Goal: Information Seeking & Learning: Learn about a topic

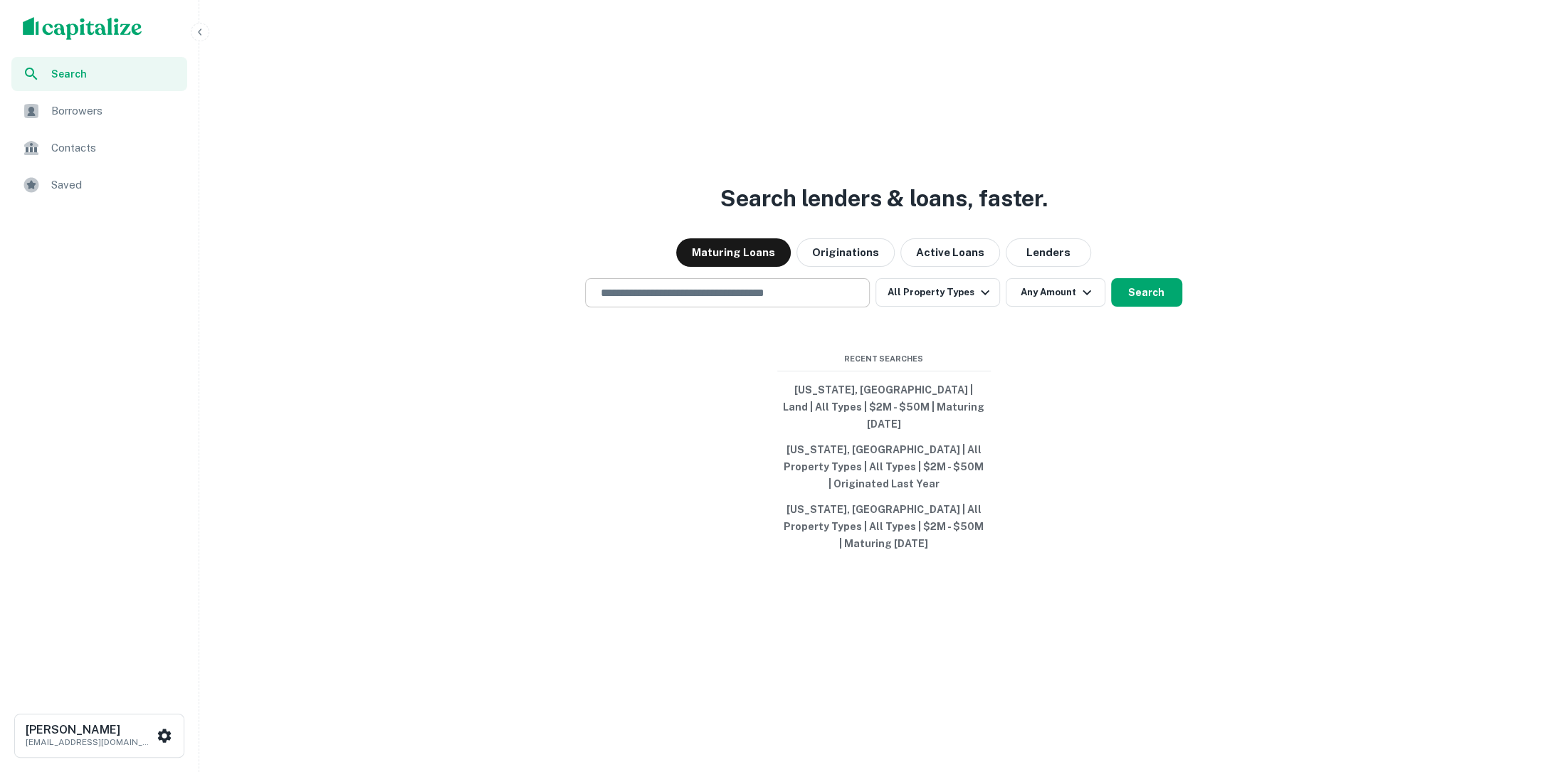
click at [750, 307] on div "​" at bounding box center [727, 292] width 285 height 29
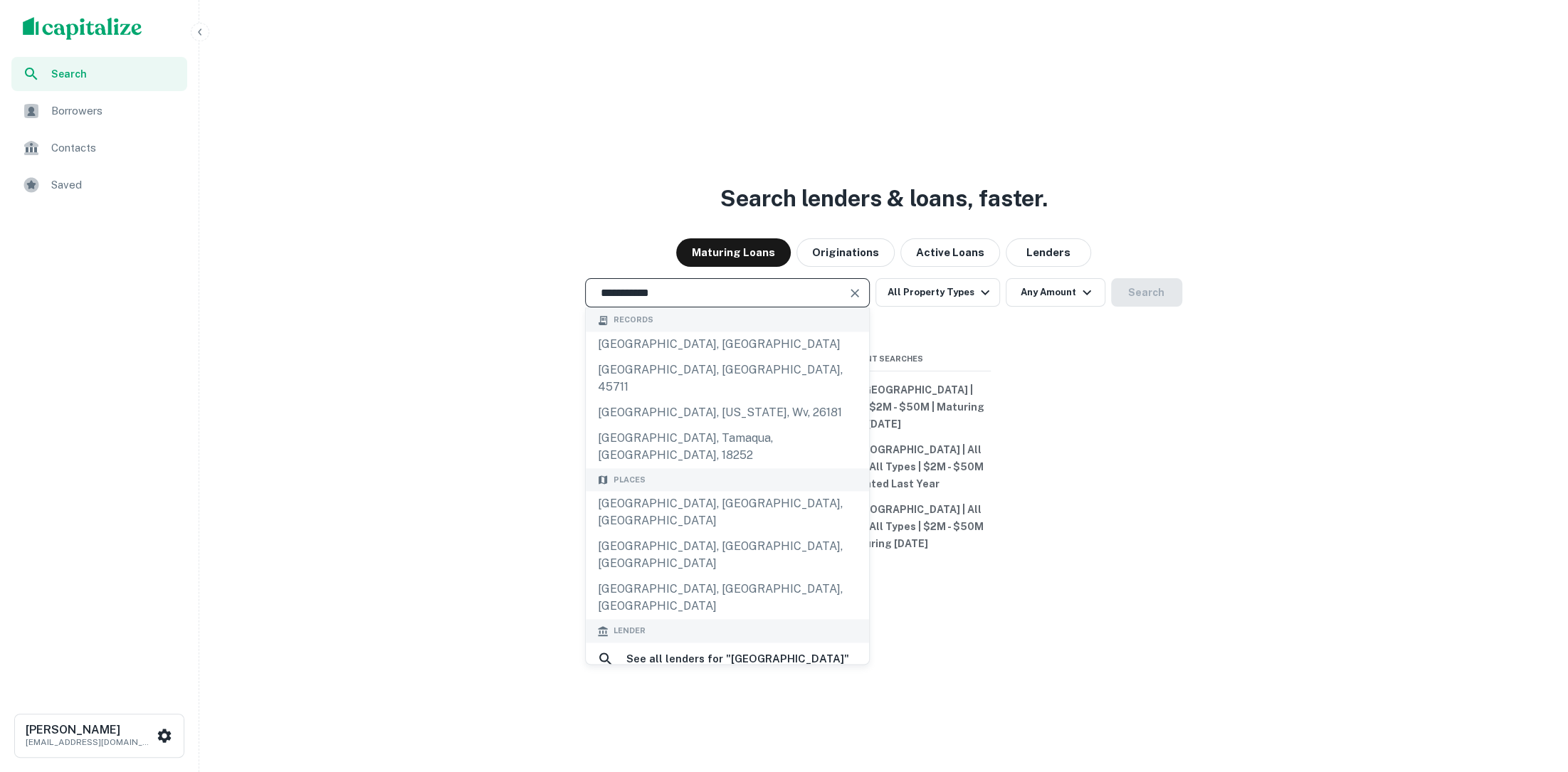
click at [790, 301] on input "**********" at bounding box center [717, 292] width 251 height 16
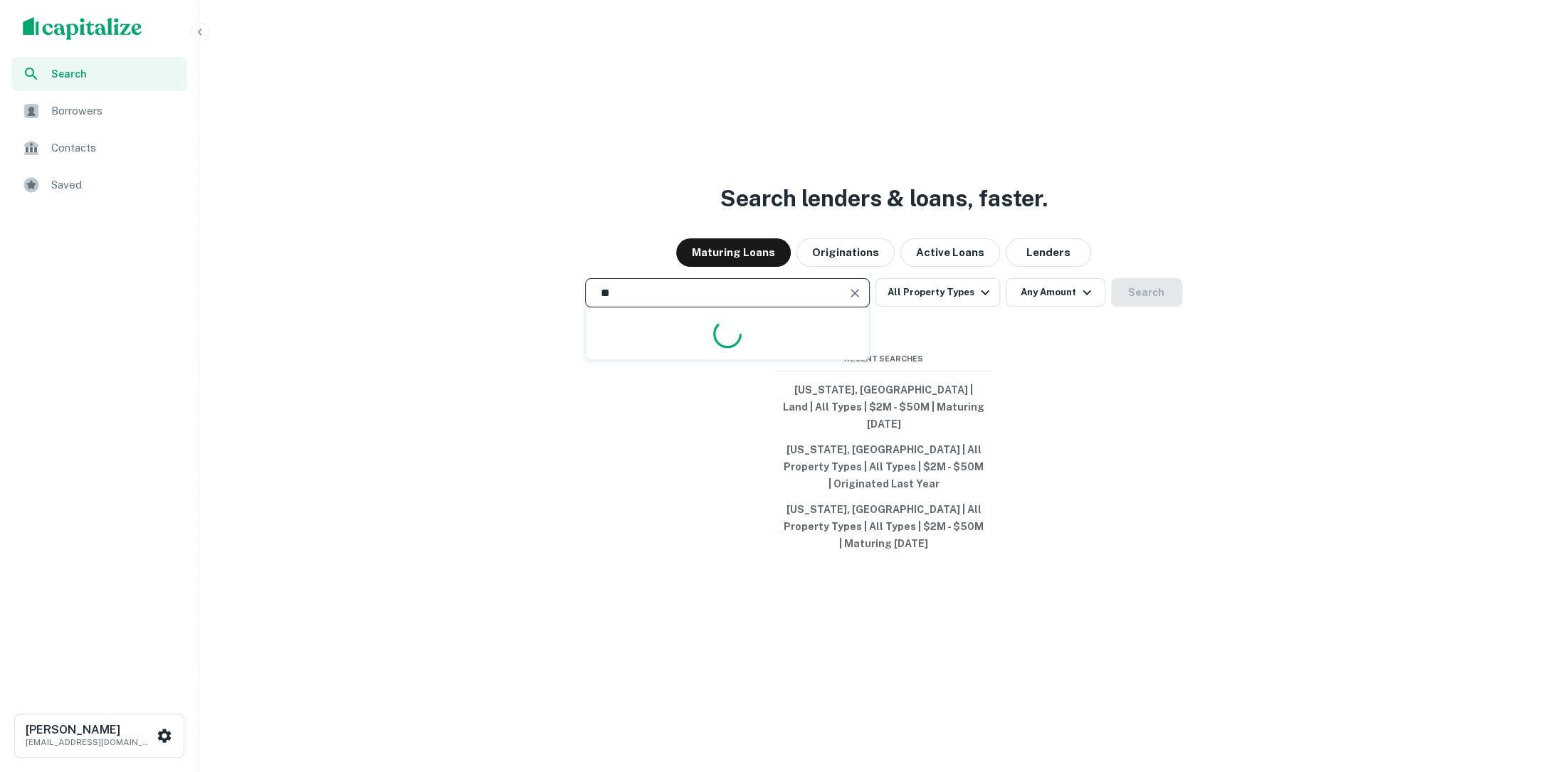
type input "*"
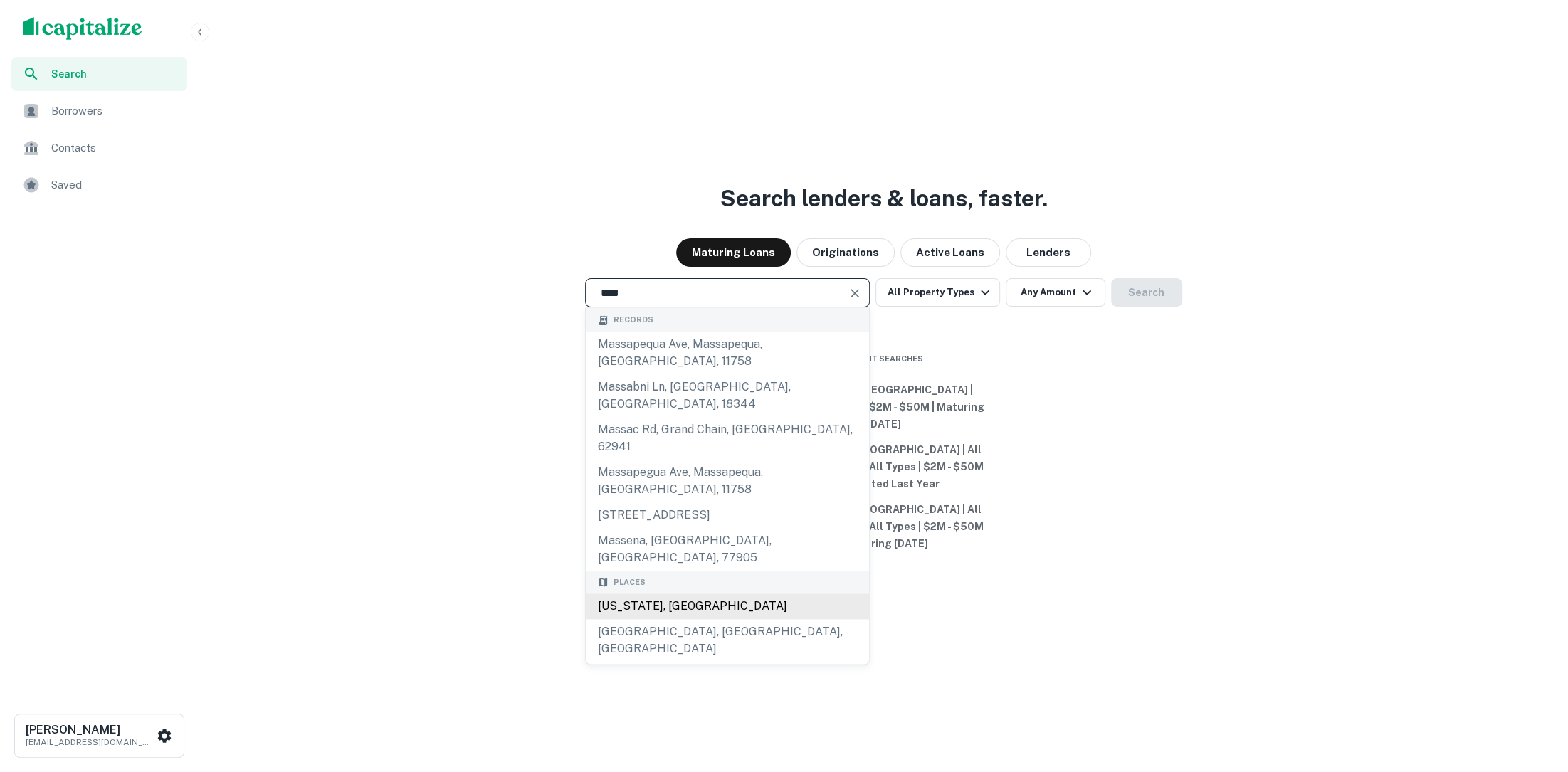
click at [772, 594] on div "[US_STATE], [GEOGRAPHIC_DATA]" at bounding box center [727, 607] width 284 height 25
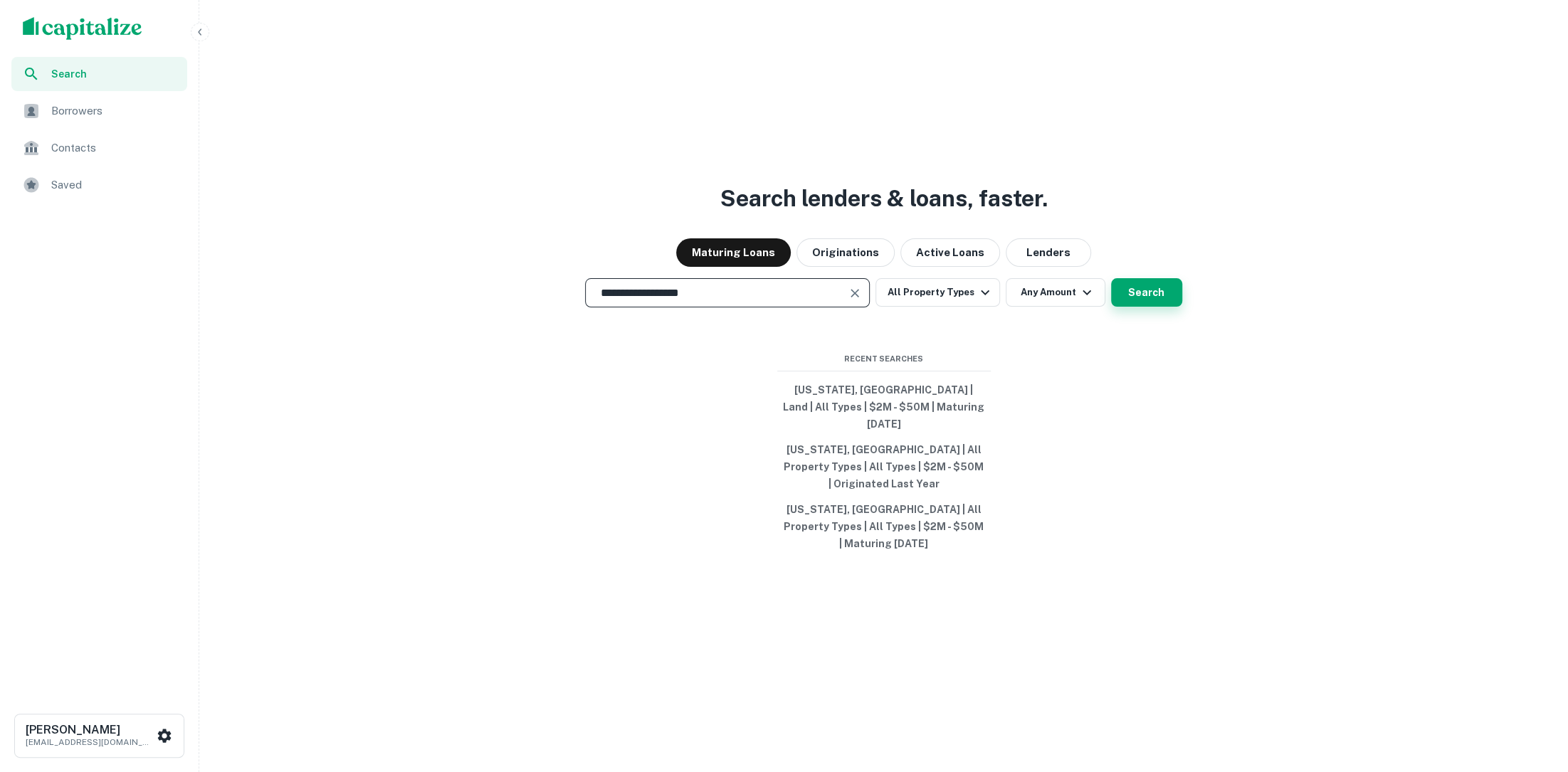
type input "**********"
click at [1141, 307] on button "Search" at bounding box center [1147, 292] width 71 height 28
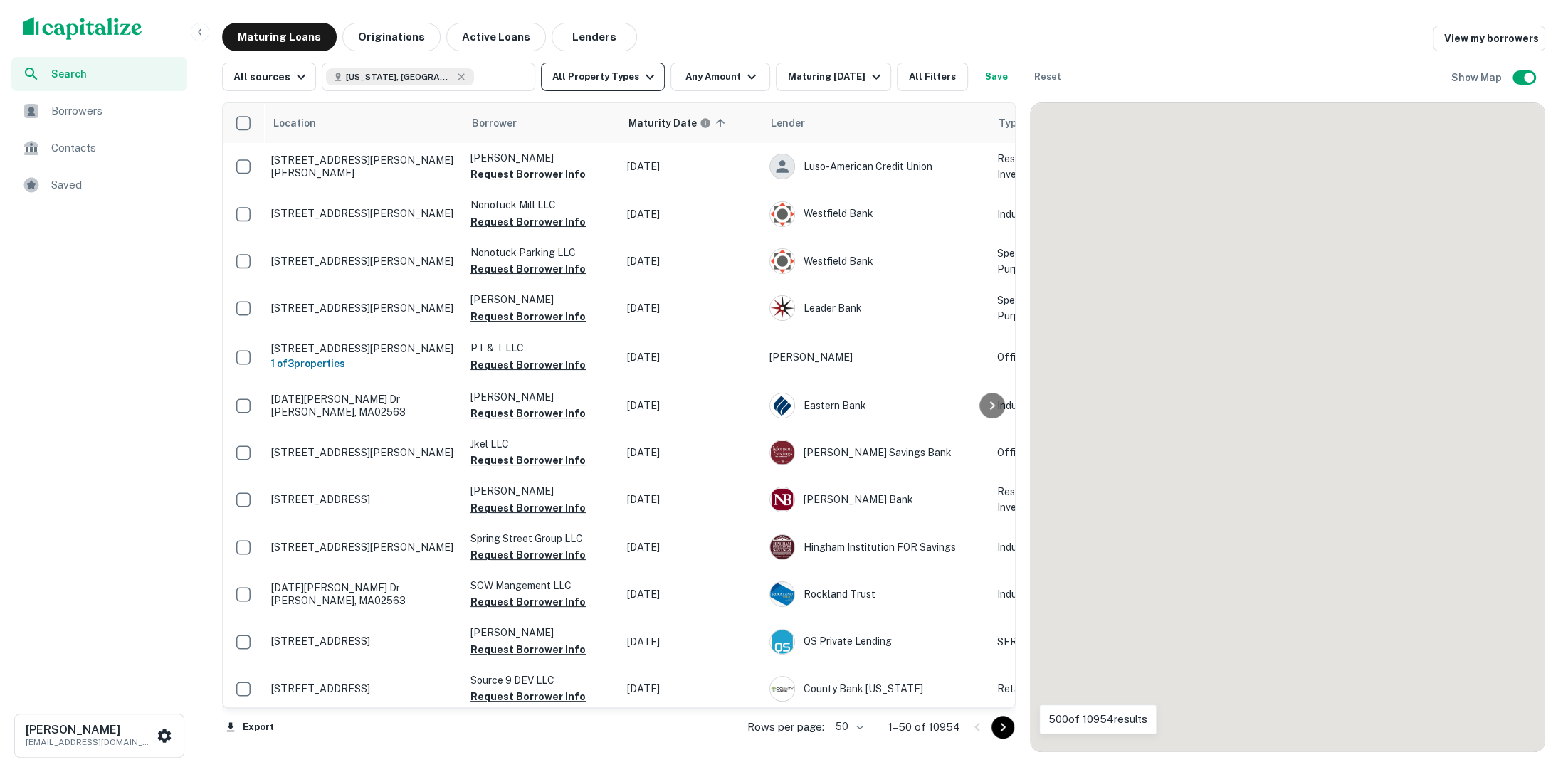
click at [629, 82] on button "All Property Types" at bounding box center [603, 77] width 124 height 28
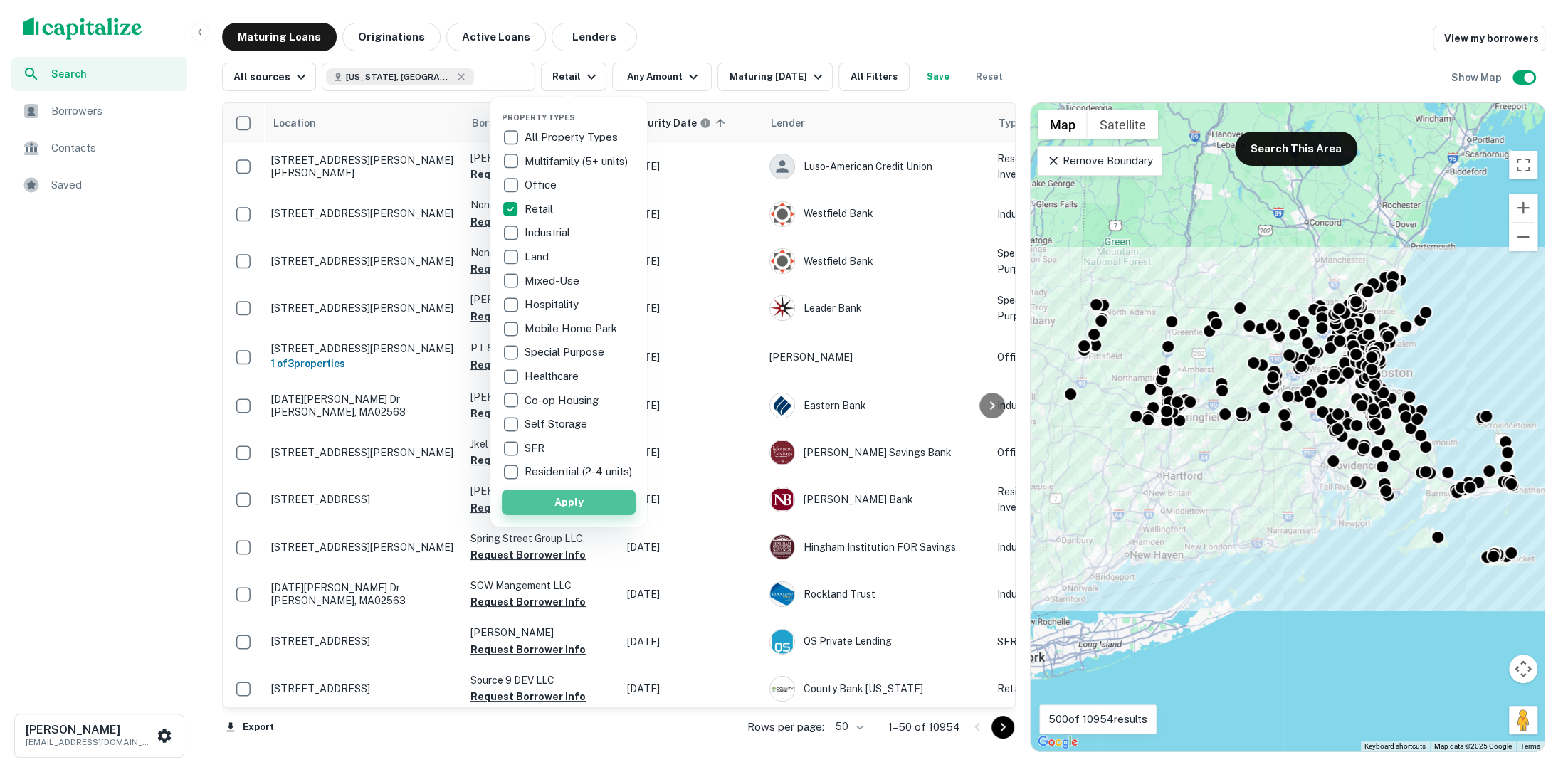
click at [582, 507] on button "Apply" at bounding box center [568, 502] width 133 height 25
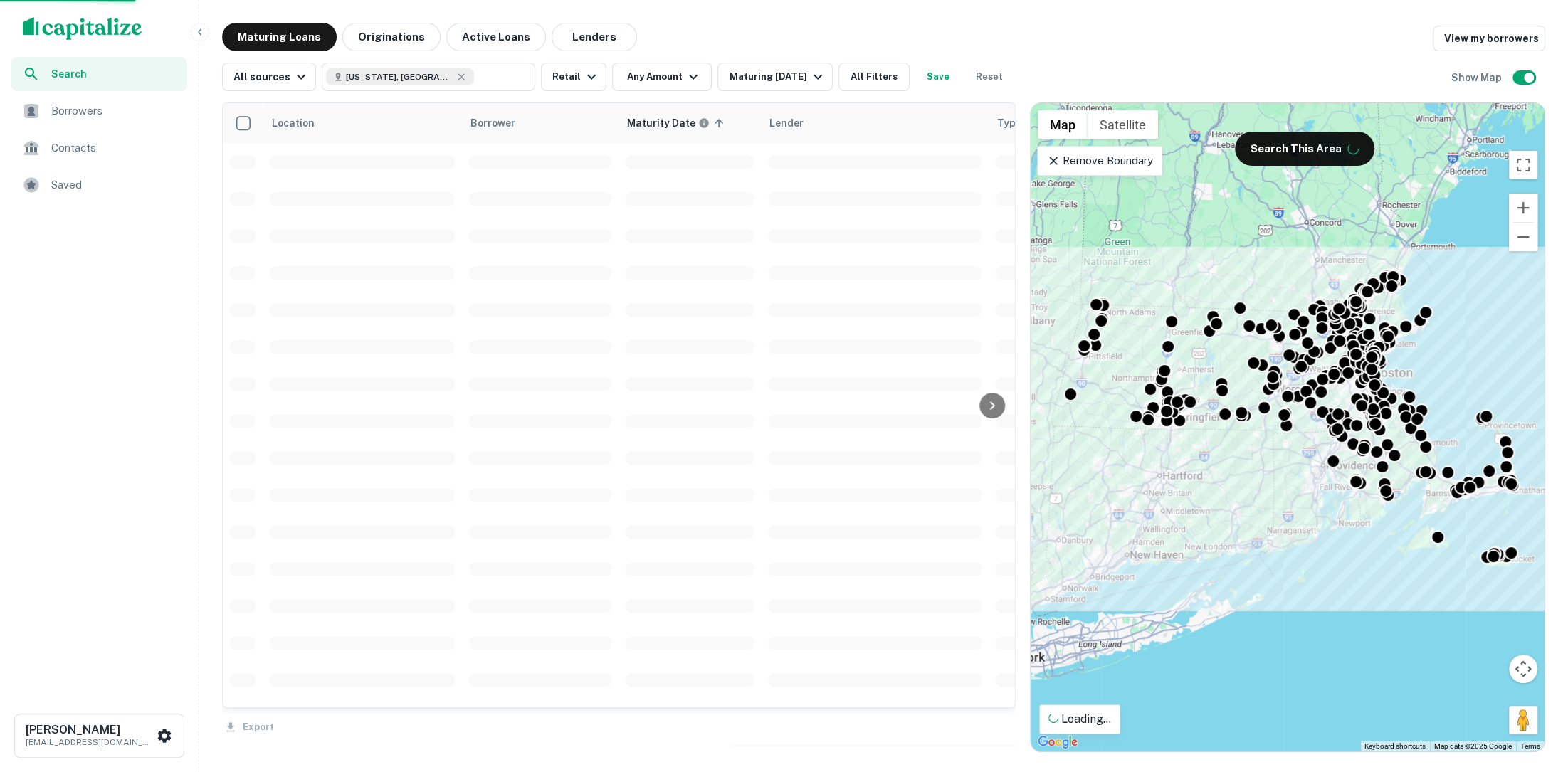
click at [667, 79] on div "Property Types All Property Types Multifamily (5+ units) Office Retail Industri…" at bounding box center [784, 386] width 1568 height 772
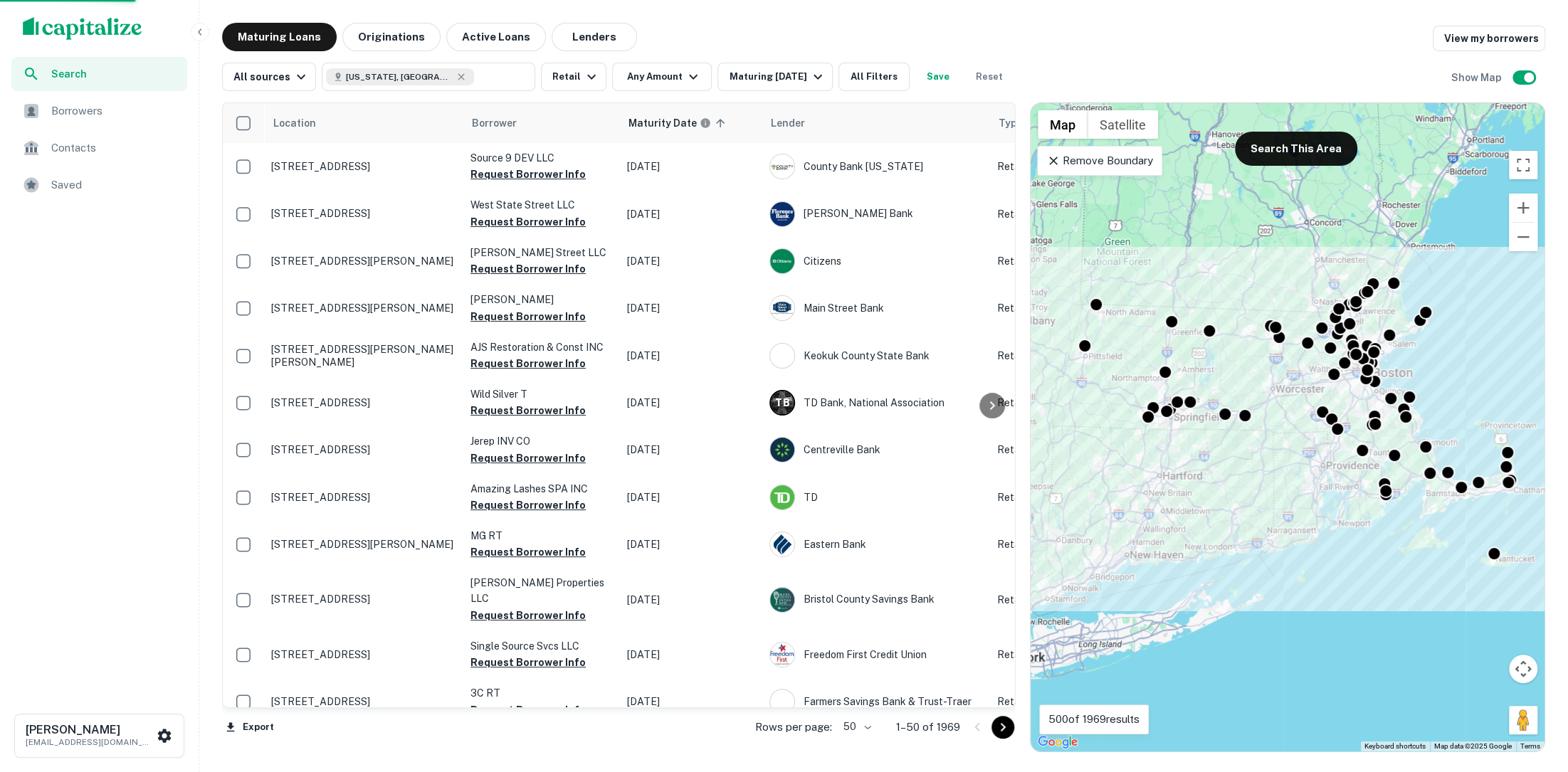
click at [667, 79] on button "Any Amount" at bounding box center [661, 77] width 100 height 28
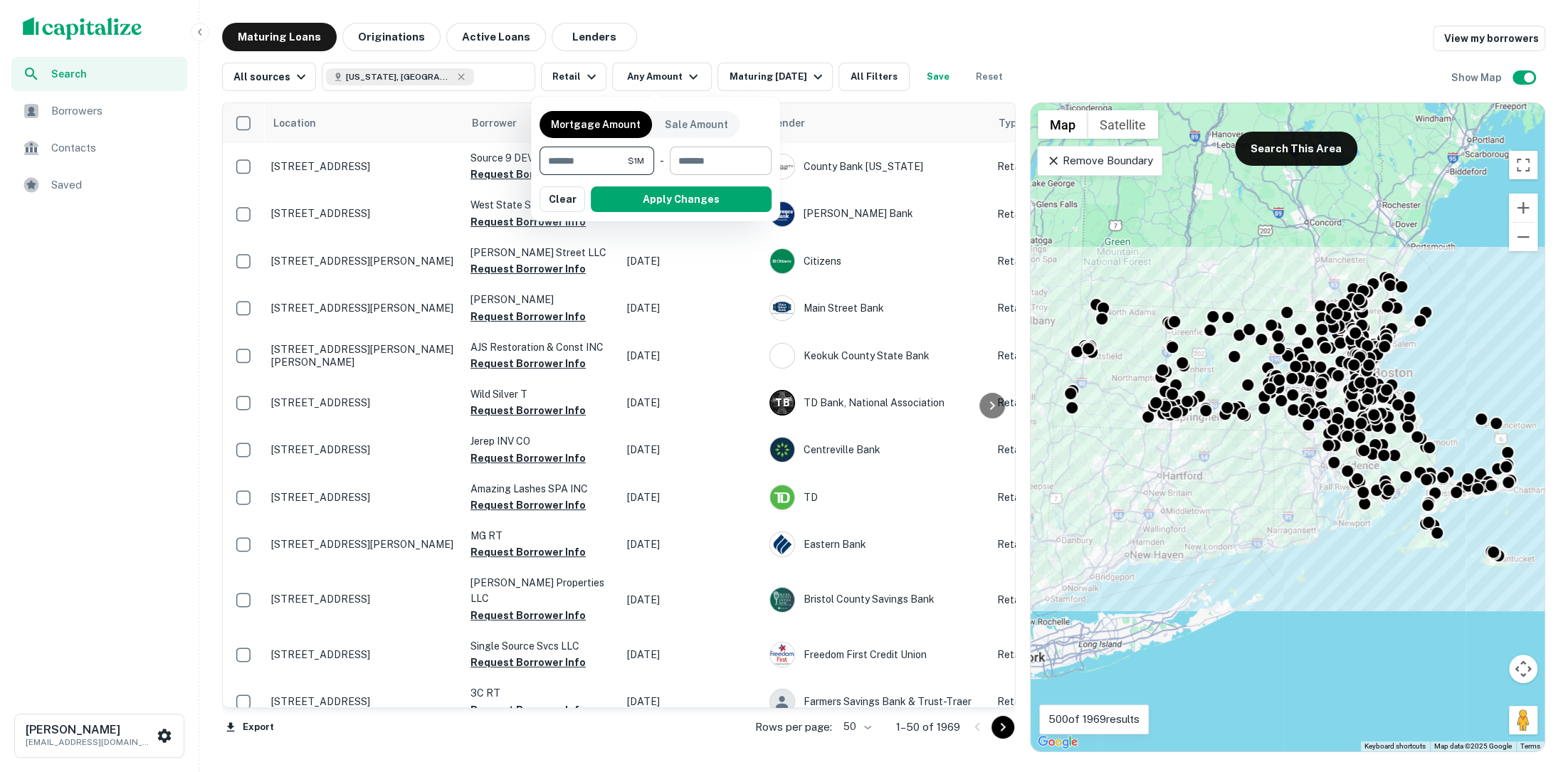
type input "*******"
click at [699, 156] on input "number" at bounding box center [716, 161] width 92 height 28
type input "********"
click at [718, 201] on button "Apply Changes" at bounding box center [681, 198] width 180 height 25
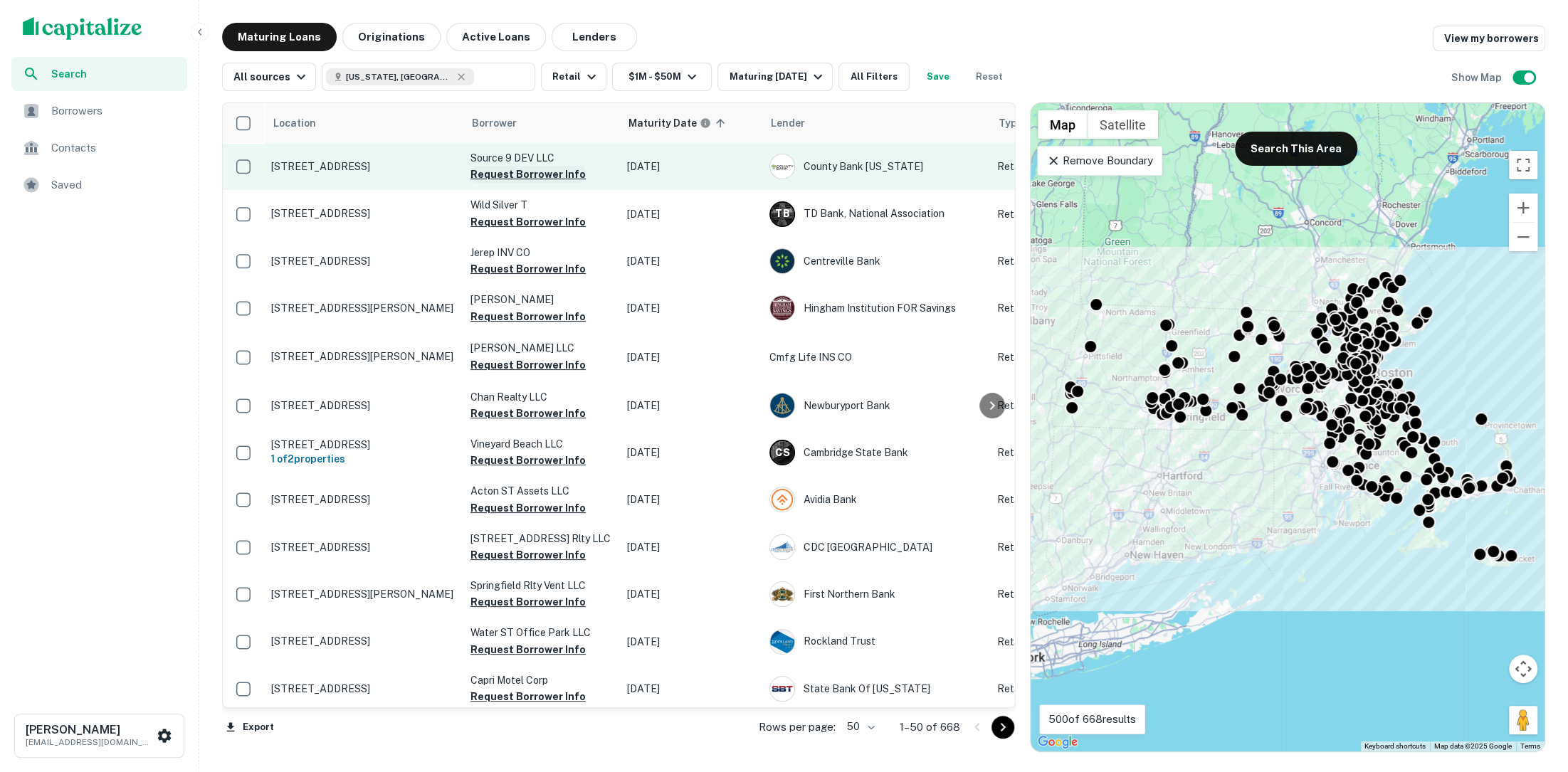
click at [515, 175] on button "Request Borrower Info" at bounding box center [528, 175] width 116 height 17
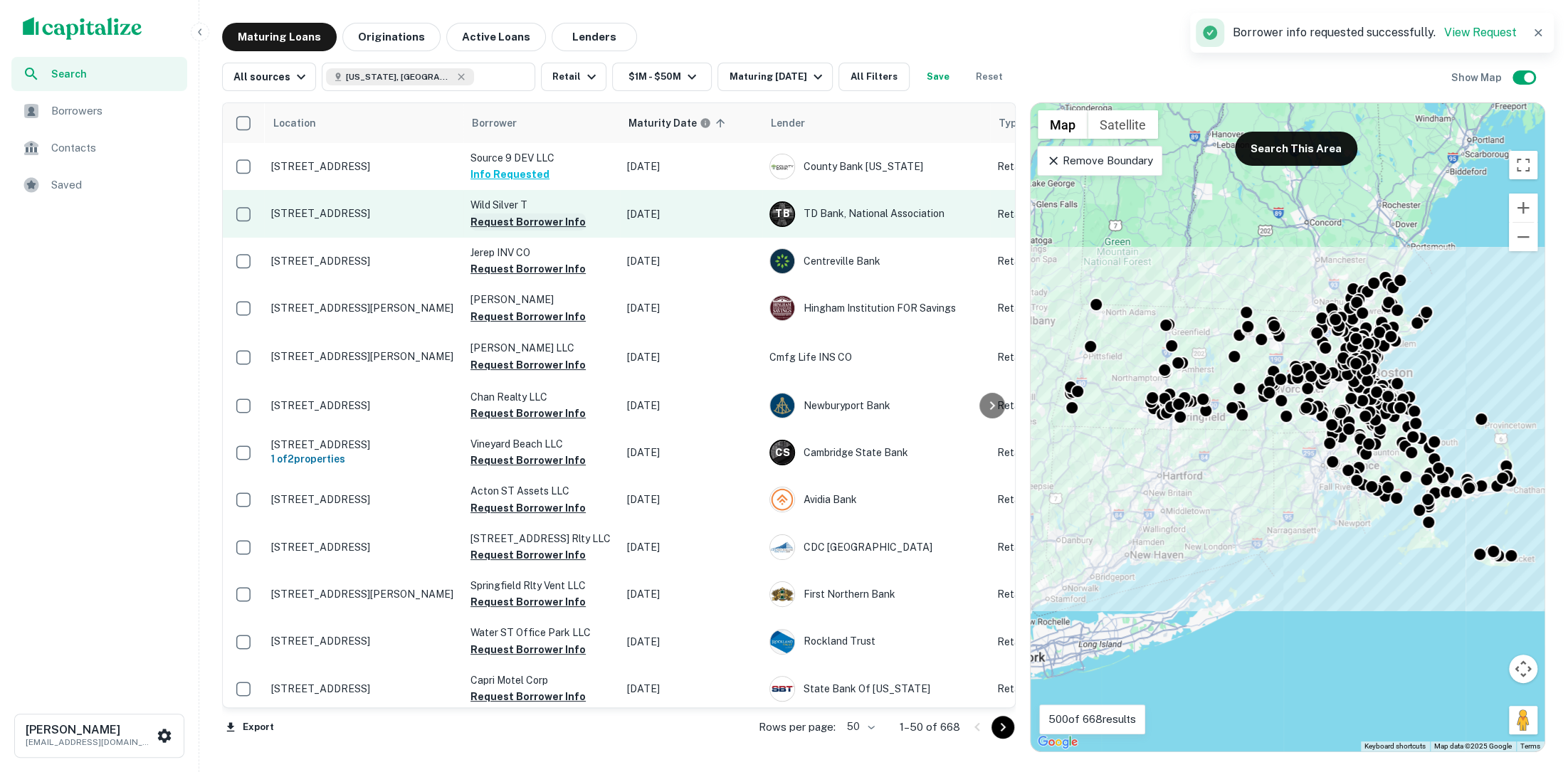
click at [515, 218] on button "Request Borrower Info" at bounding box center [528, 222] width 116 height 17
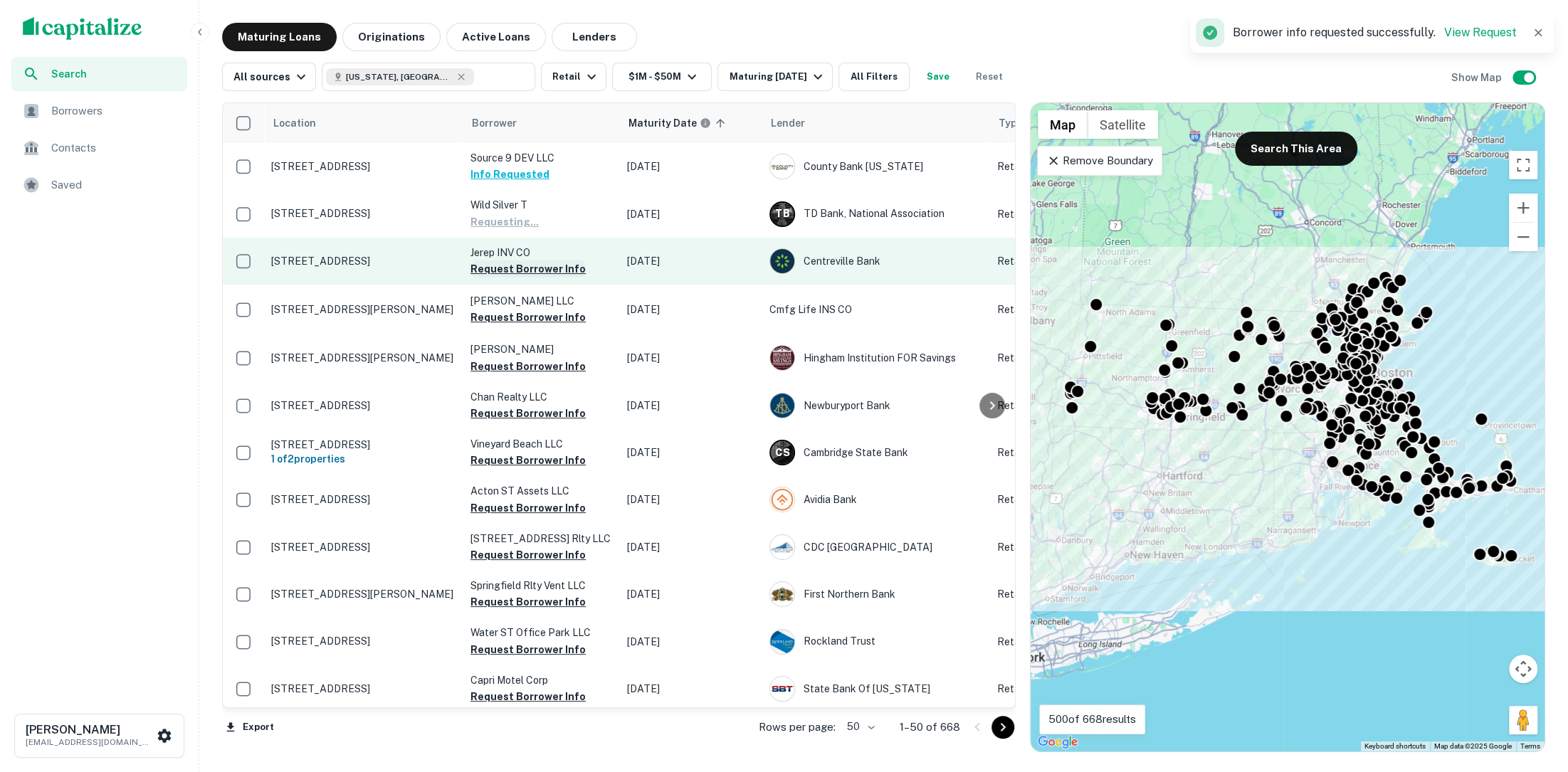
click at [513, 270] on button "Request Borrower Info" at bounding box center [528, 269] width 116 height 17
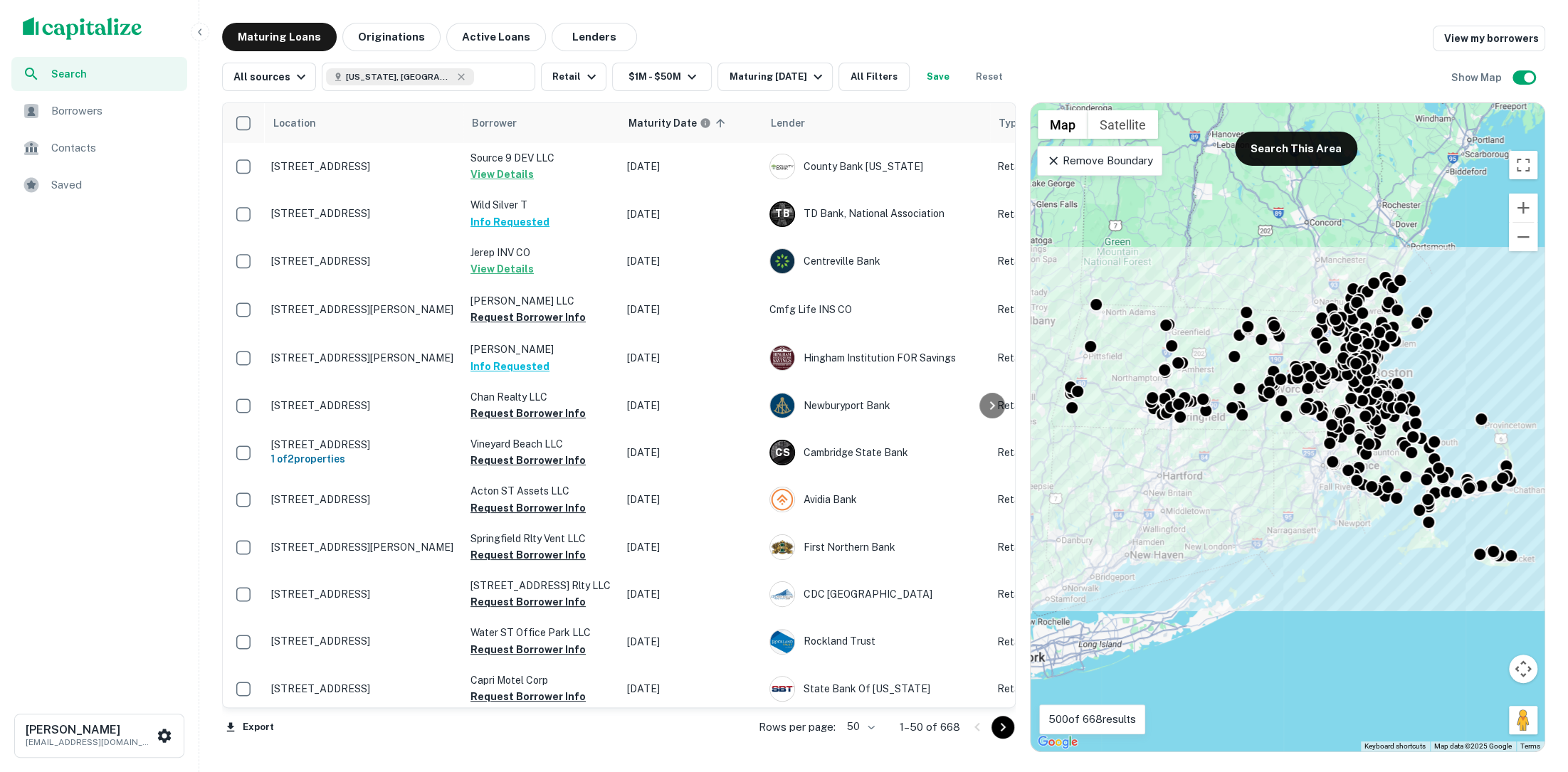
click at [118, 86] on div "Search" at bounding box center [99, 74] width 176 height 34
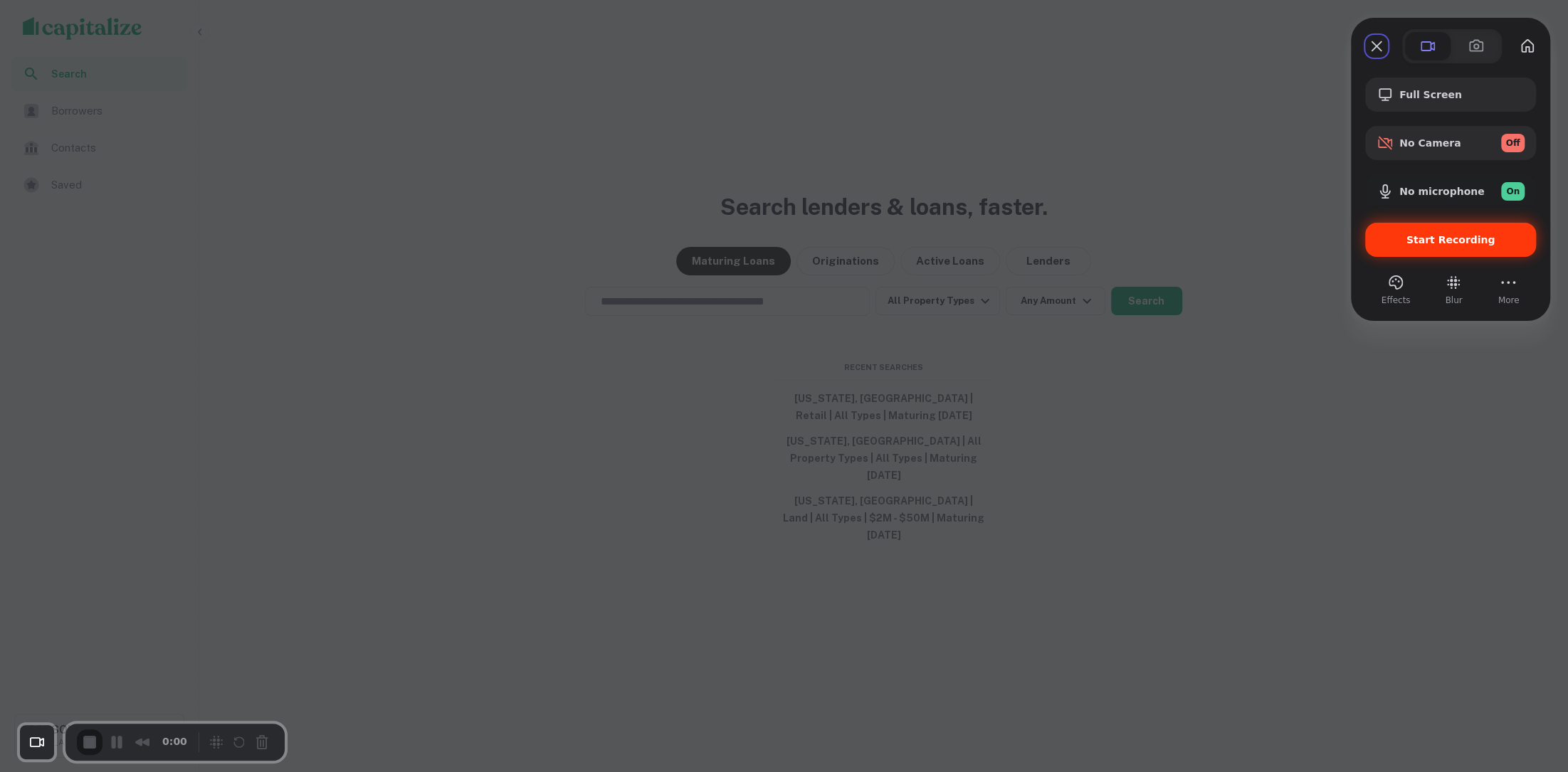
click at [1462, 239] on span "Start Recording" at bounding box center [1451, 239] width 89 height 11
click at [1407, 239] on span "Start Recording" at bounding box center [1451, 239] width 148 height 11
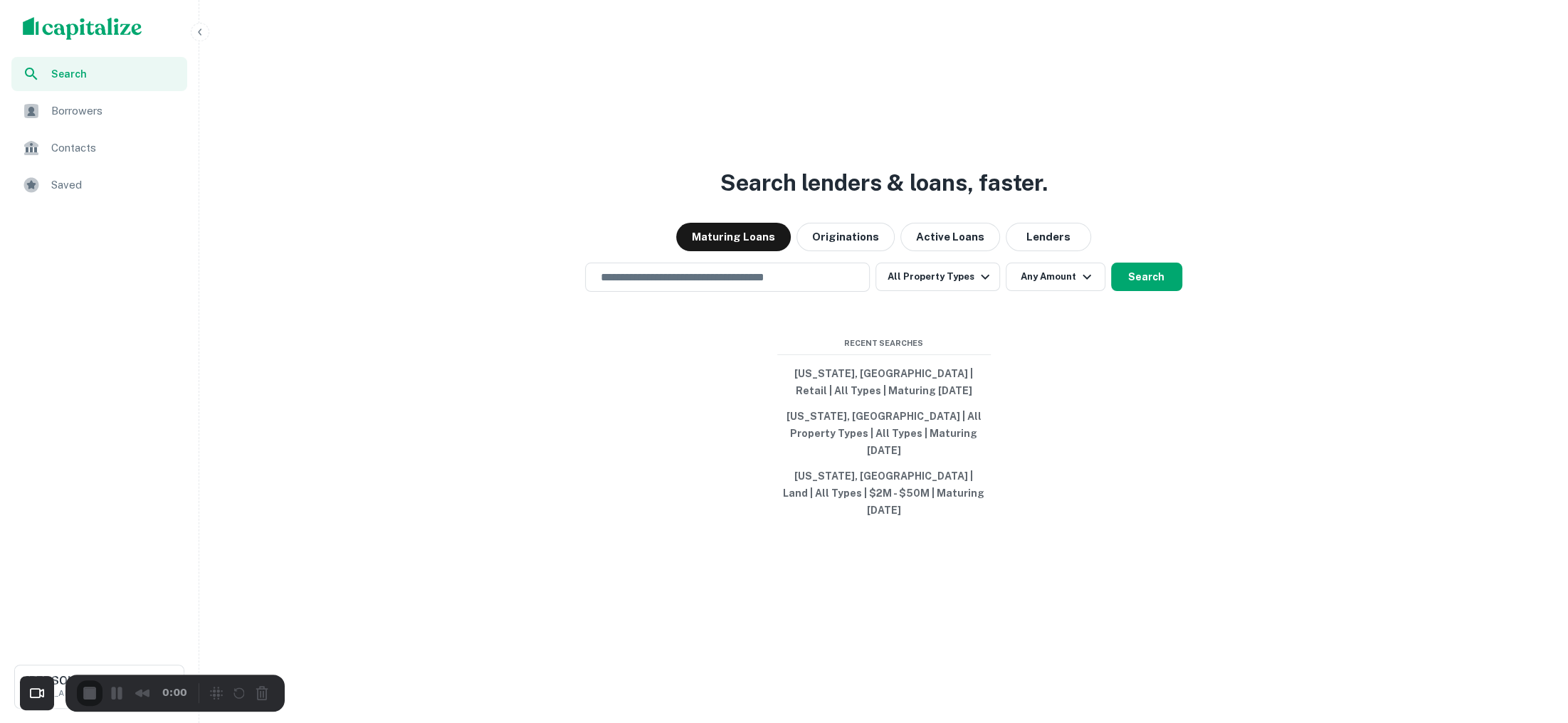
click at [779, 285] on input "text" at bounding box center [727, 276] width 272 height 16
type input "**********"
click at [980, 285] on icon "button" at bounding box center [985, 277] width 17 height 17
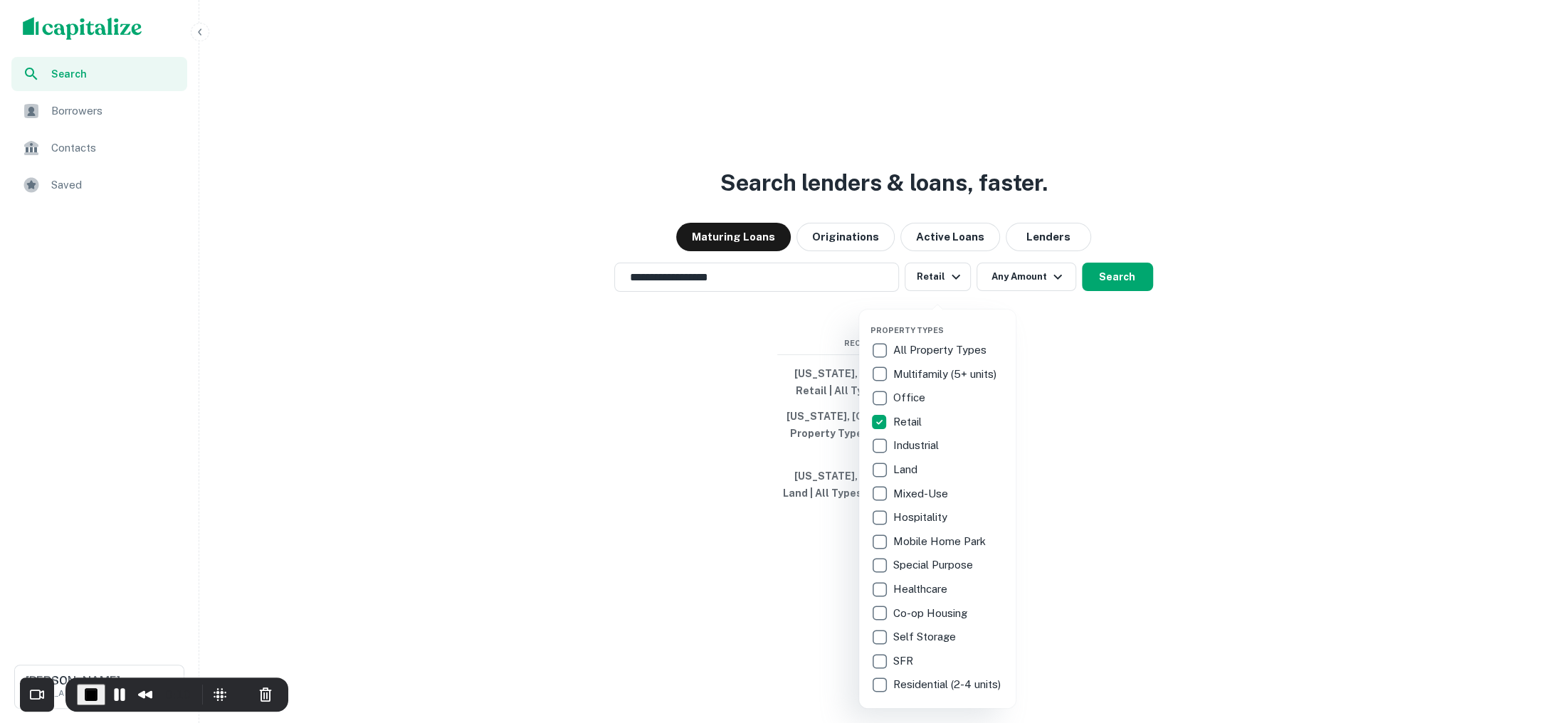
click at [1040, 307] on div at bounding box center [784, 362] width 1568 height 723
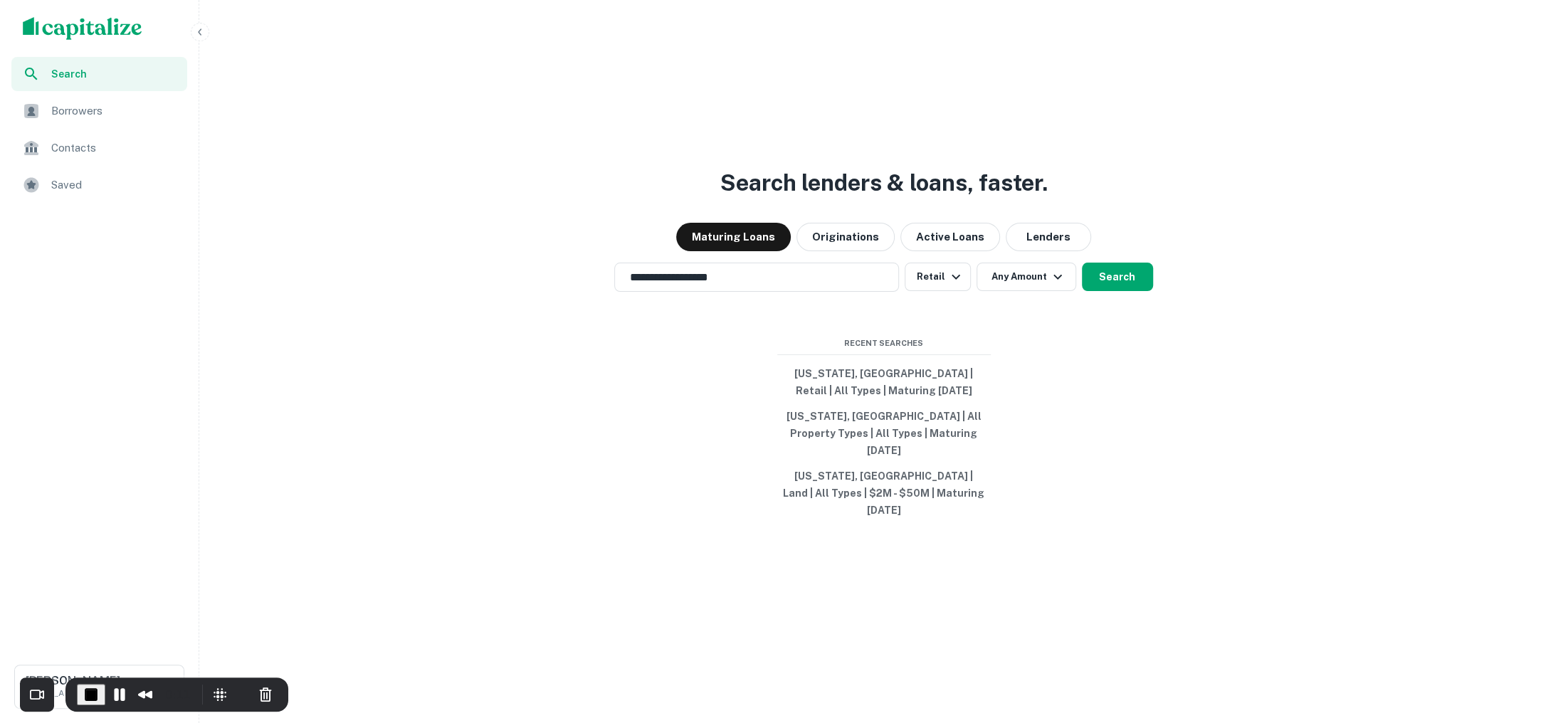
click at [1040, 291] on button "Any Amount" at bounding box center [1026, 277] width 100 height 28
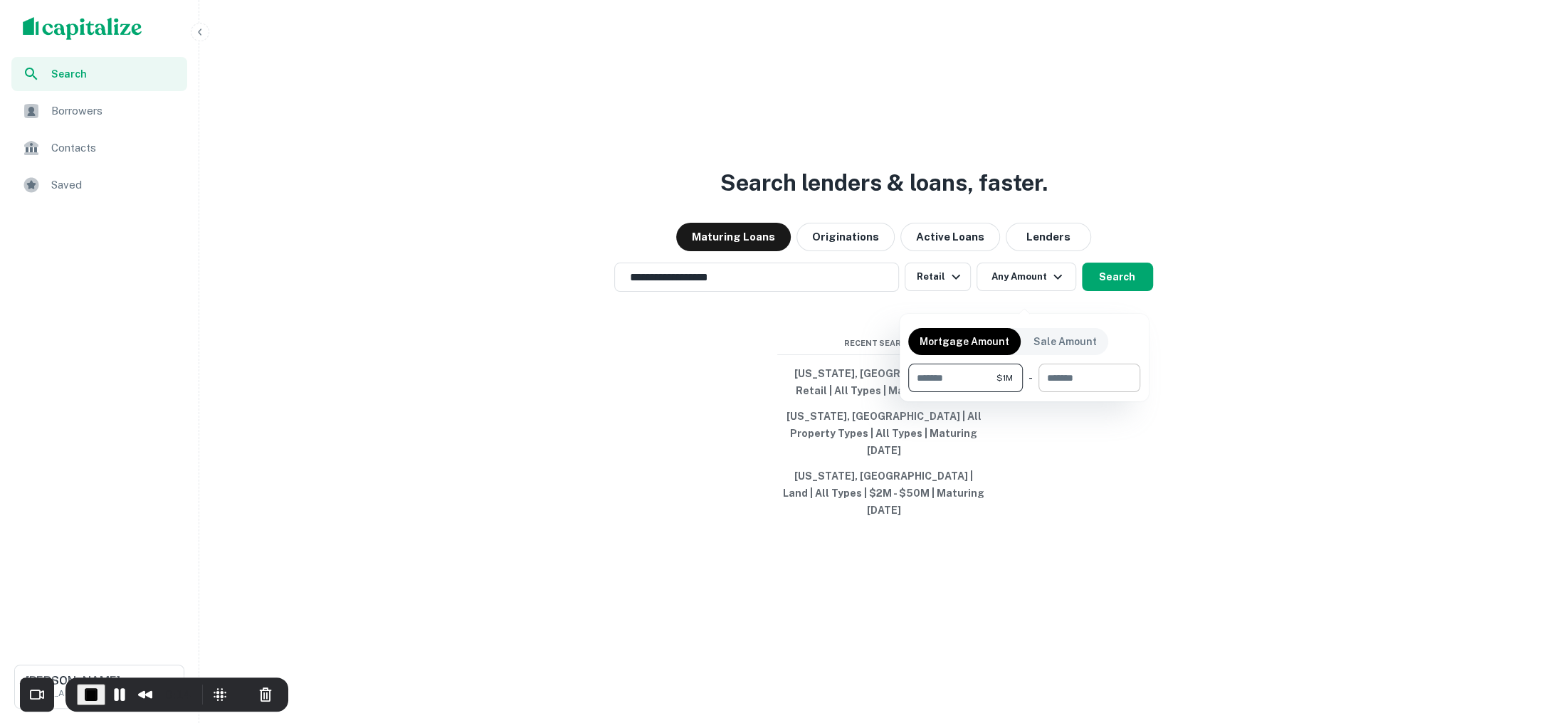
type input "*******"
click at [1048, 378] on input "number" at bounding box center [1084, 377] width 92 height 28
type input "********"
click at [1130, 290] on div at bounding box center [784, 362] width 1568 height 723
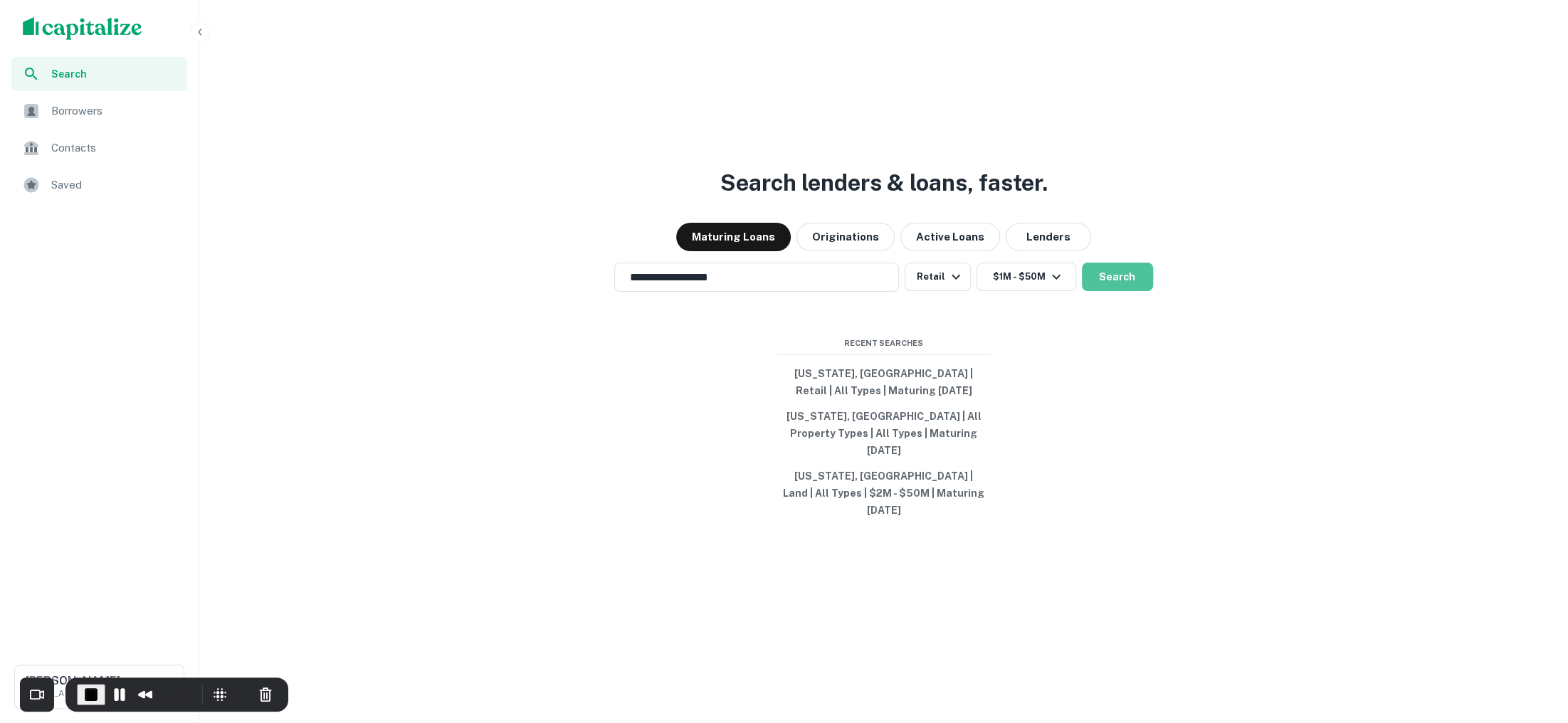
click at [1130, 290] on button "Search" at bounding box center [1117, 277] width 71 height 28
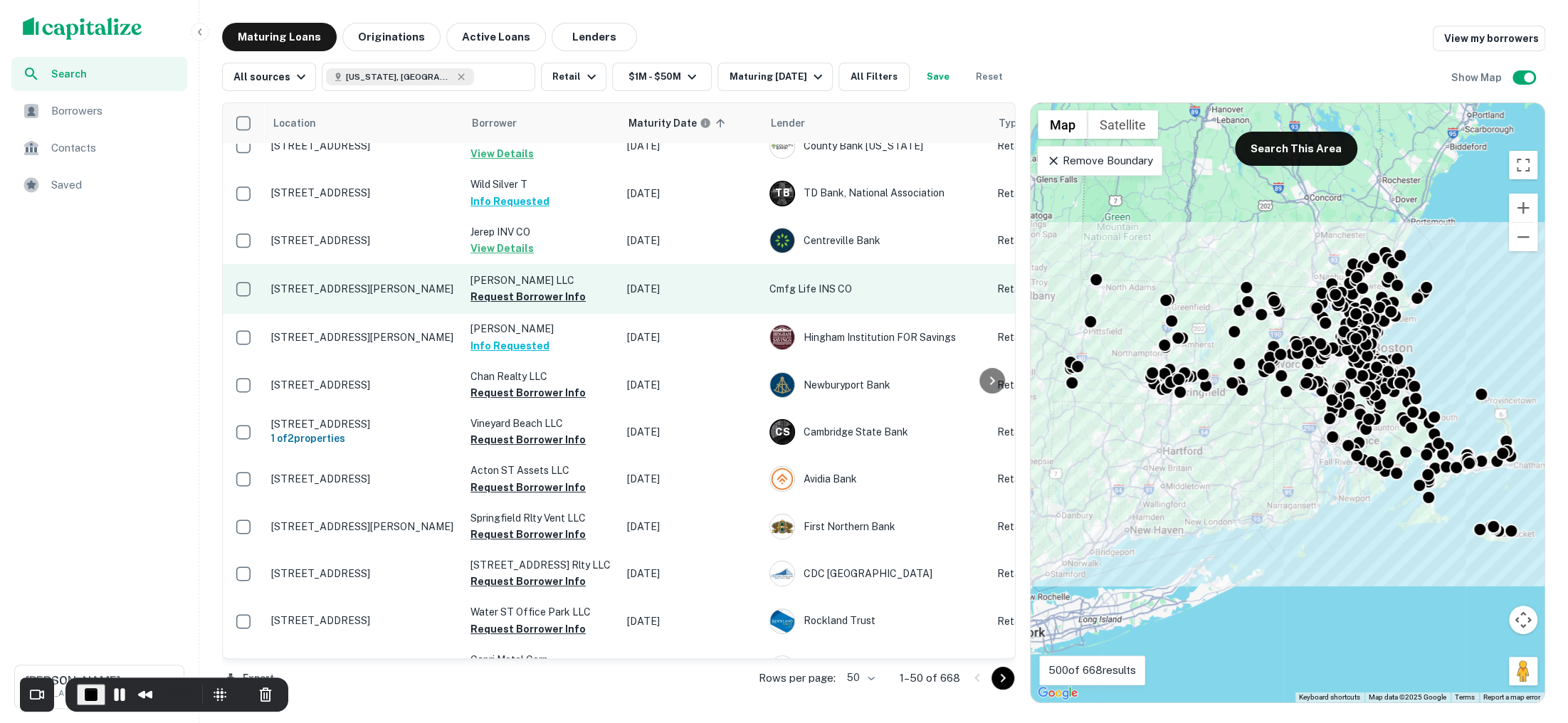
scroll to position [22, 0]
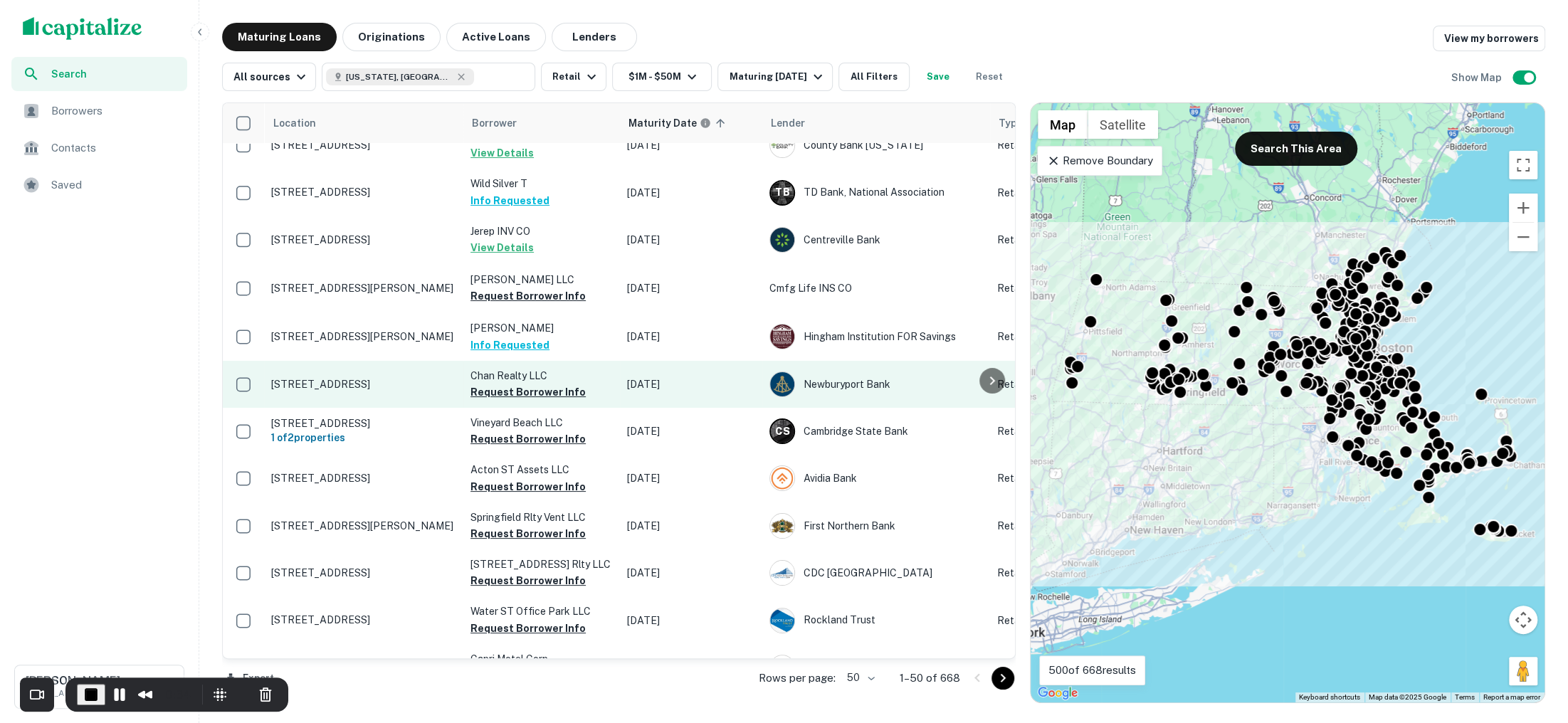
click at [356, 377] on p "191-191a Main St Charlestown, MA02129" at bounding box center [364, 384] width 185 height 13
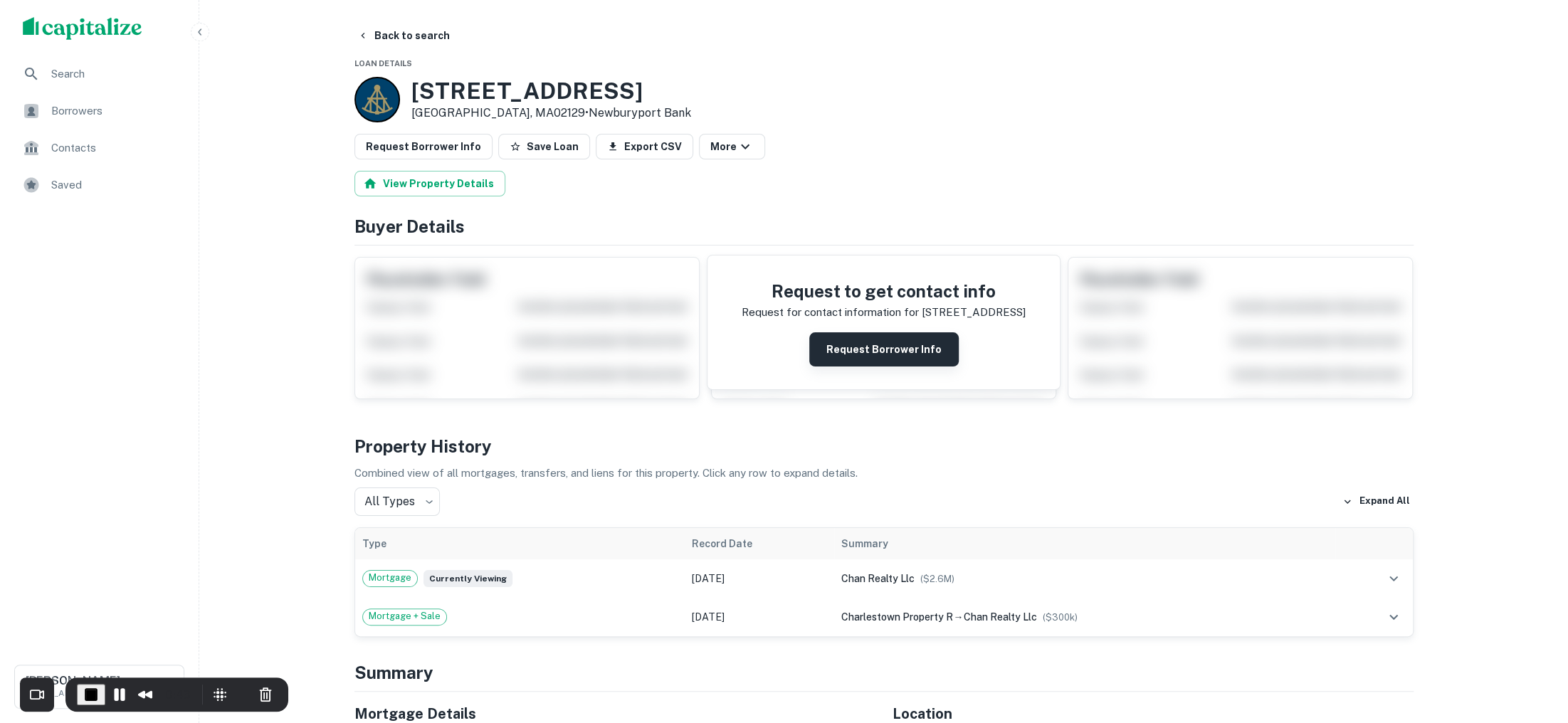
click at [835, 338] on button "Request Borrower Info" at bounding box center [883, 349] width 149 height 34
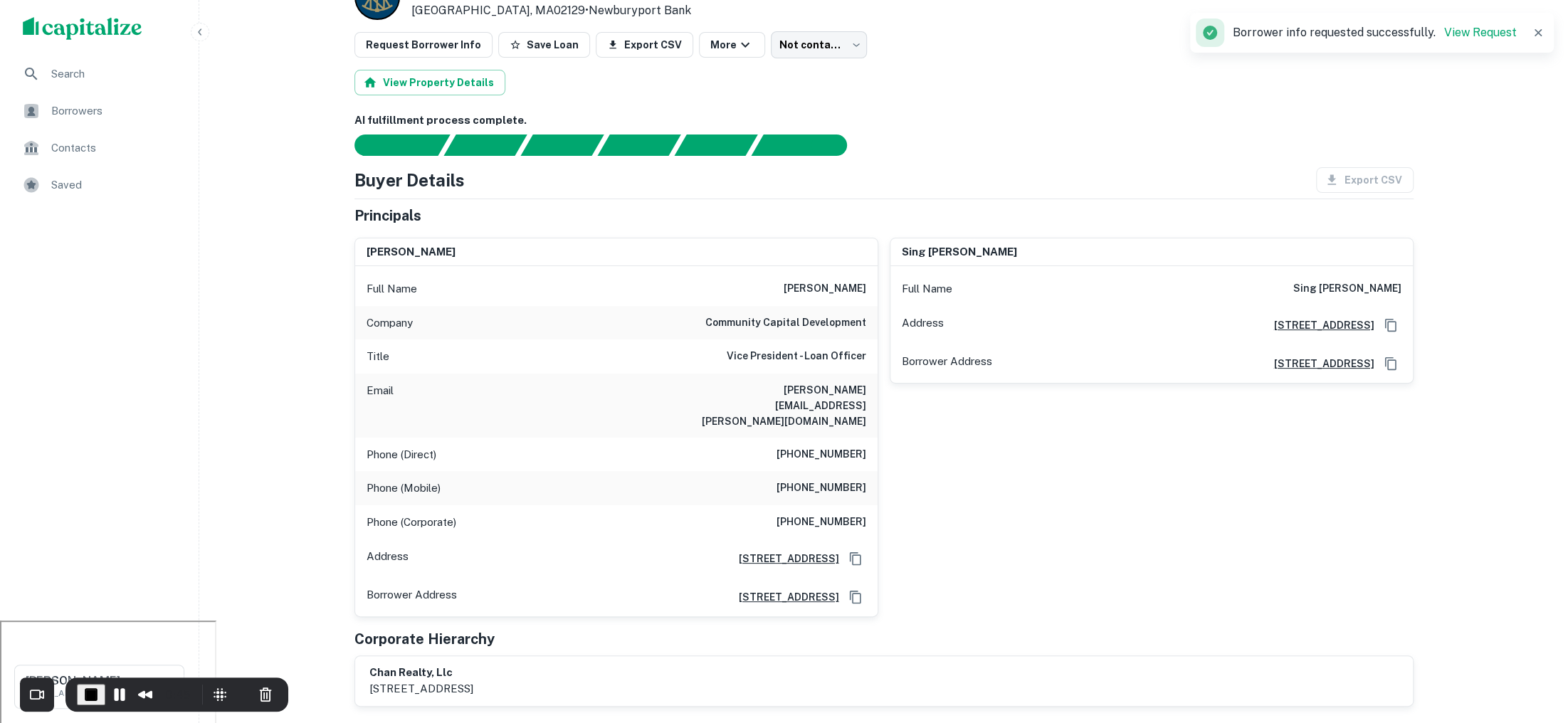
scroll to position [132, 0]
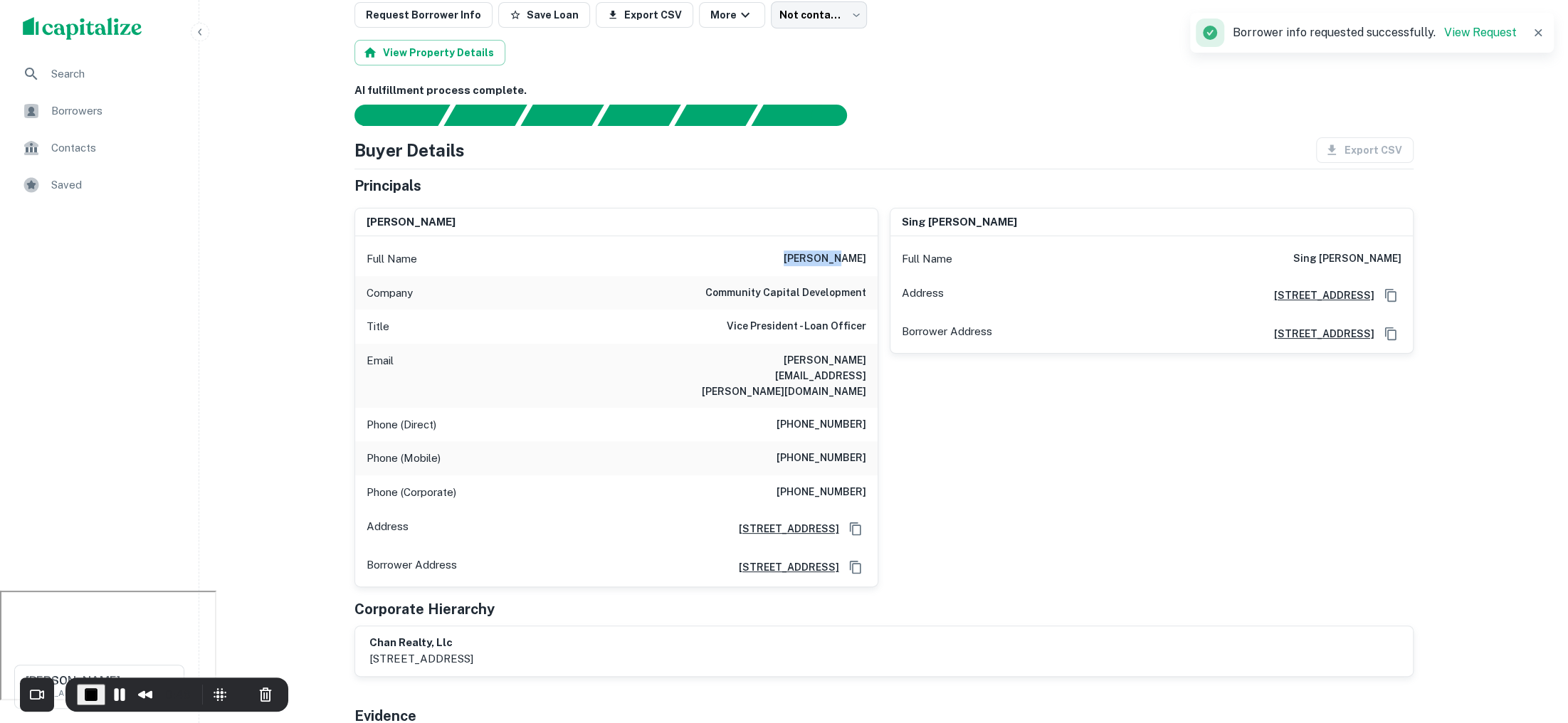
drag, startPoint x: 812, startPoint y: 255, endPoint x: 868, endPoint y: 255, distance: 56.0
click at [868, 255] on div "Full Name kwan chan" at bounding box center [616, 259] width 522 height 34
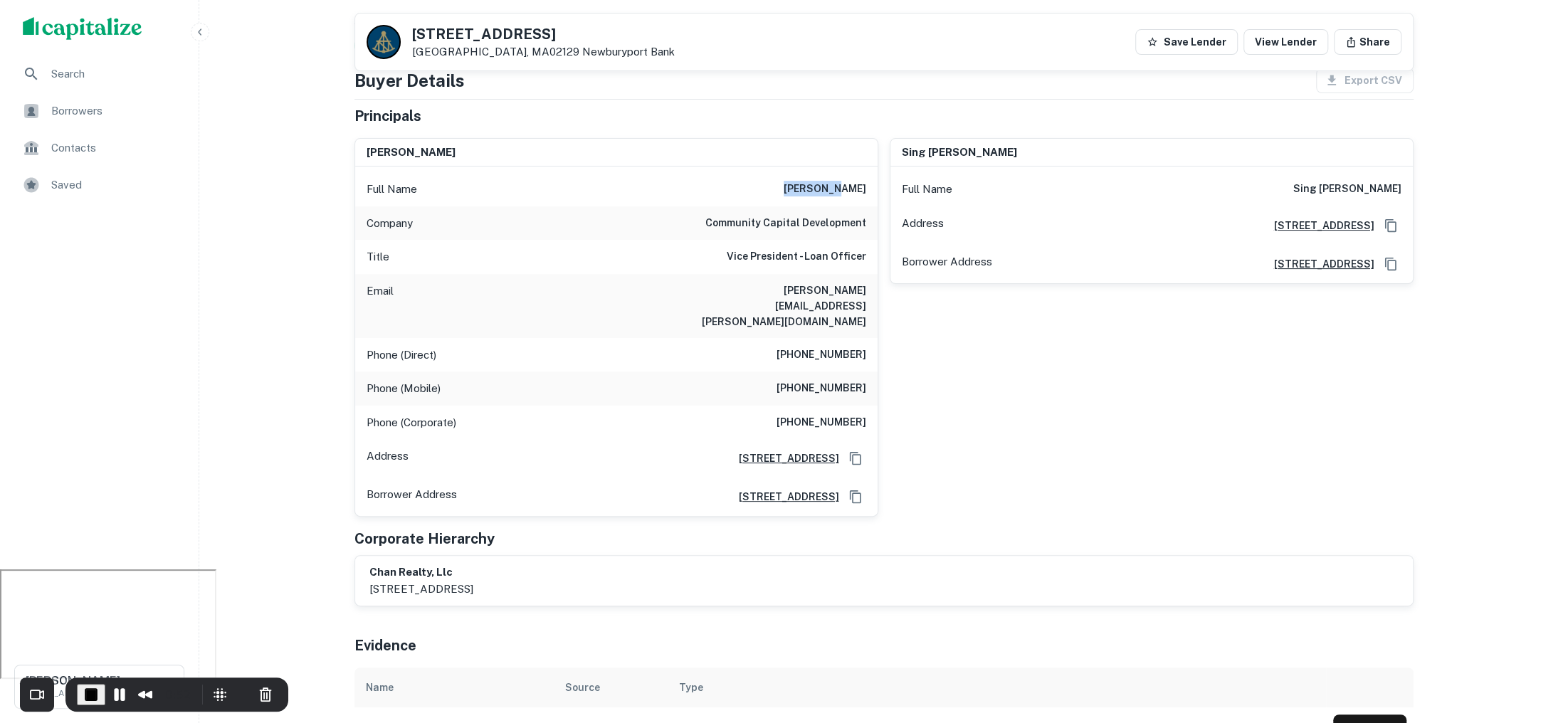
scroll to position [117, 0]
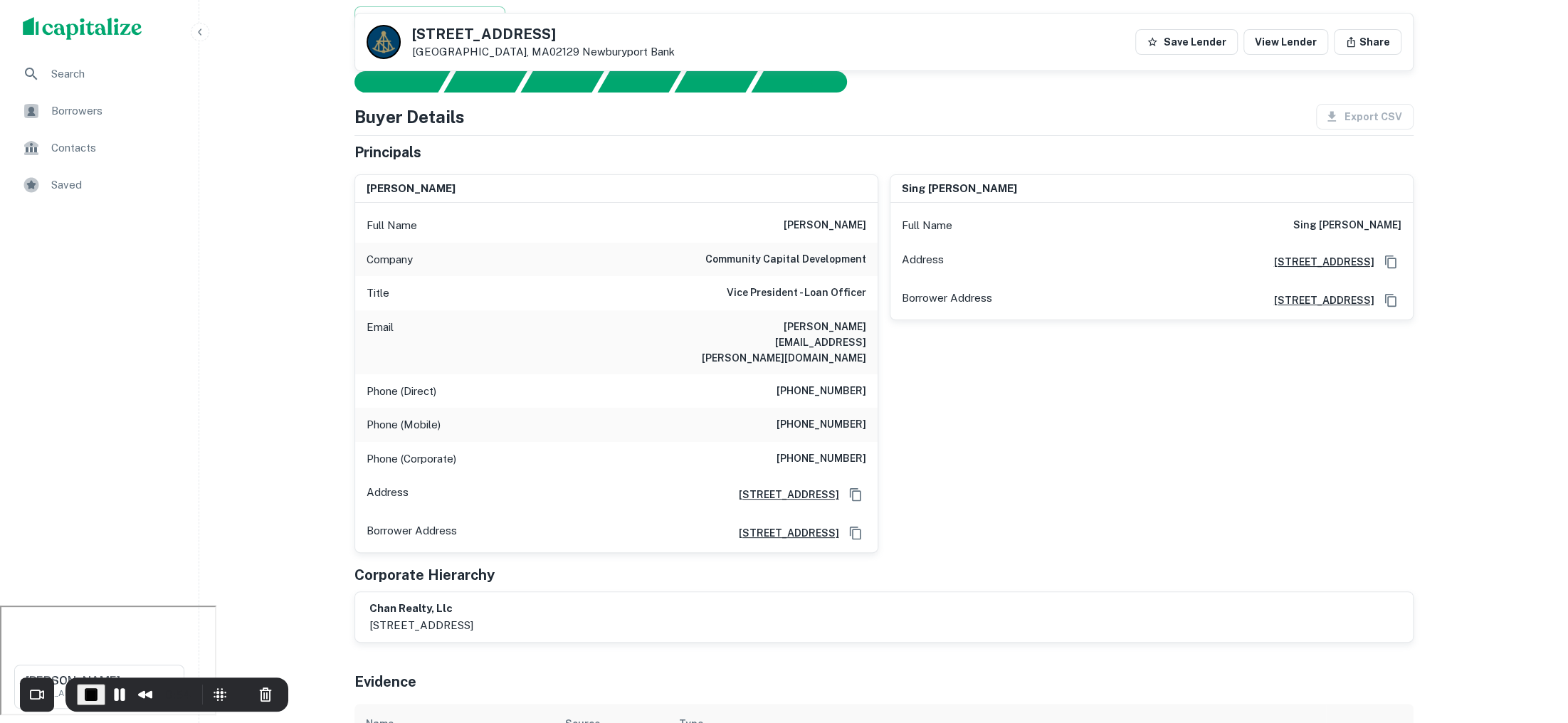
click at [846, 221] on h6 "kwan chan" at bounding box center [825, 225] width 83 height 17
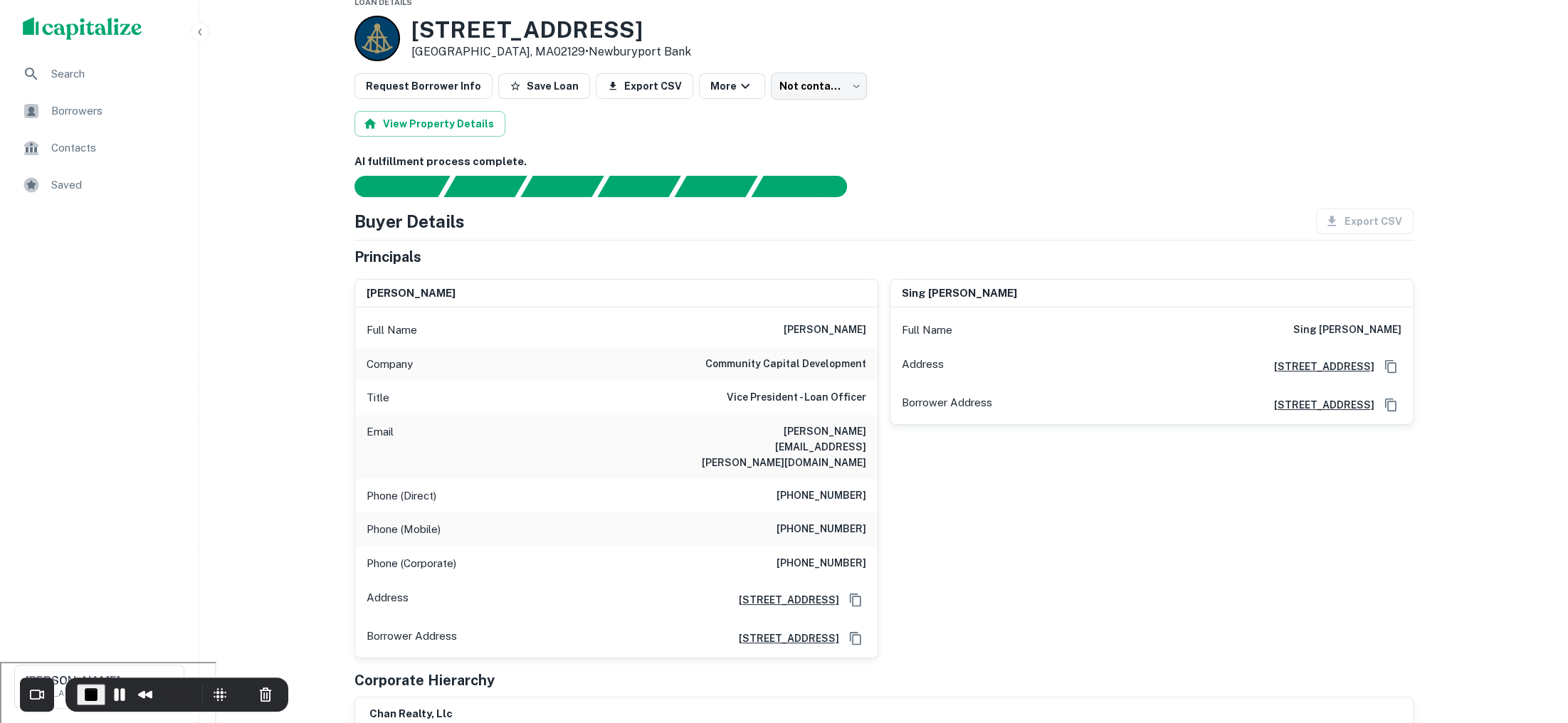
scroll to position [0, 0]
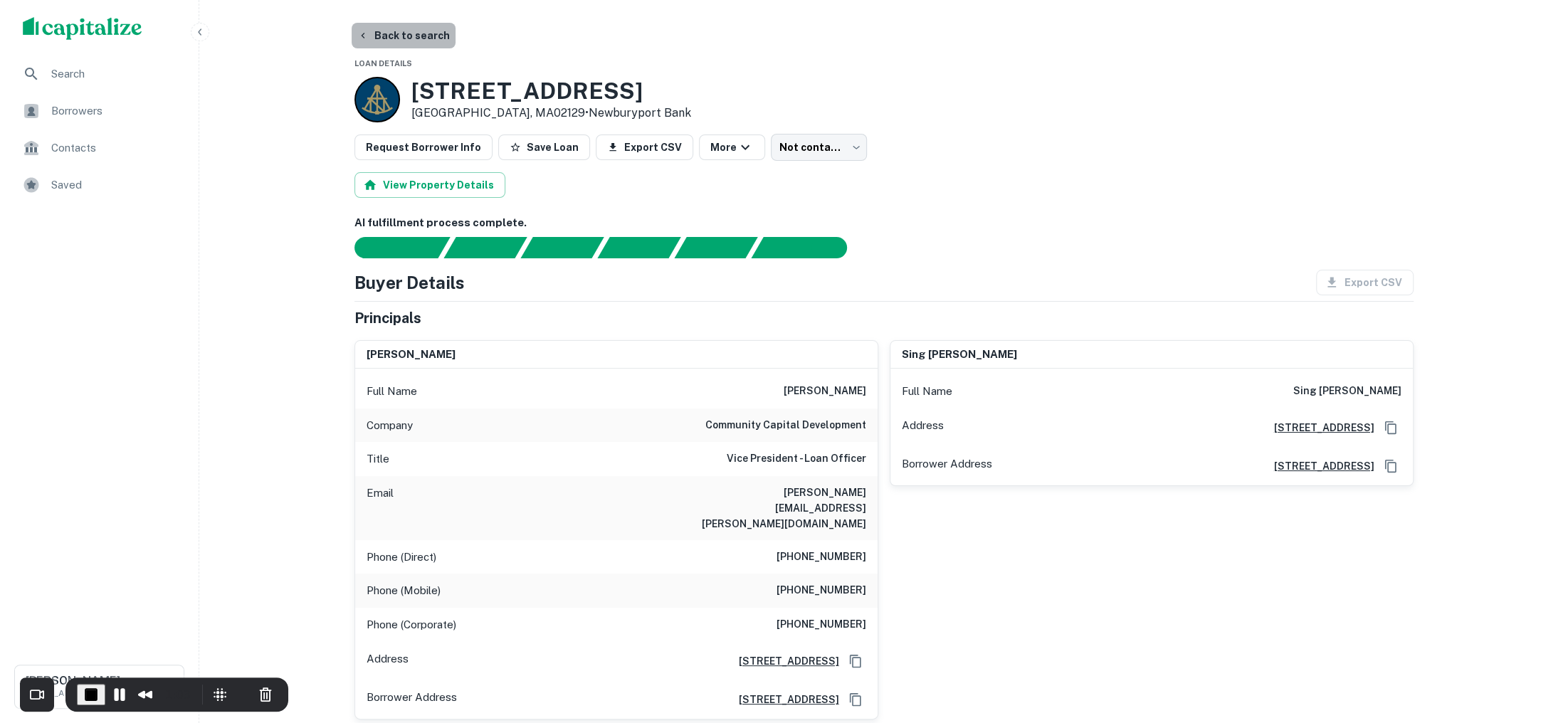
click at [430, 31] on button "Back to search" at bounding box center [403, 35] width 104 height 25
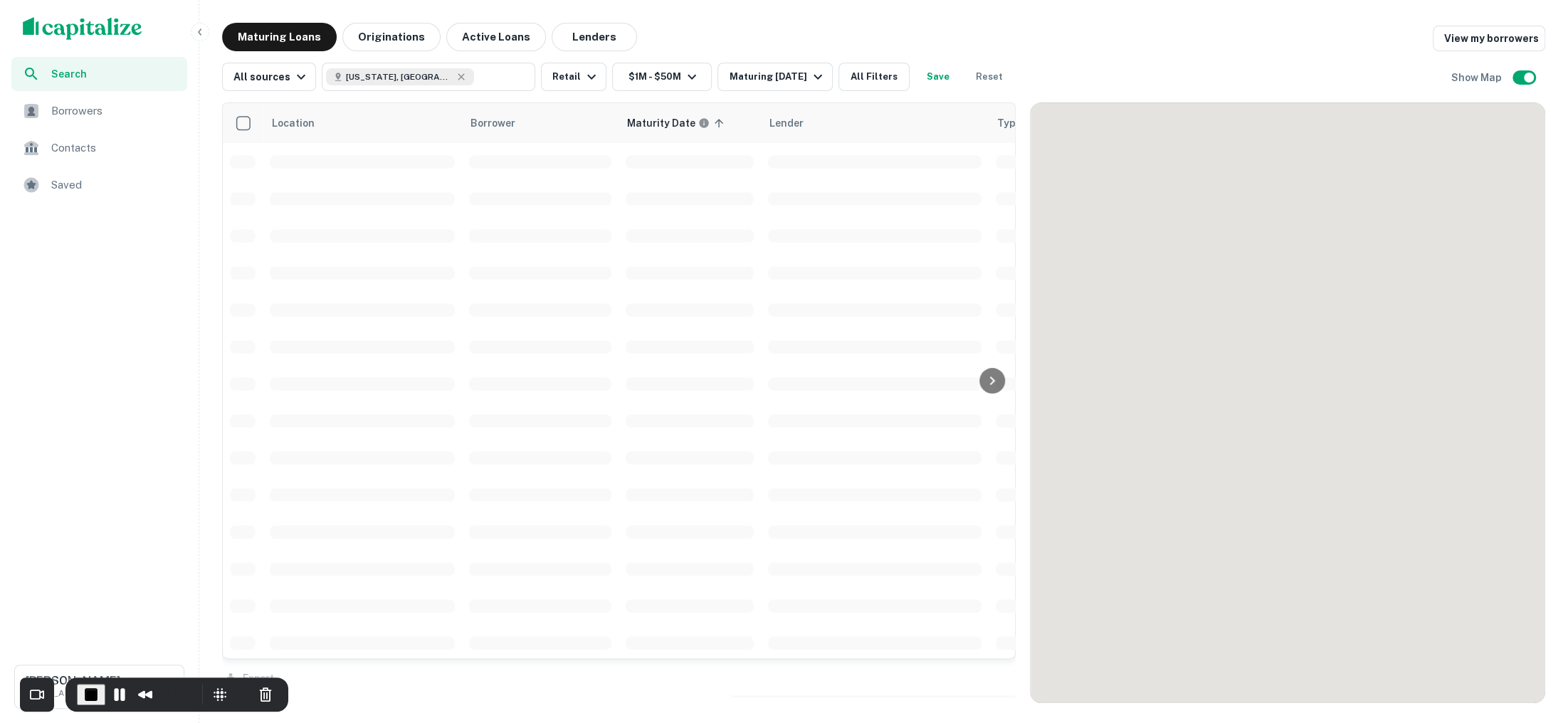
scroll to position [22, 0]
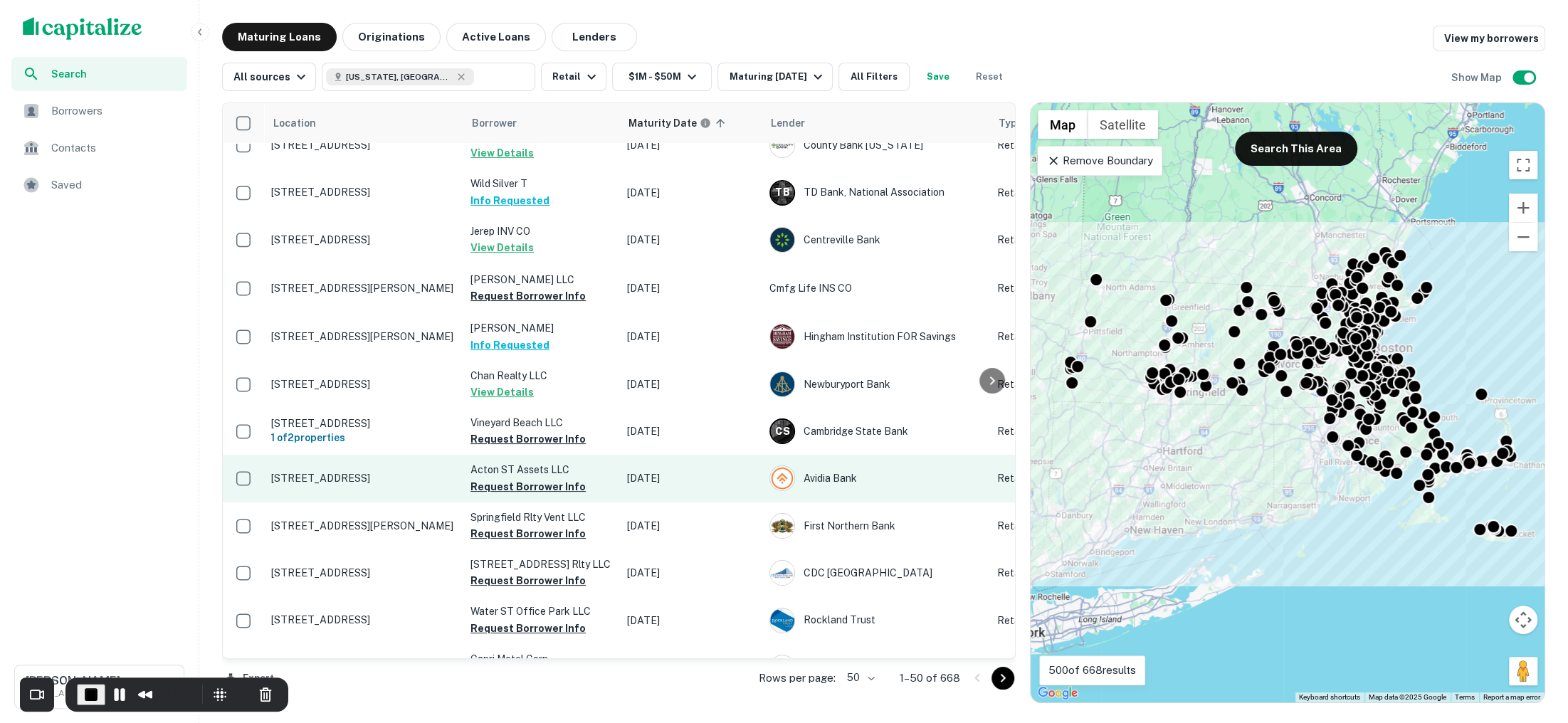
click at [386, 471] on p "74 Acton St Watertown, MA02472" at bounding box center [364, 478] width 185 height 13
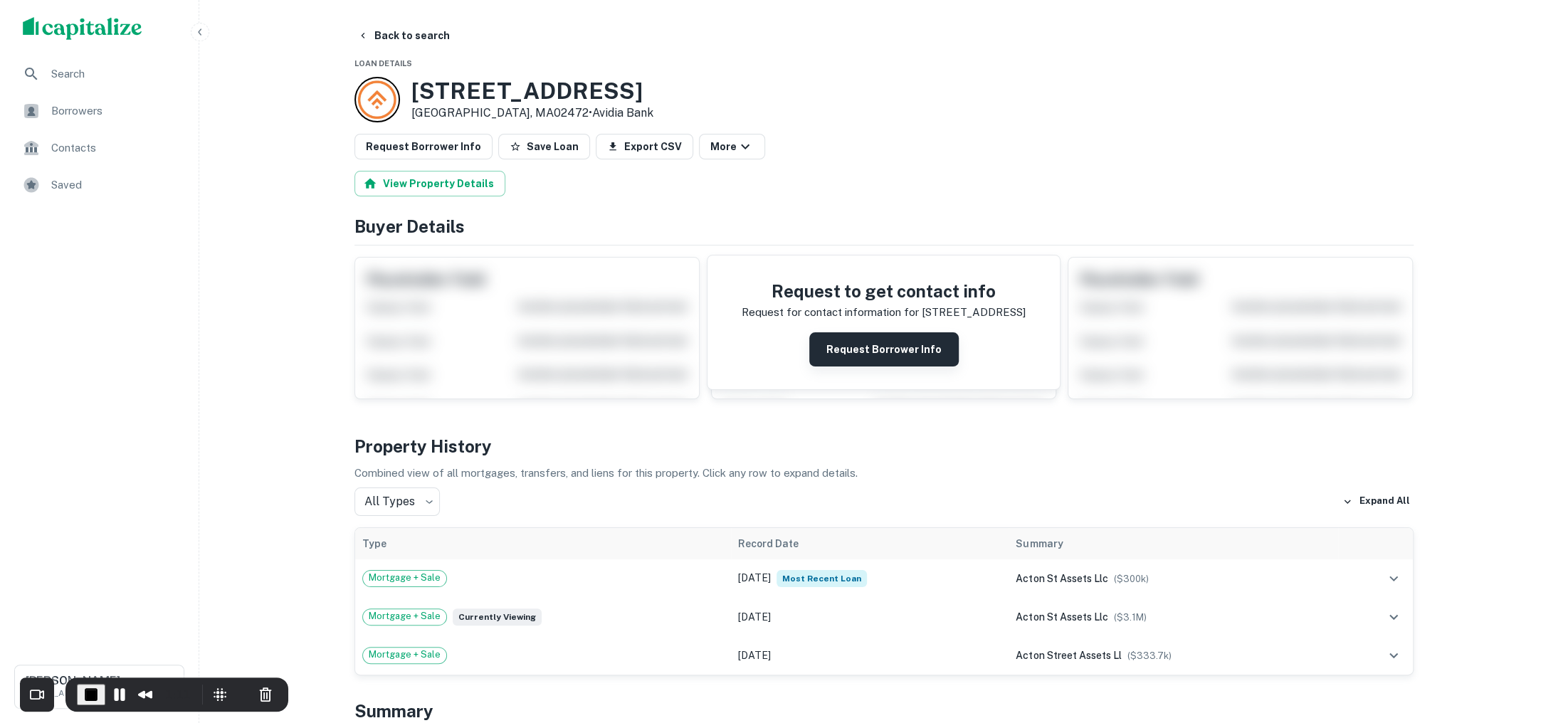
click at [897, 346] on button "Request Borrower Info" at bounding box center [883, 349] width 149 height 34
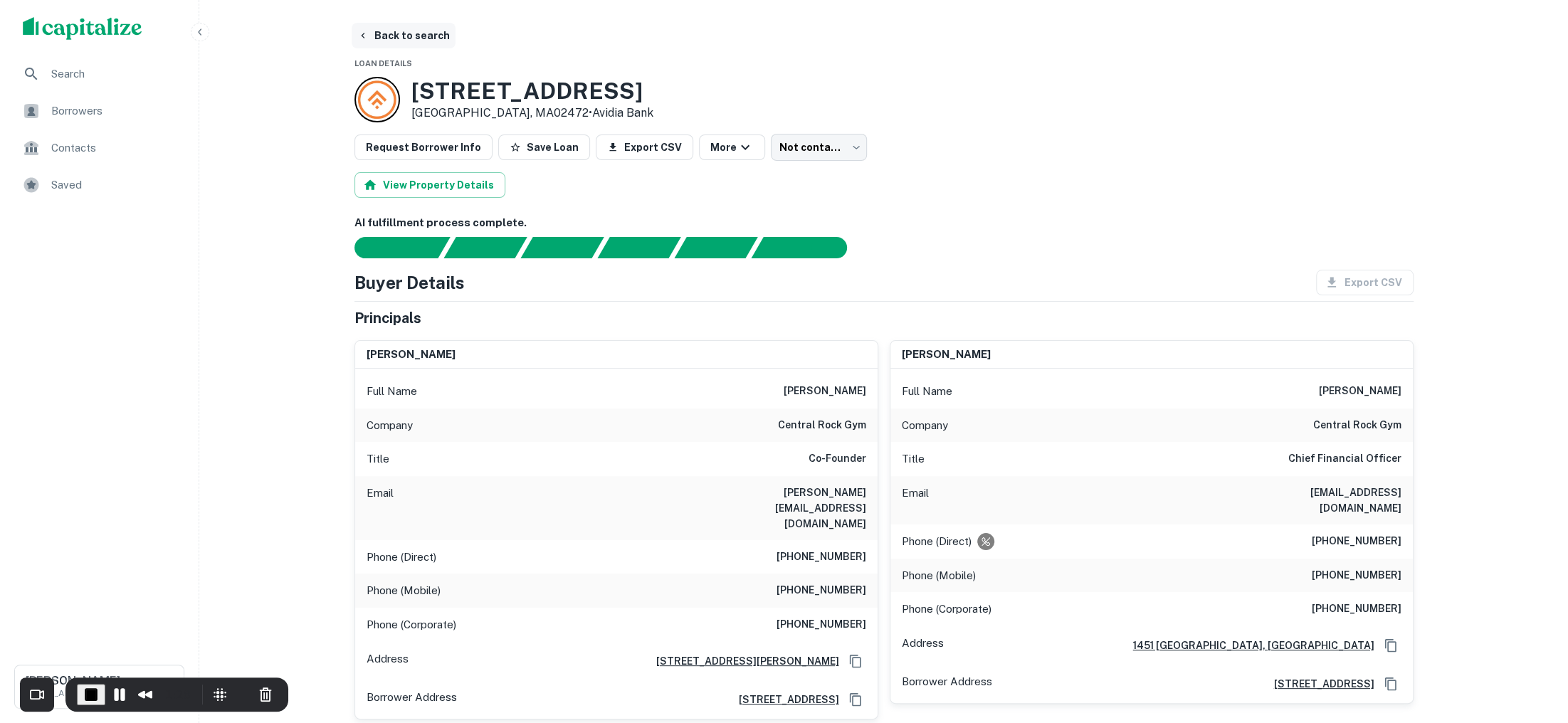
click at [419, 39] on button "Back to search" at bounding box center [403, 35] width 104 height 25
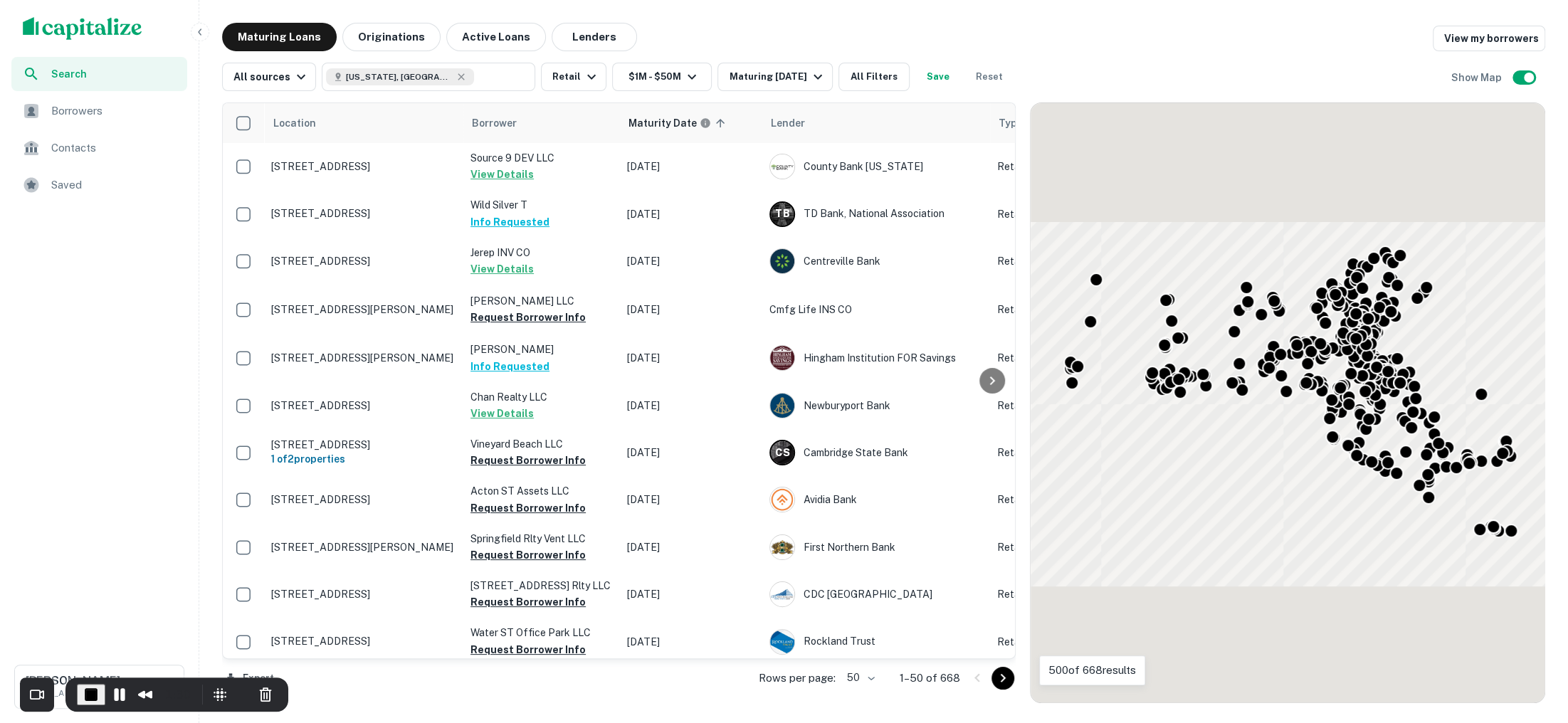
scroll to position [22, 0]
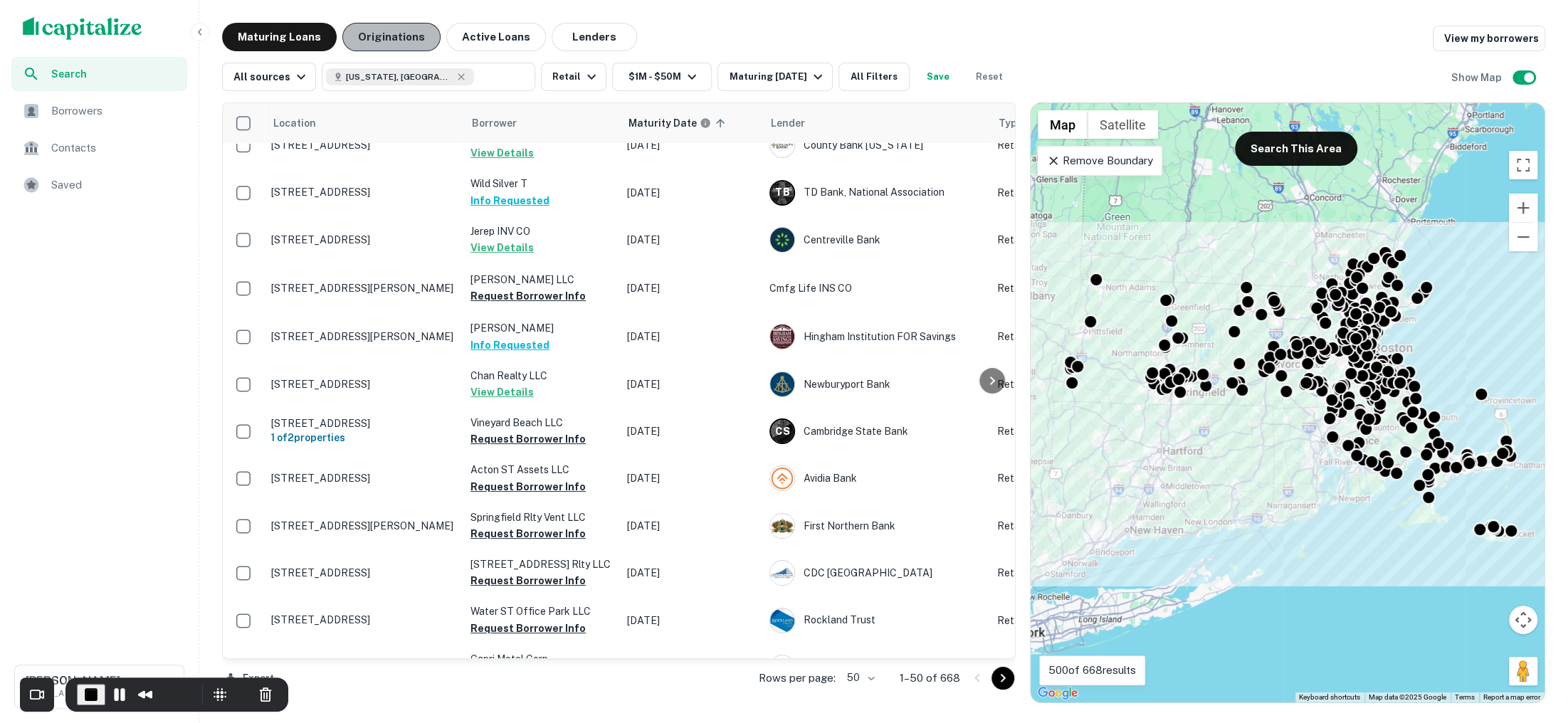
click at [388, 32] on button "Originations" at bounding box center [391, 37] width 99 height 28
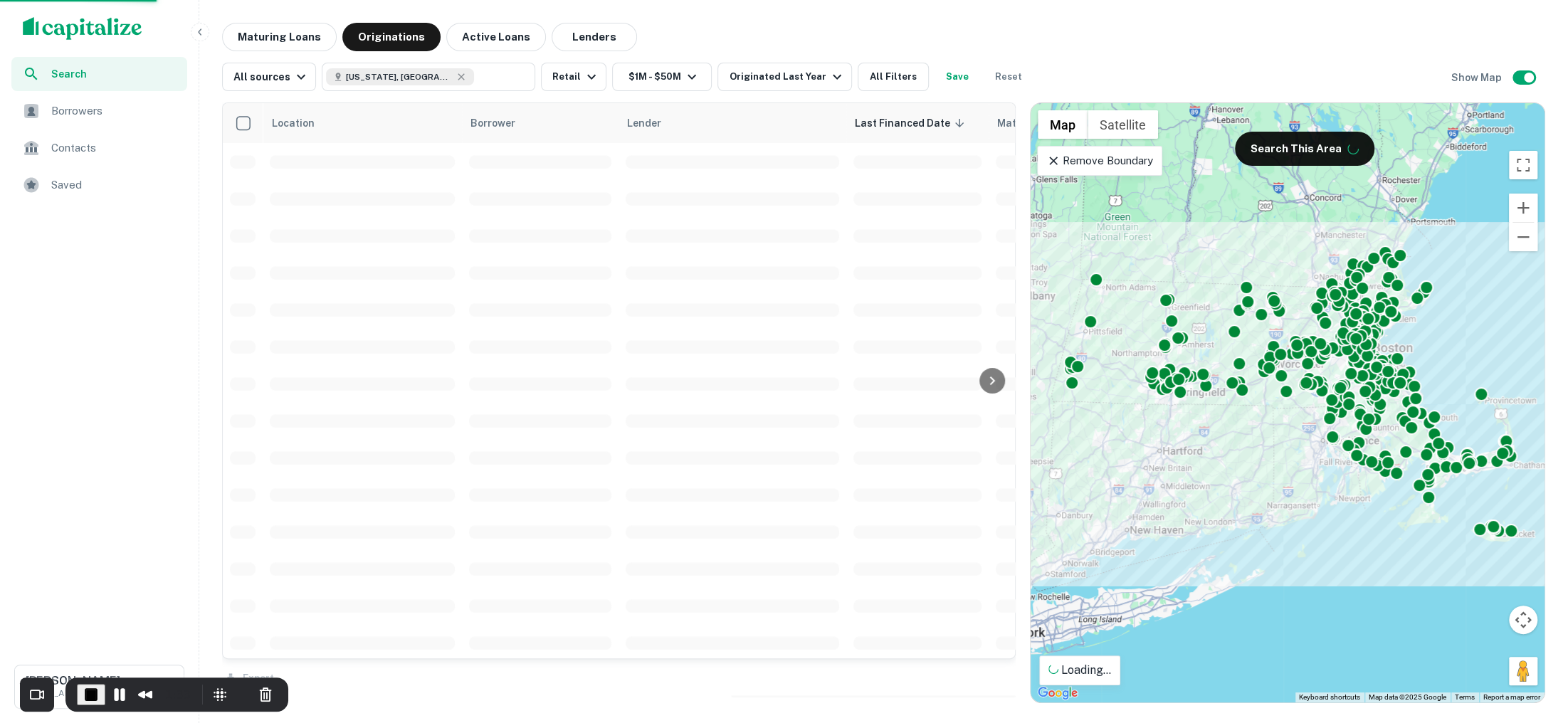
scroll to position [22, 0]
click at [581, 41] on button "Lenders" at bounding box center [594, 37] width 85 height 28
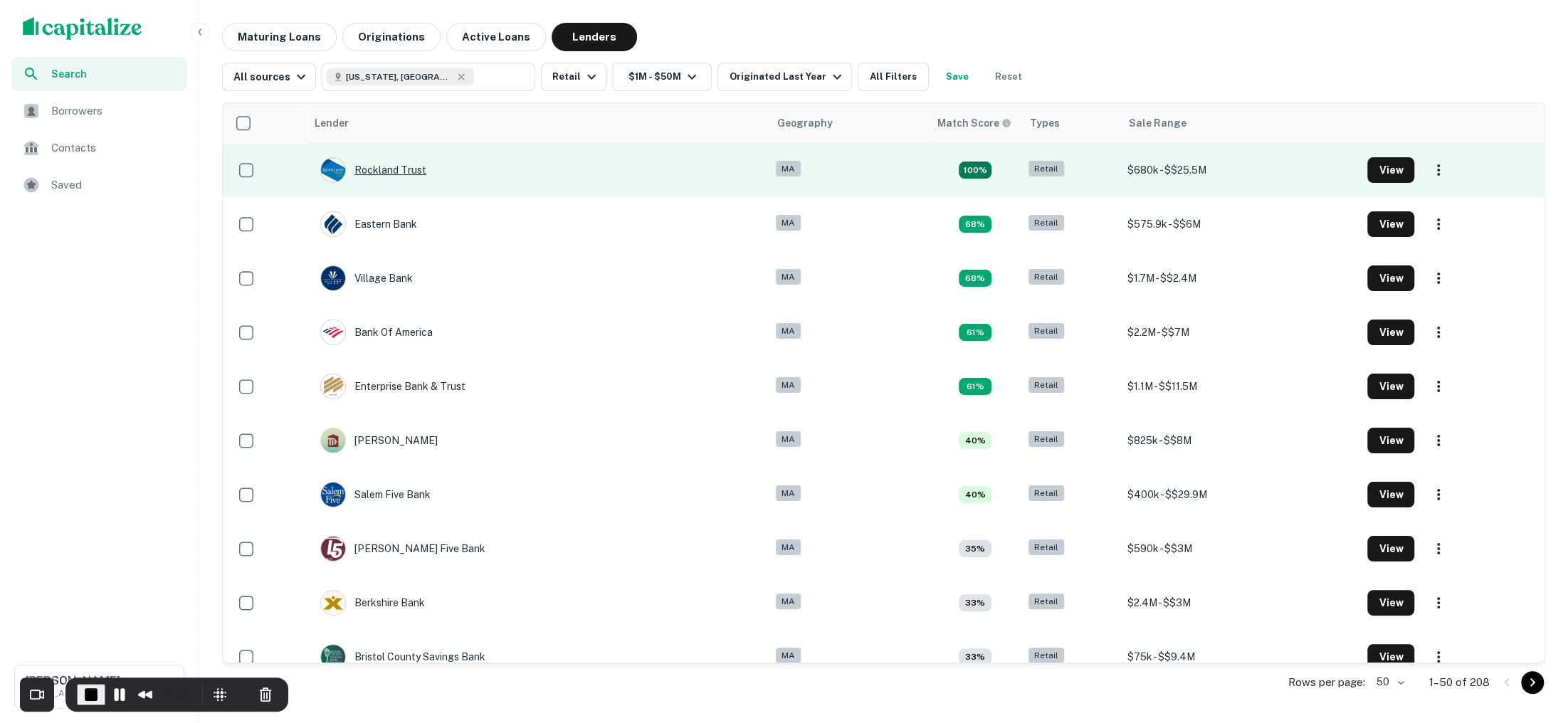
click at [397, 167] on div "Rockland Trust" at bounding box center [373, 169] width 106 height 25
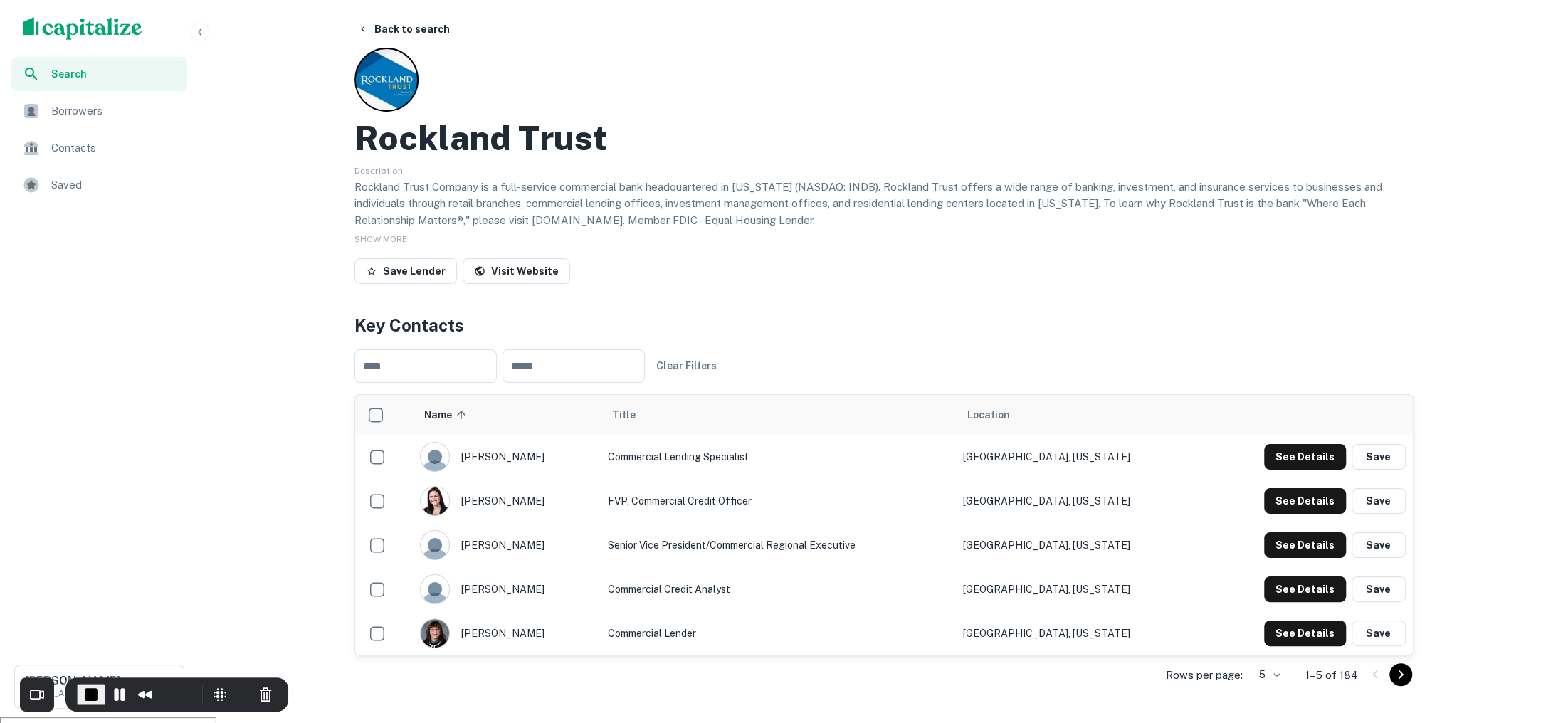
scroll to position [8, 0]
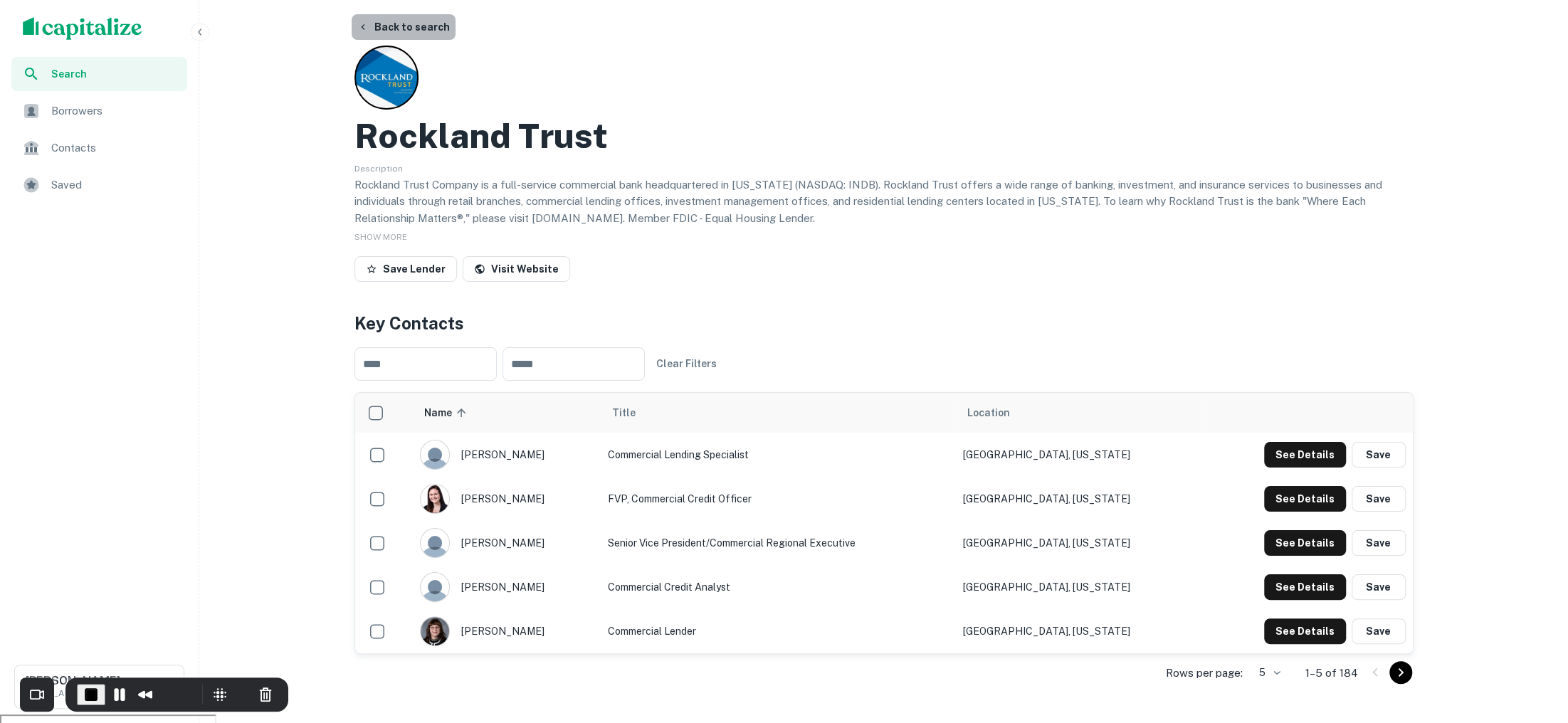
click at [423, 31] on button "Back to search" at bounding box center [403, 26] width 104 height 25
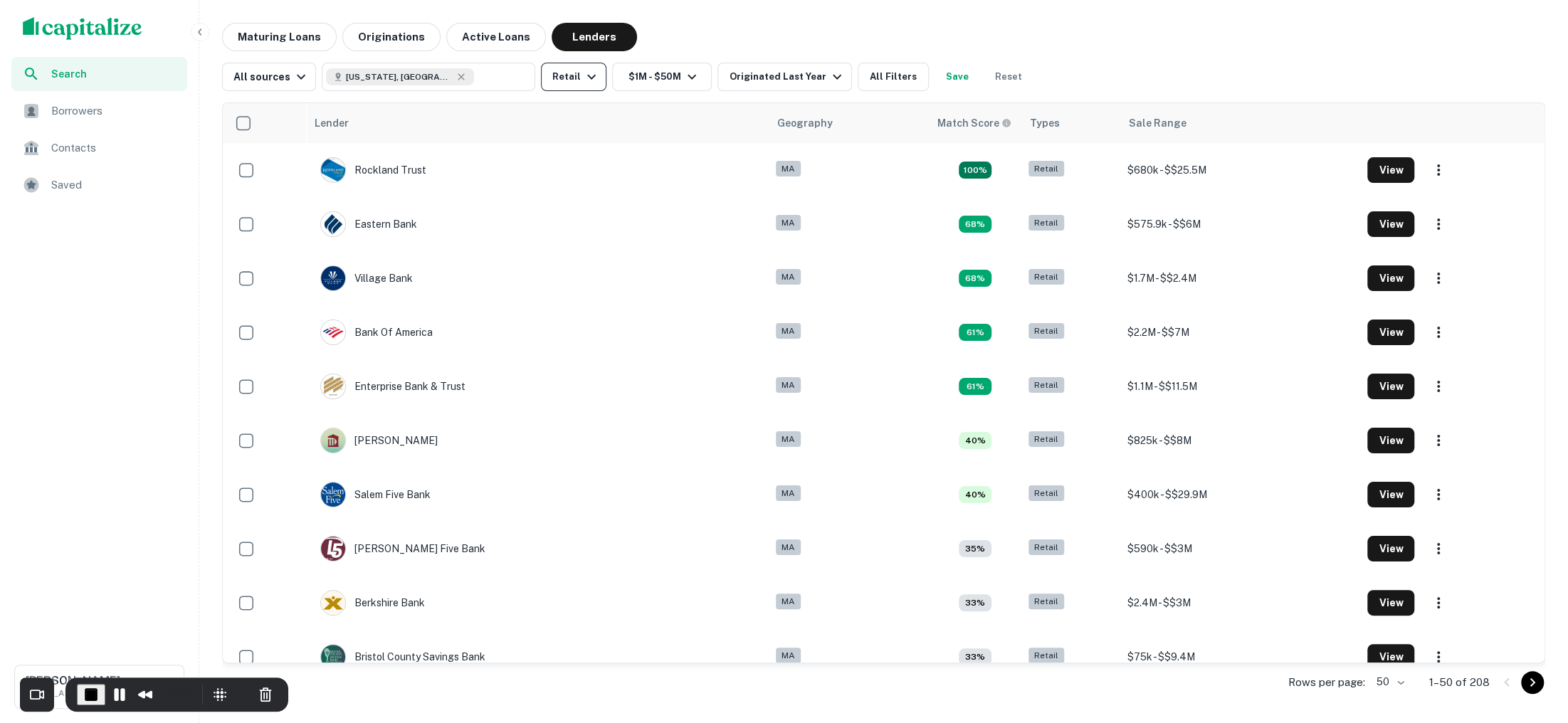
click at [592, 85] on button "Retail" at bounding box center [574, 77] width 66 height 28
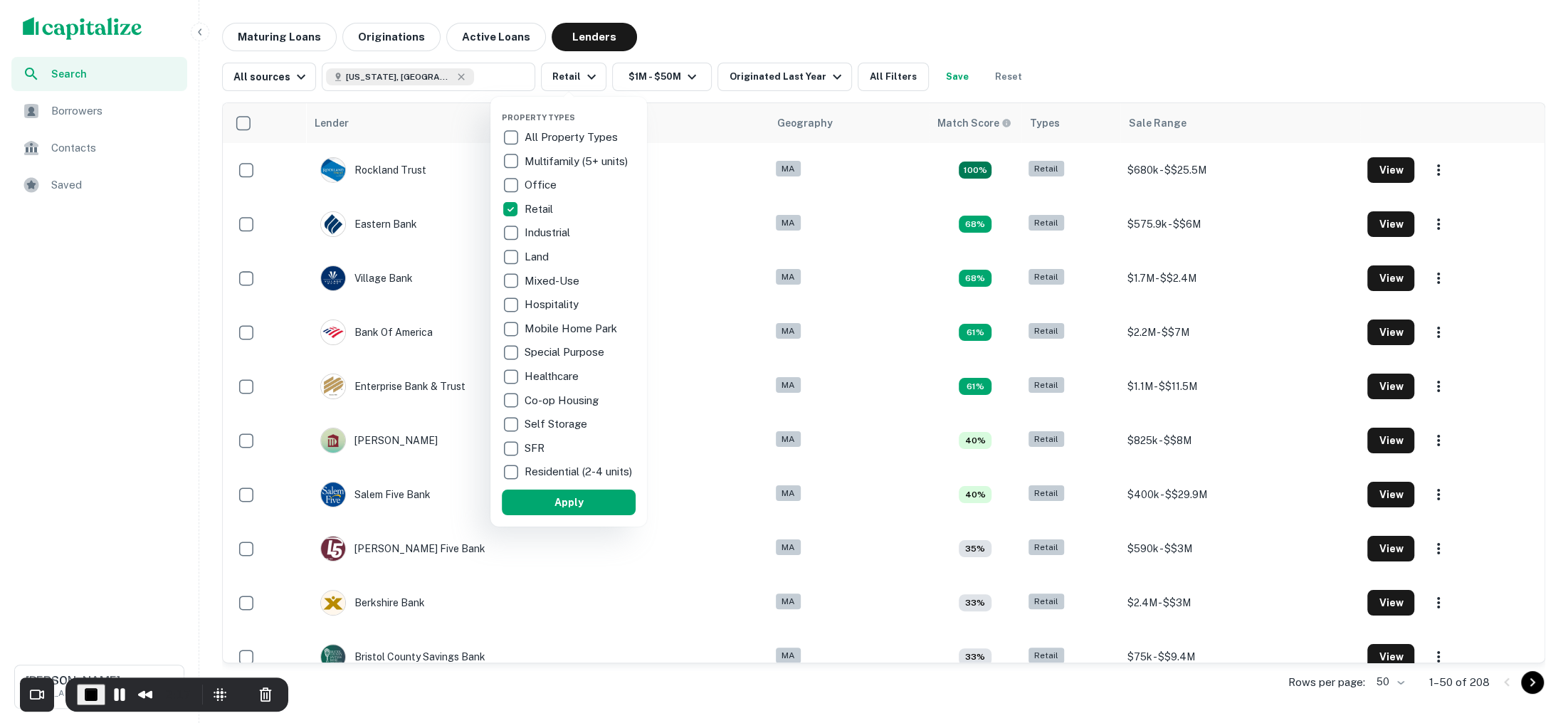
click at [191, 264] on div at bounding box center [784, 362] width 1568 height 723
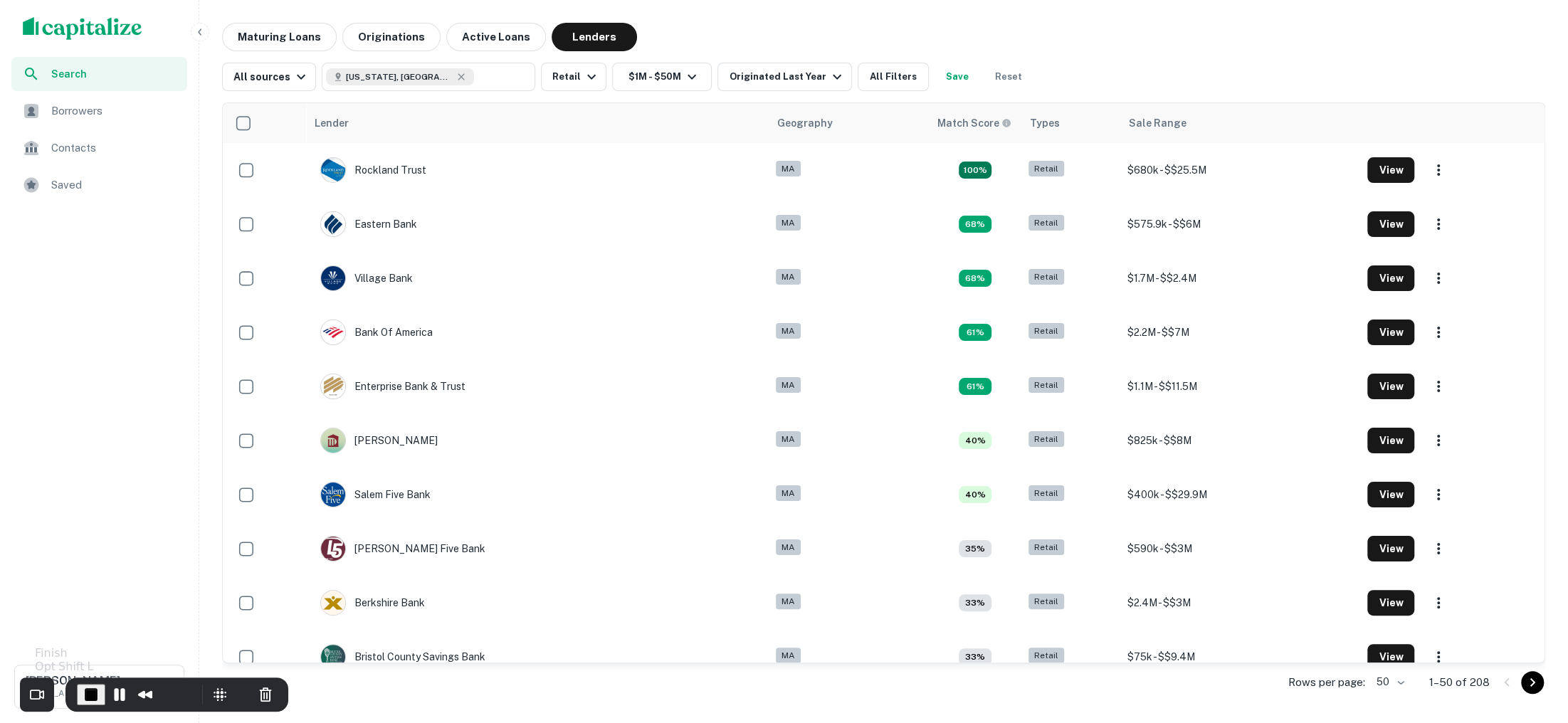
click at [92, 690] on span "End Recording" at bounding box center [91, 694] width 17 height 17
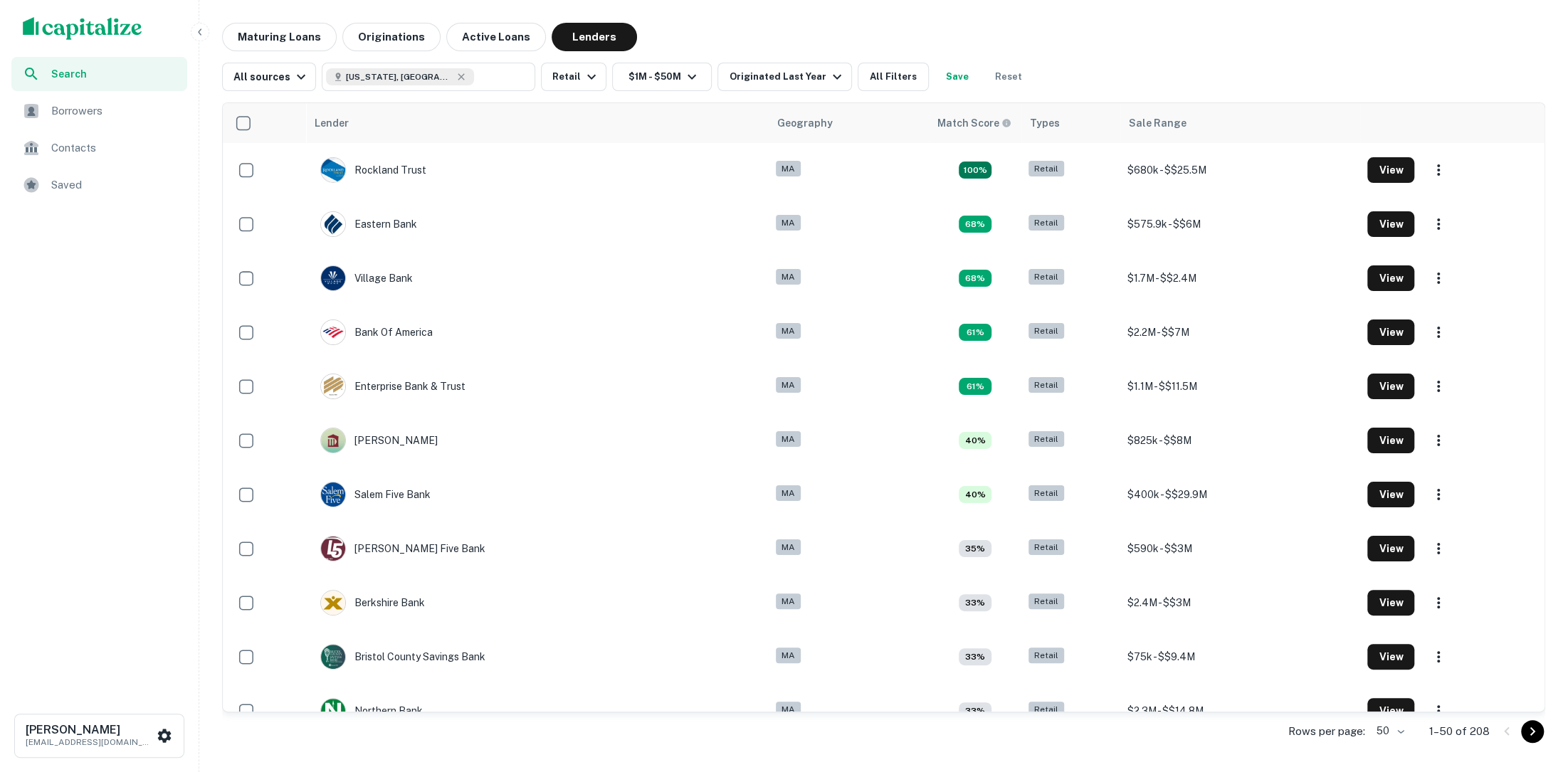
click at [200, 28] on icon "button" at bounding box center [200, 32] width 11 height 11
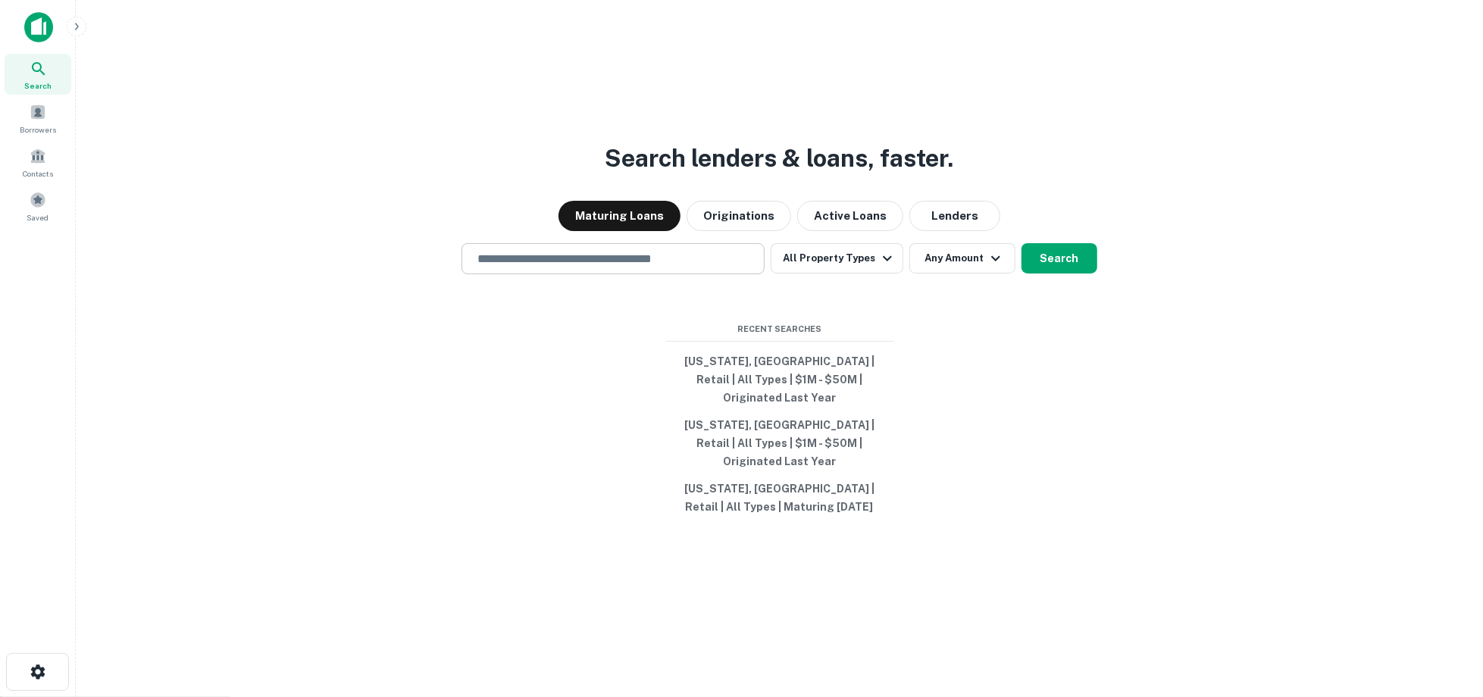
click at [649, 267] on input "text" at bounding box center [612, 258] width 289 height 17
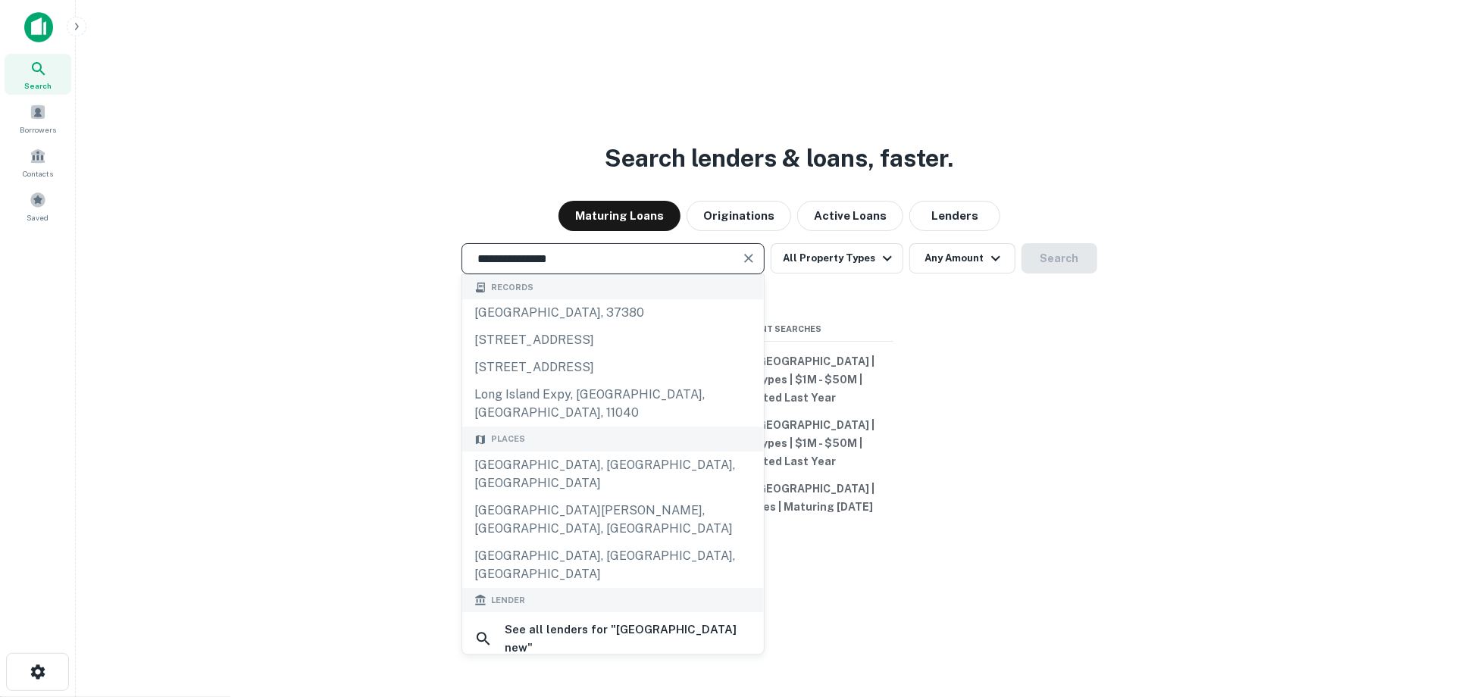
click at [629, 267] on input "**********" at bounding box center [601, 258] width 267 height 17
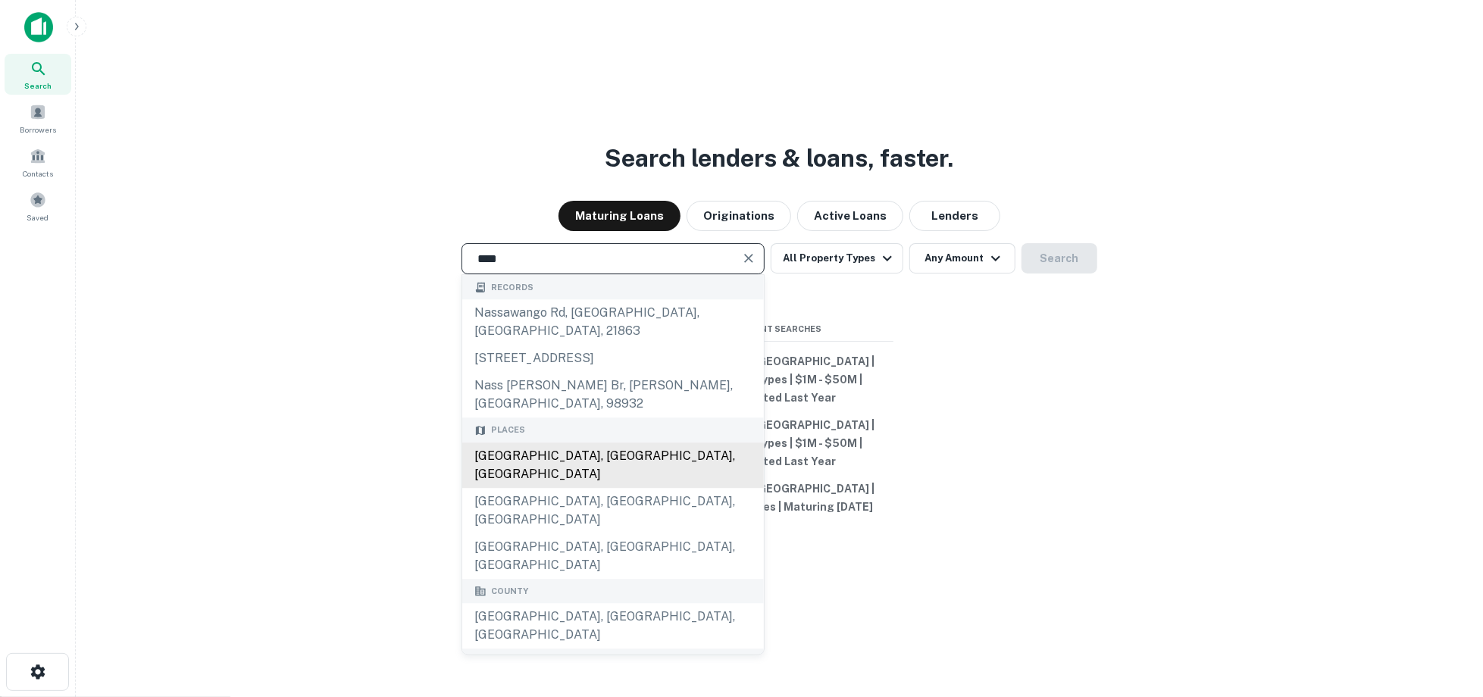
click at [630, 442] on div "Nassau County, NY, USA" at bounding box center [613, 464] width 302 height 45
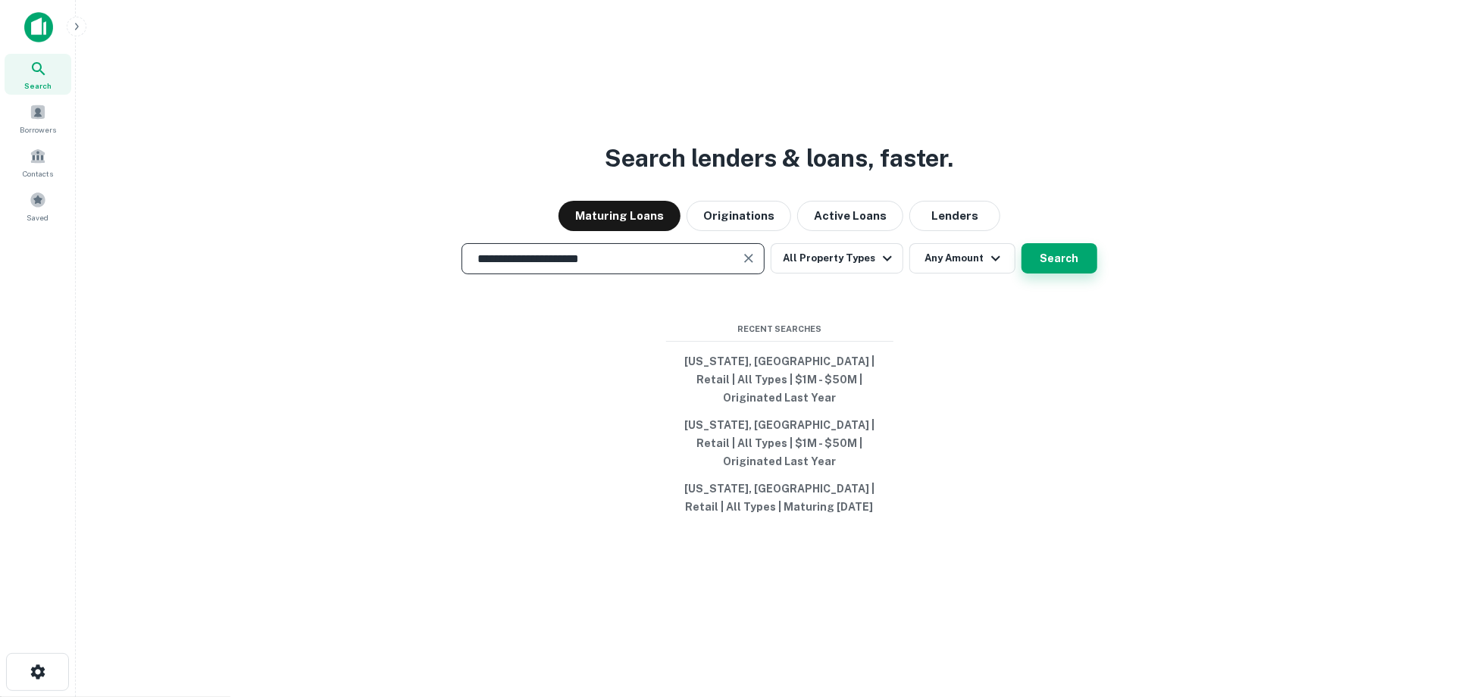
type input "**********"
click at [1061, 272] on button "Search" at bounding box center [1059, 258] width 76 height 30
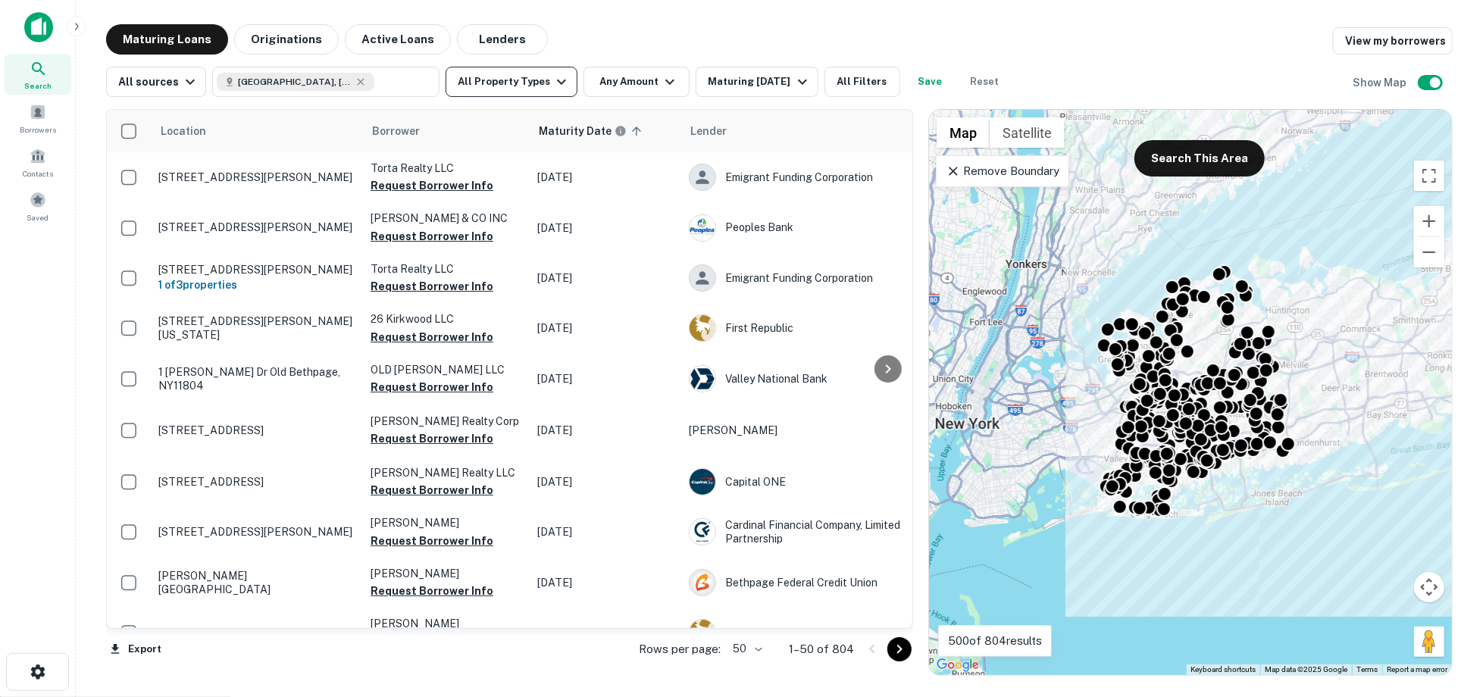
click at [554, 90] on icon "button" at bounding box center [561, 82] width 18 height 18
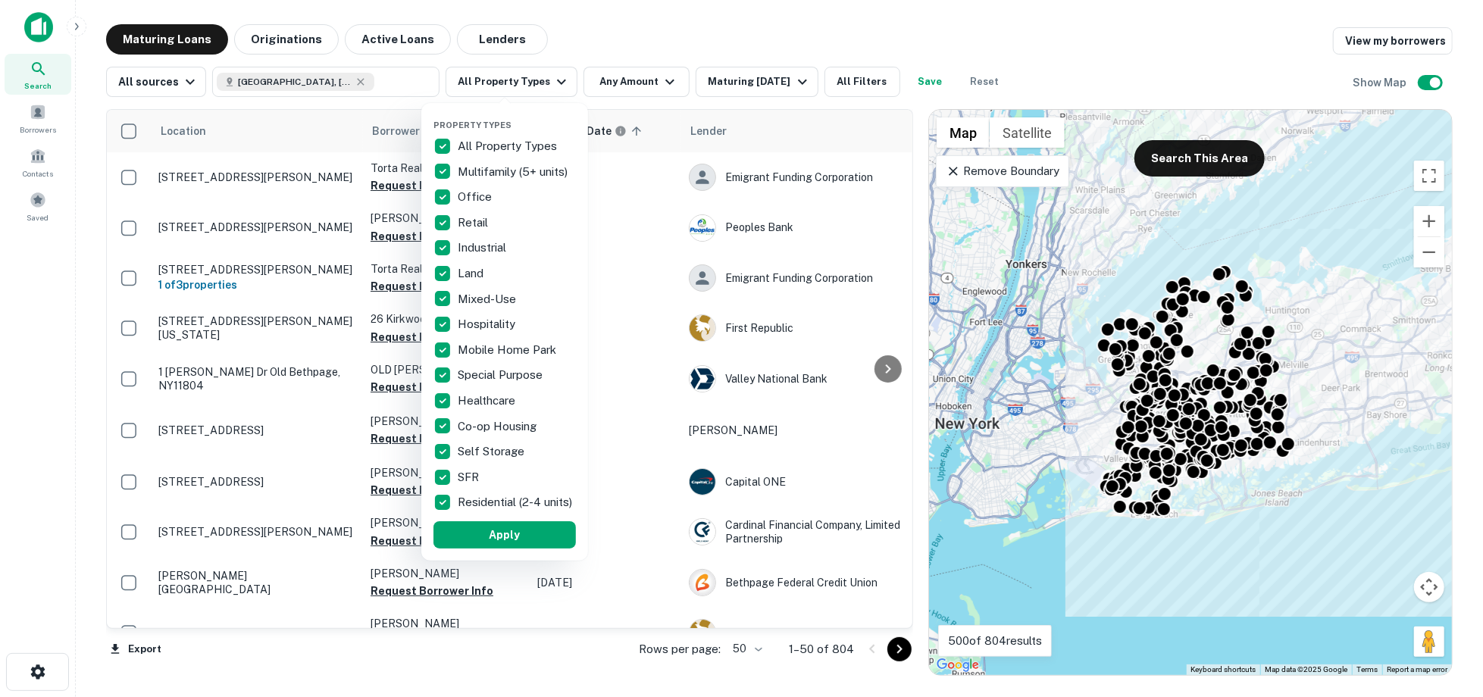
click at [633, 53] on div at bounding box center [741, 348] width 1483 height 697
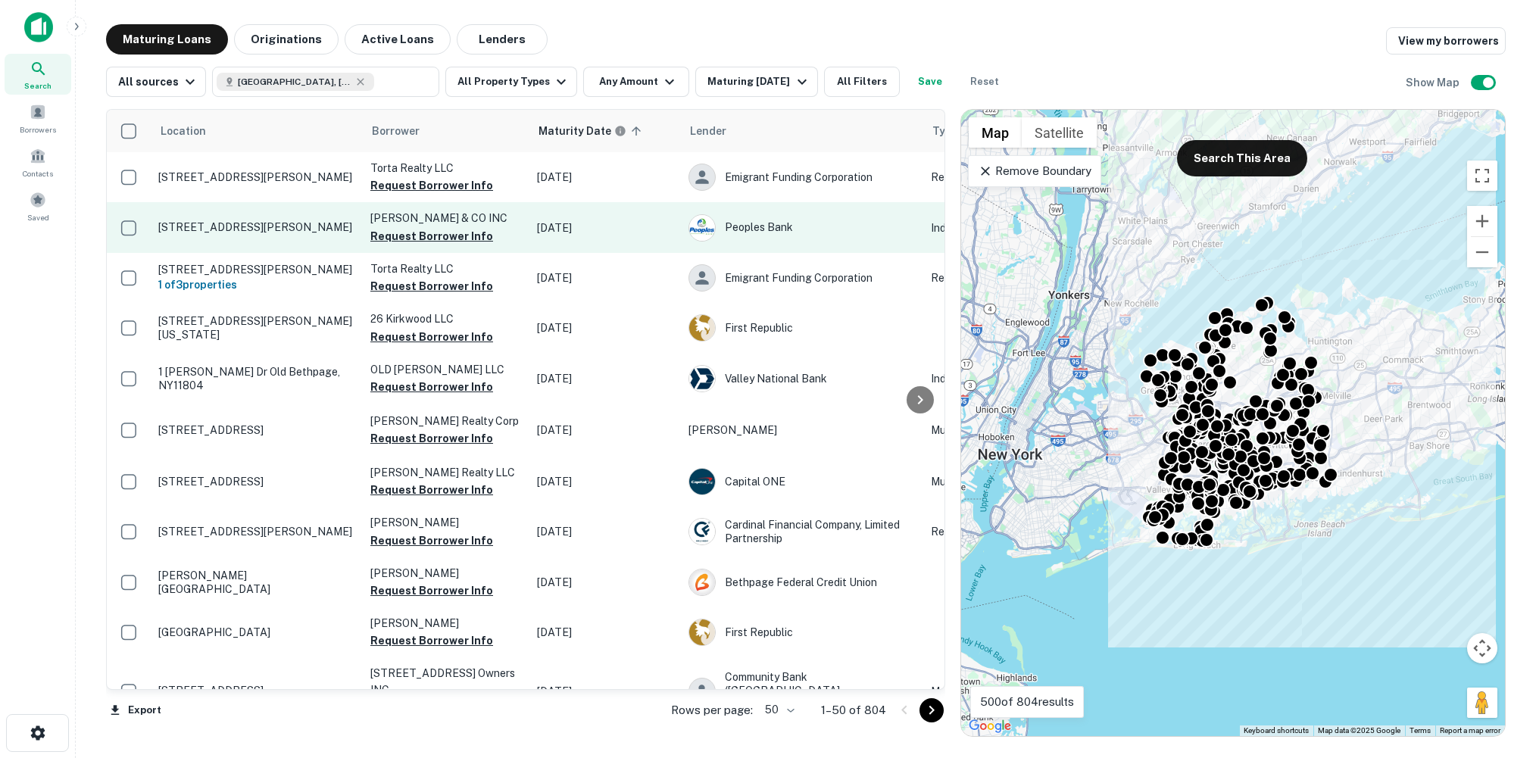
click at [305, 227] on p "1 Henrietta St Hicksville, NY11801" at bounding box center [256, 227] width 197 height 14
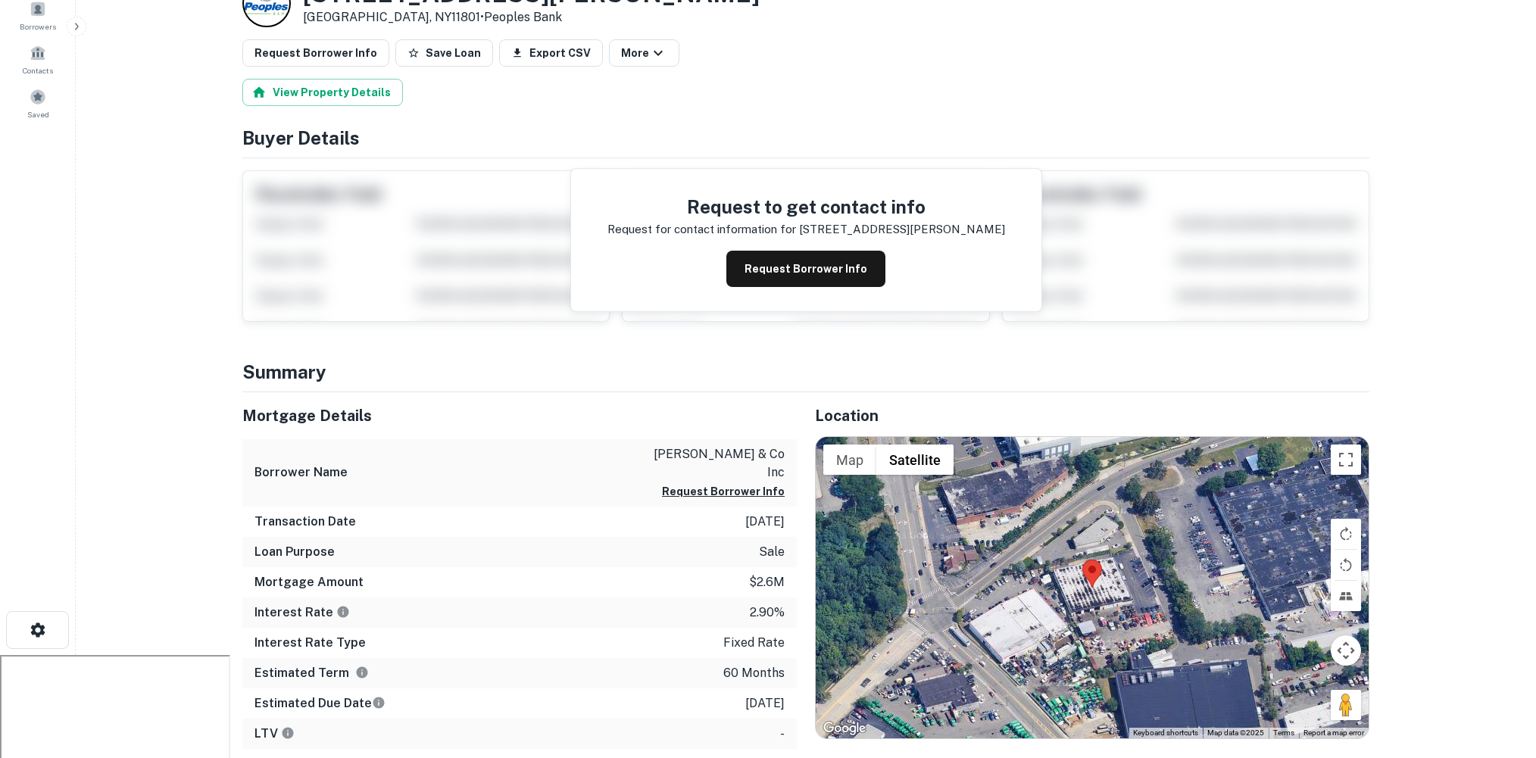
scroll to position [123, 0]
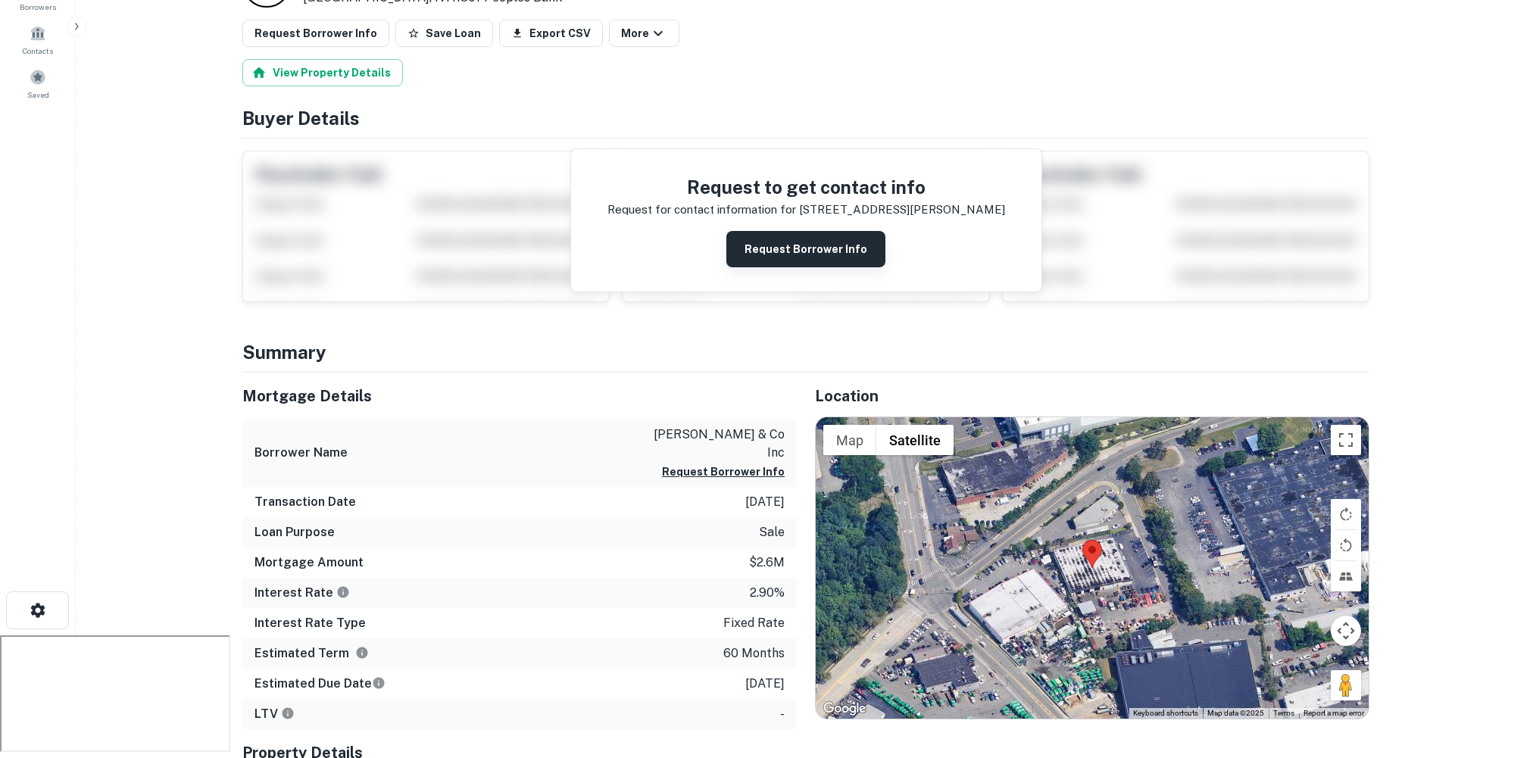
click at [816, 243] on button "Request Borrower Info" at bounding box center [805, 249] width 159 height 36
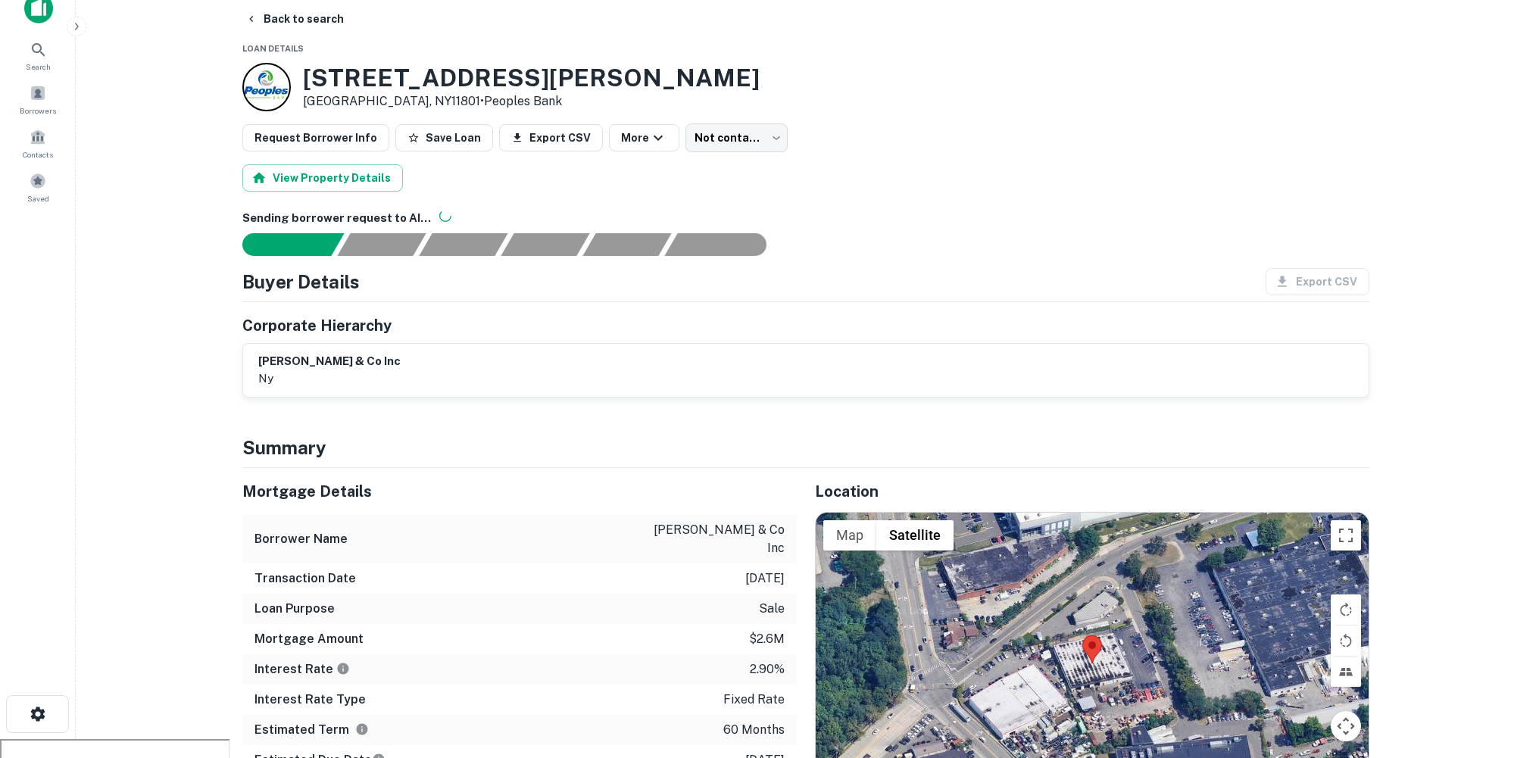
scroll to position [9, 0]
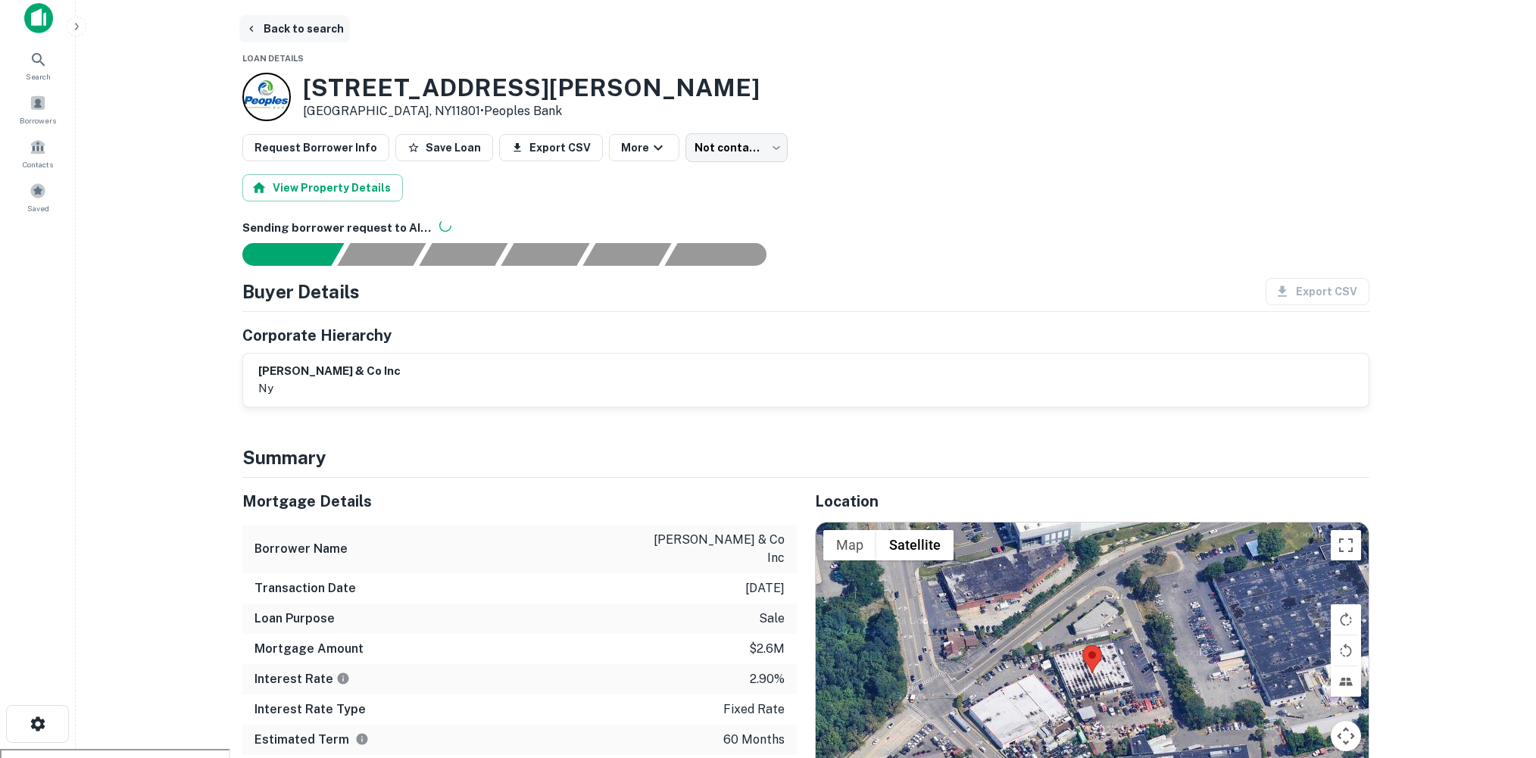
click at [315, 31] on button "Back to search" at bounding box center [294, 28] width 111 height 27
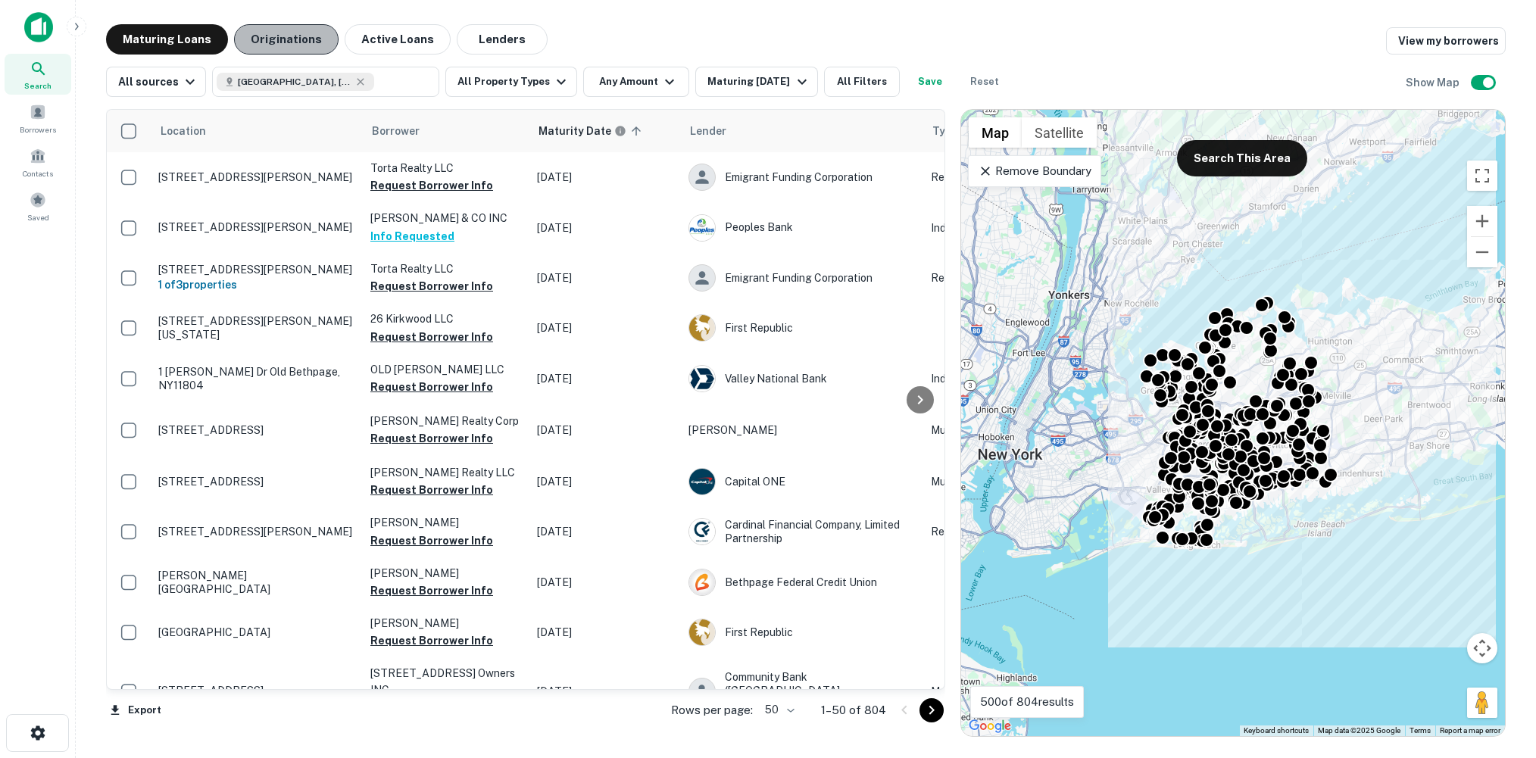
click at [287, 39] on button "Originations" at bounding box center [286, 39] width 105 height 30
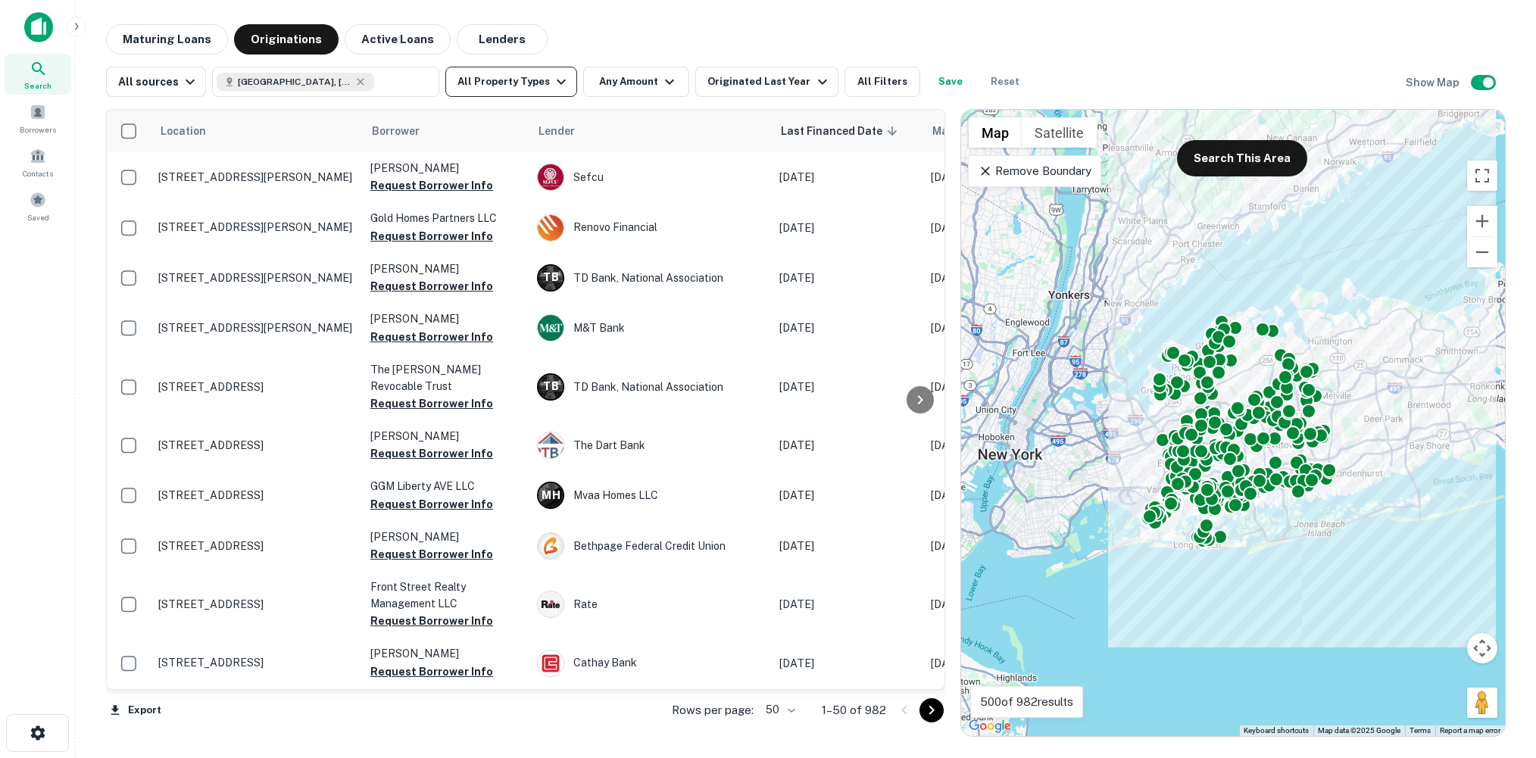
click at [558, 80] on icon "button" at bounding box center [561, 82] width 18 height 18
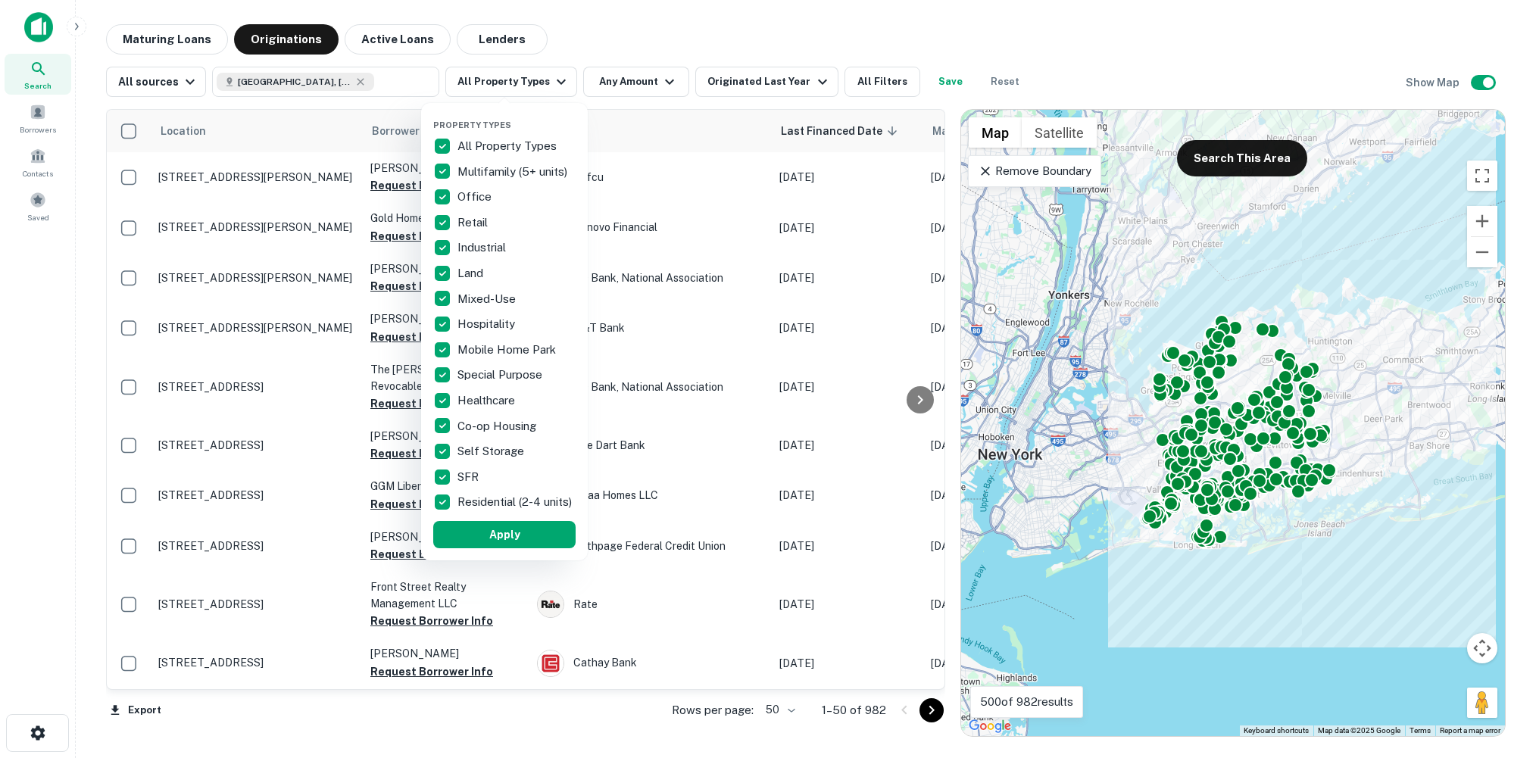
click at [766, 49] on div at bounding box center [768, 379] width 1536 height 758
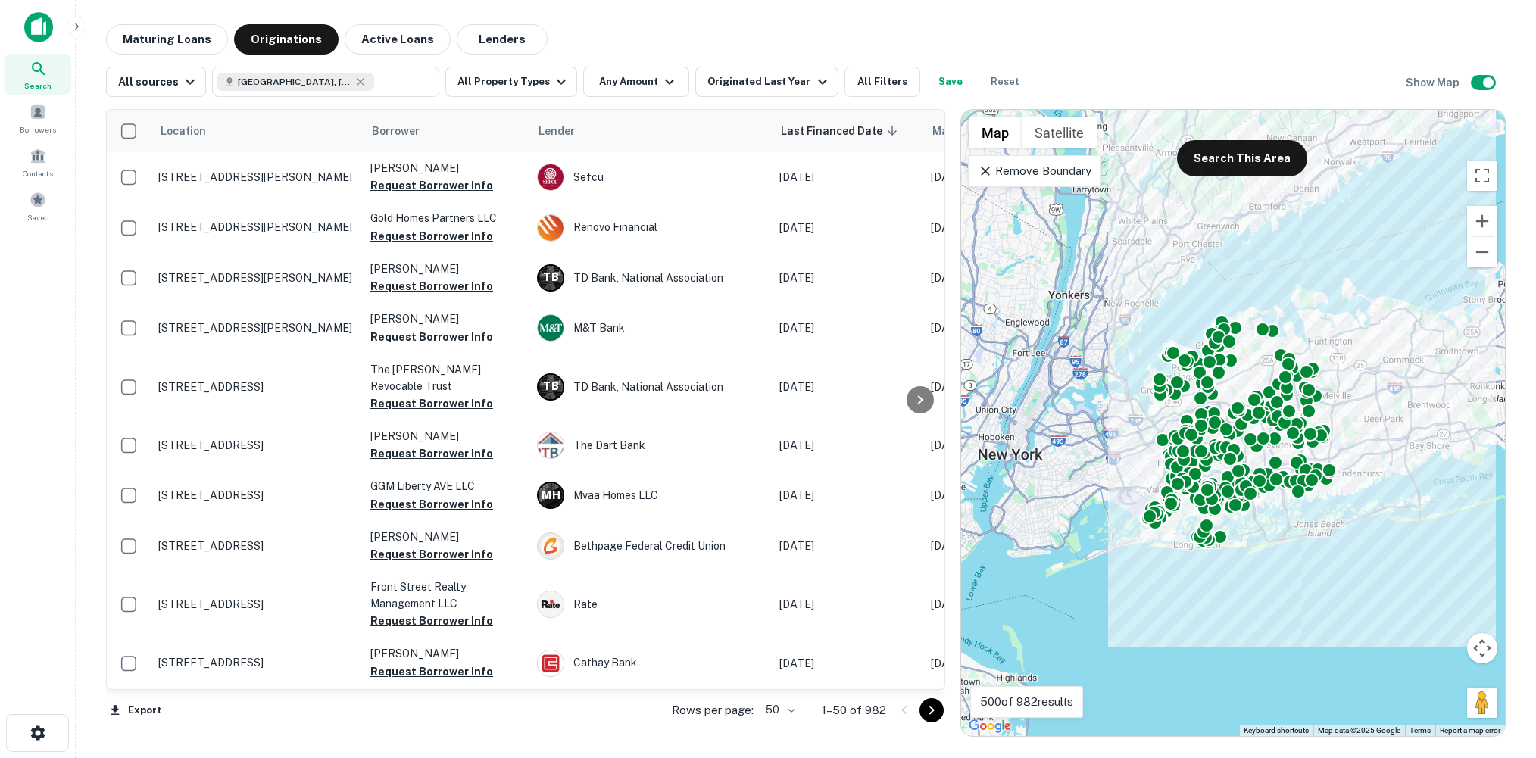
click at [504, 25] on div at bounding box center [768, 379] width 1536 height 758
click at [507, 36] on button "Lenders" at bounding box center [502, 39] width 91 height 30
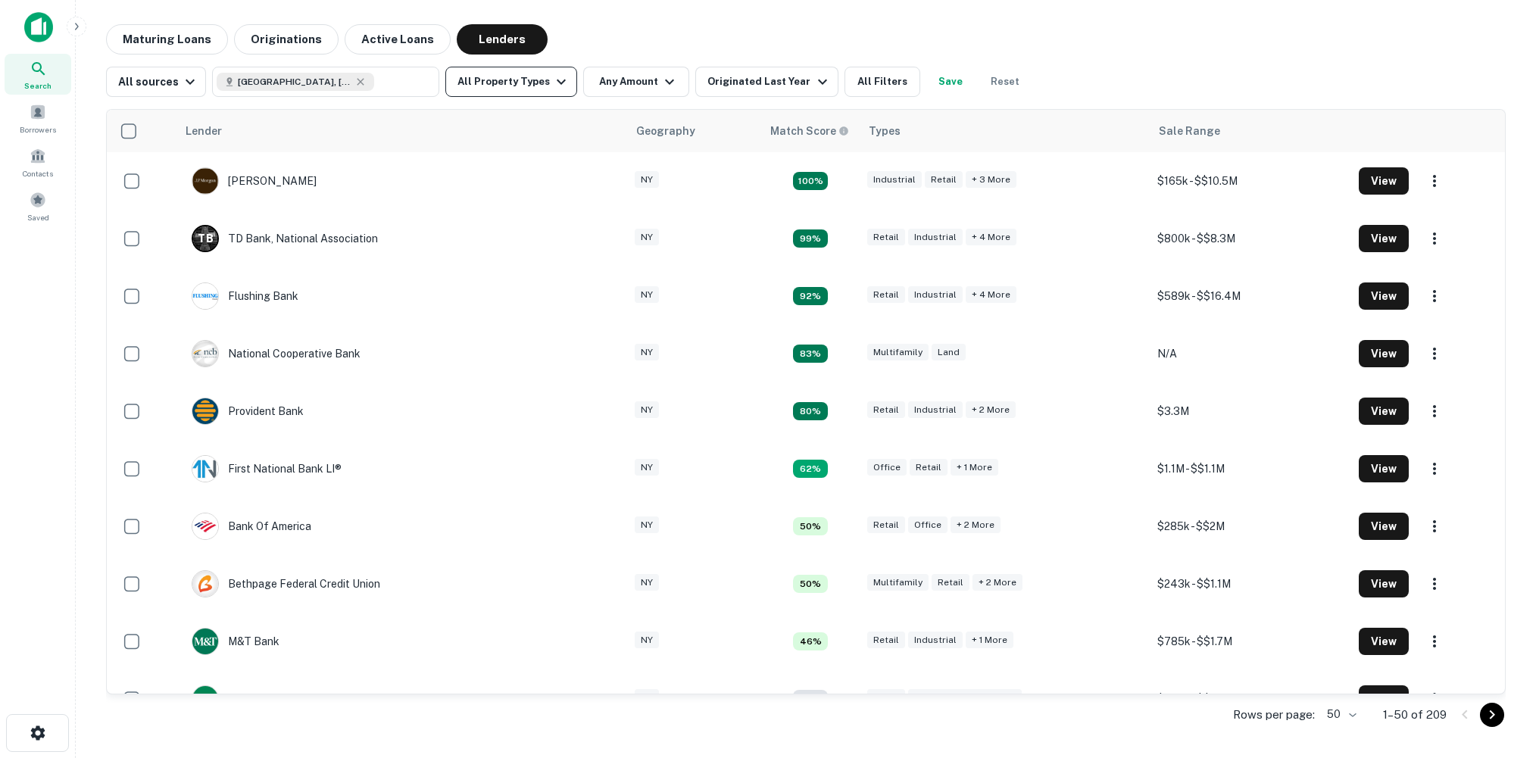
click at [555, 85] on icon "button" at bounding box center [561, 82] width 18 height 18
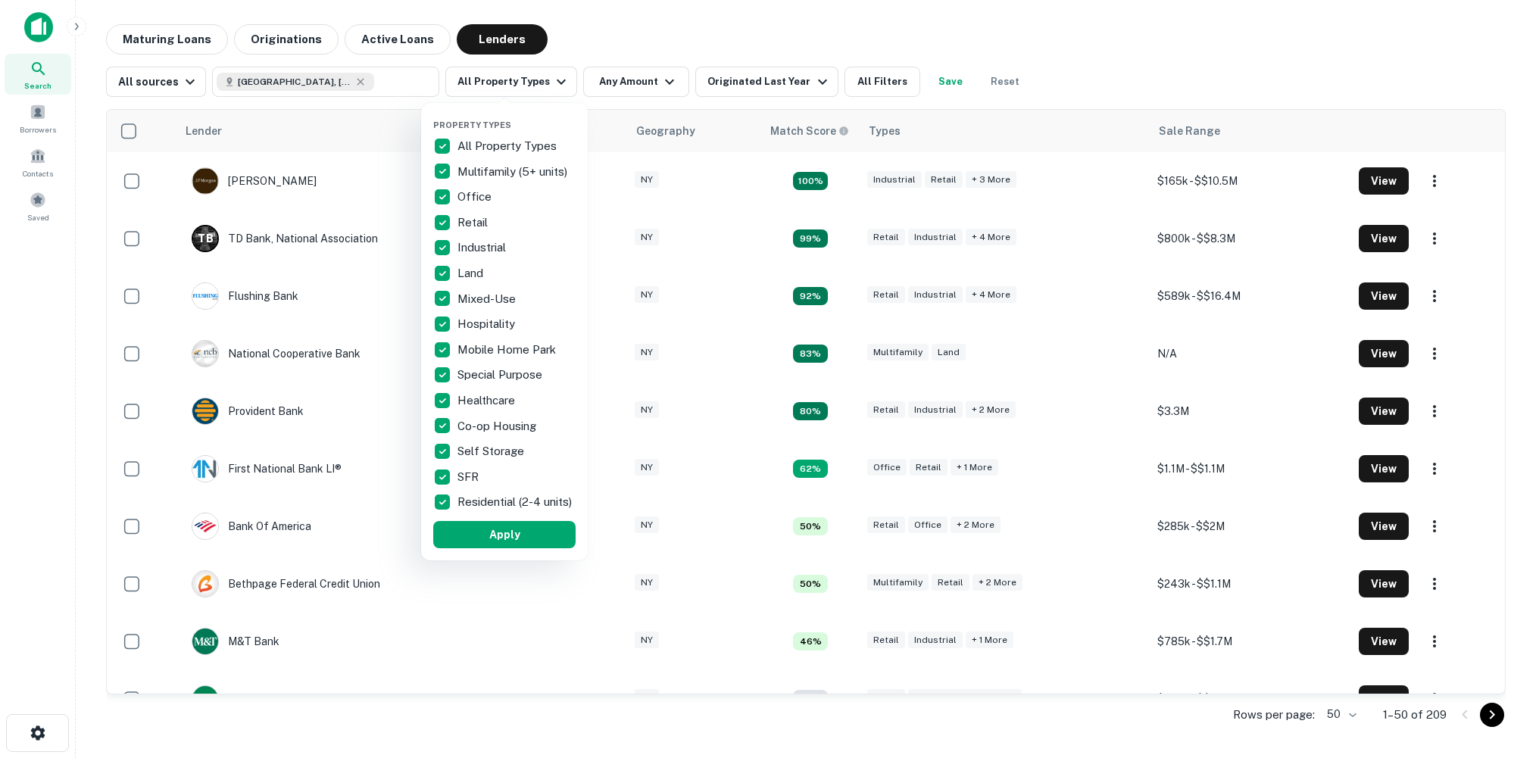
click at [476, 147] on p "All Property Types" at bounding box center [509, 146] width 102 height 18
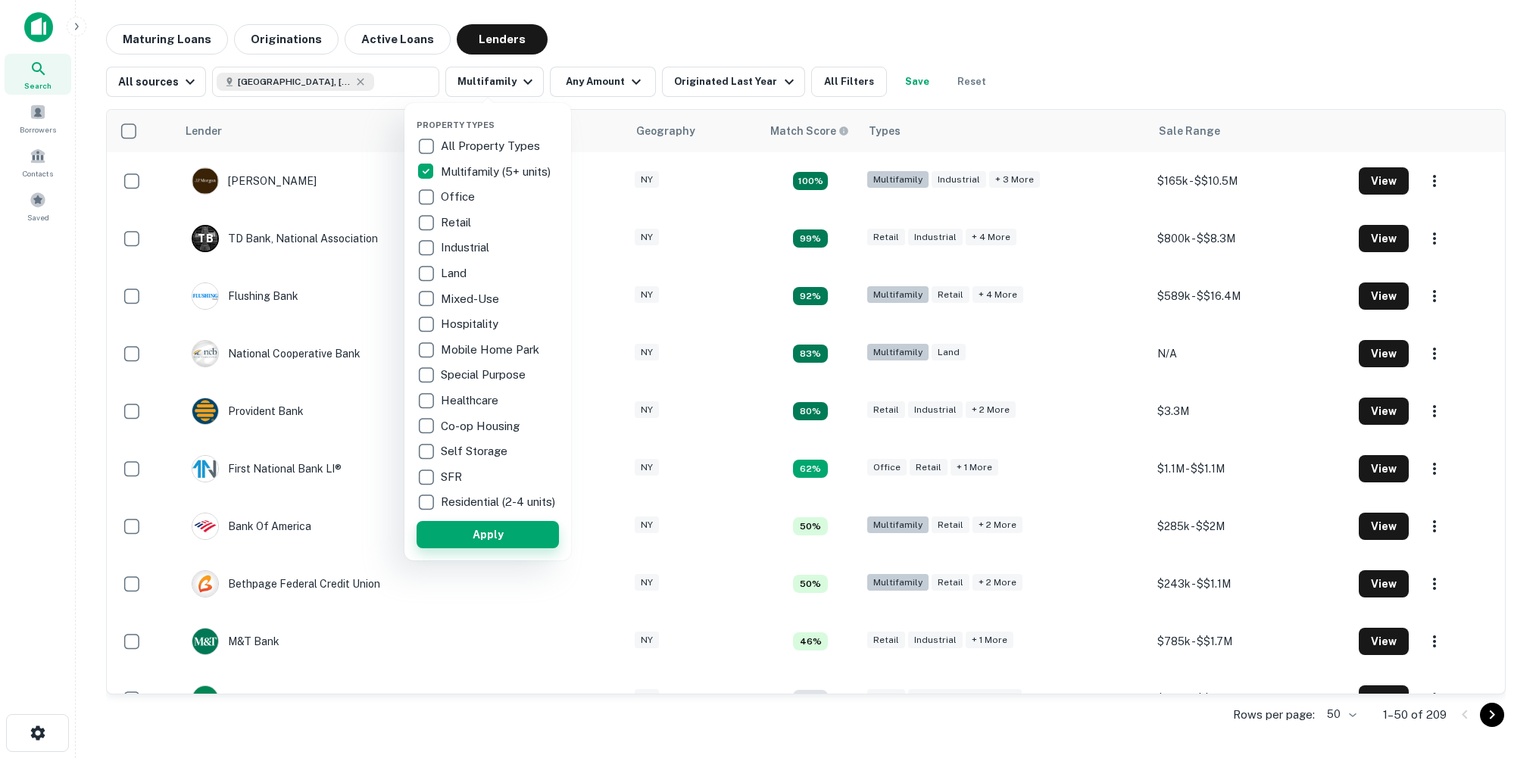
click at [498, 539] on button "Apply" at bounding box center [488, 534] width 142 height 27
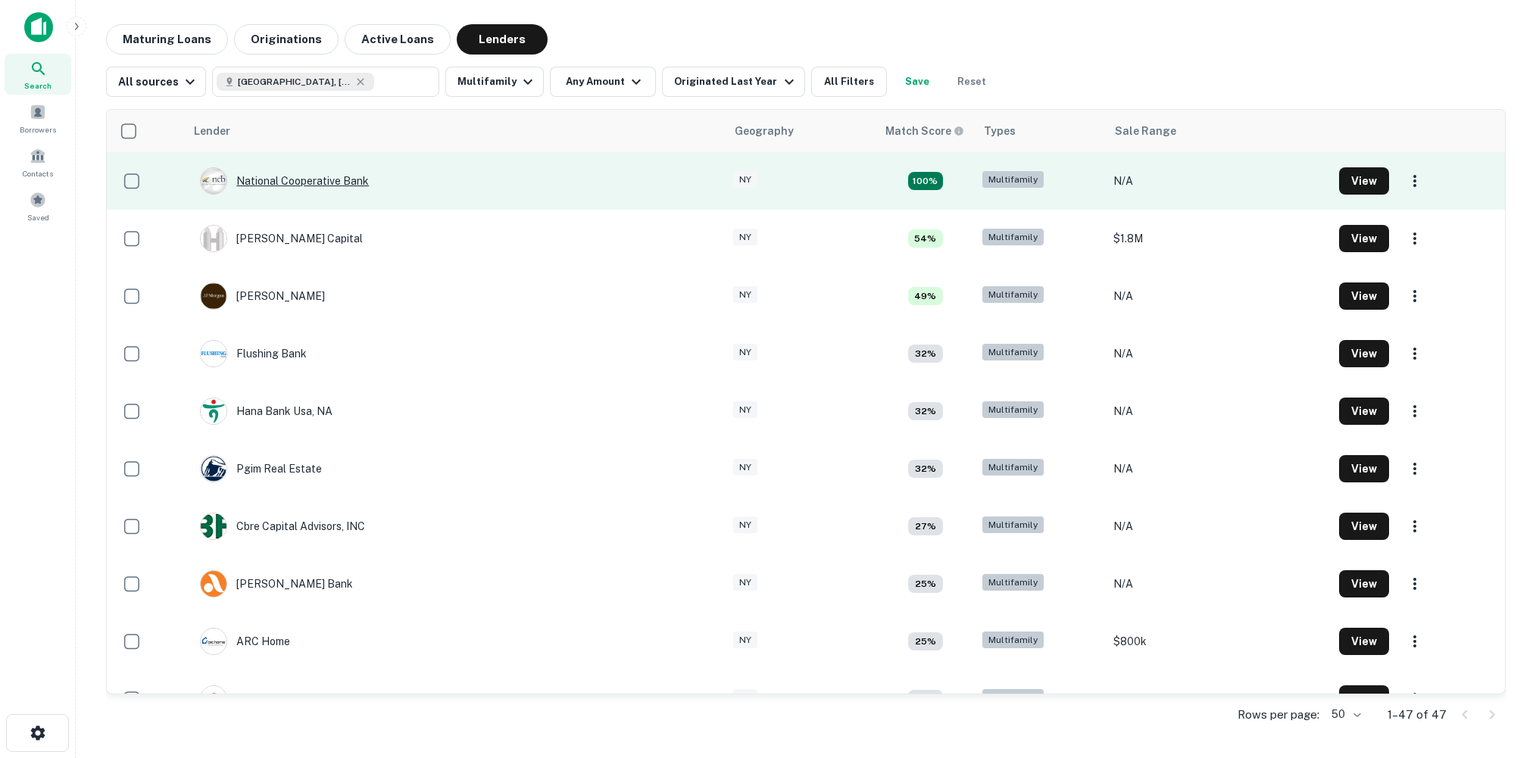
click at [346, 179] on div "National Cooperative Bank" at bounding box center [284, 180] width 169 height 27
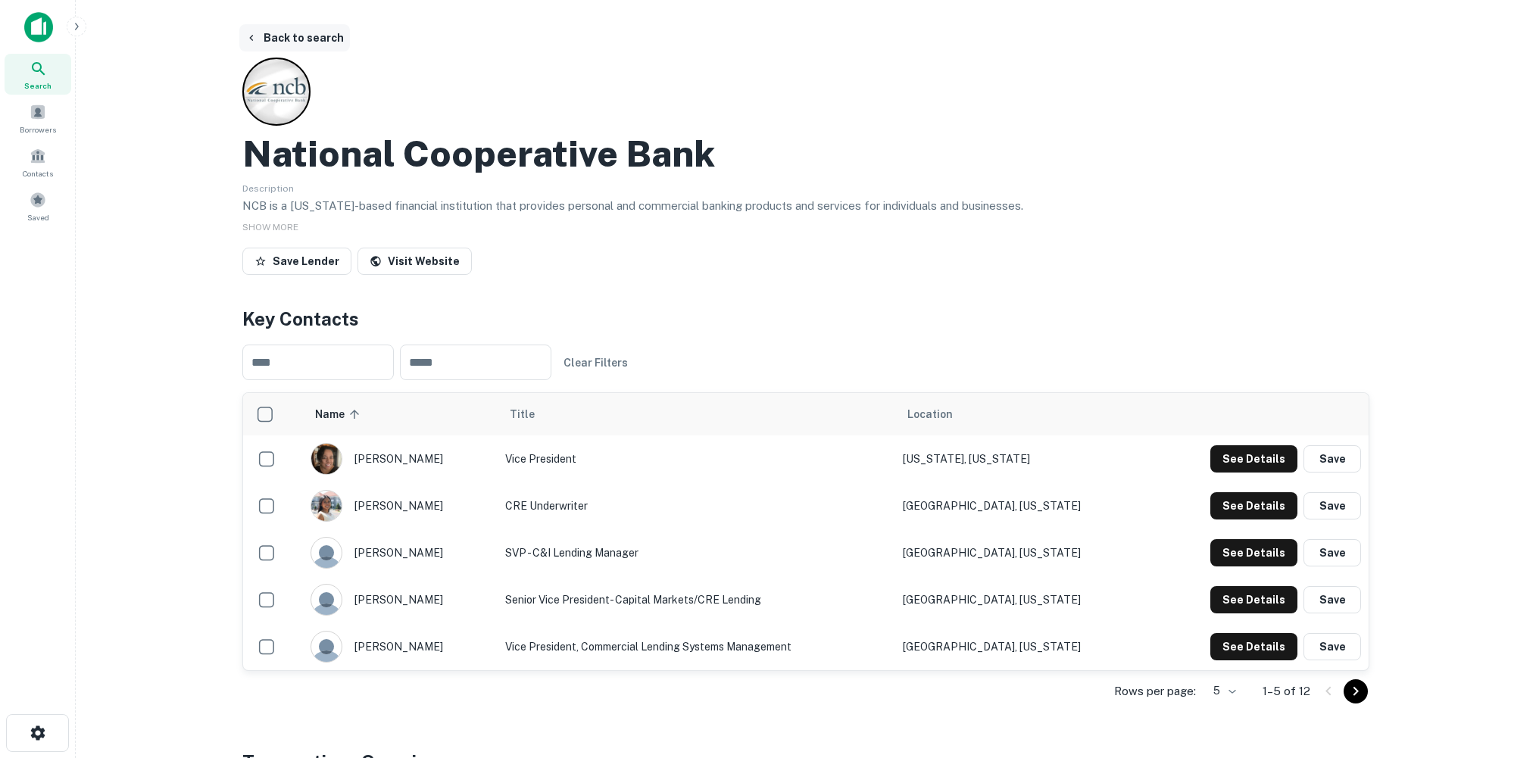
click at [311, 35] on button "Back to search" at bounding box center [294, 37] width 111 height 27
